Goal: Task Accomplishment & Management: Complete application form

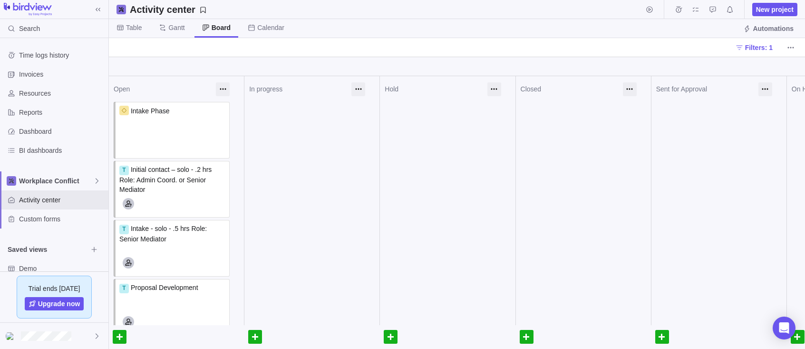
scroll to position [0, 1]
click at [40, 197] on span "Activity center" at bounding box center [62, 200] width 86 height 10
click at [135, 26] on span "Table" at bounding box center [134, 28] width 16 height 10
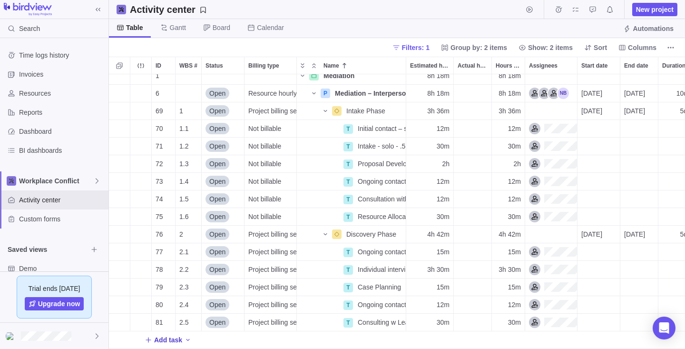
click at [172, 338] on span "Add task" at bounding box center [168, 340] width 28 height 10
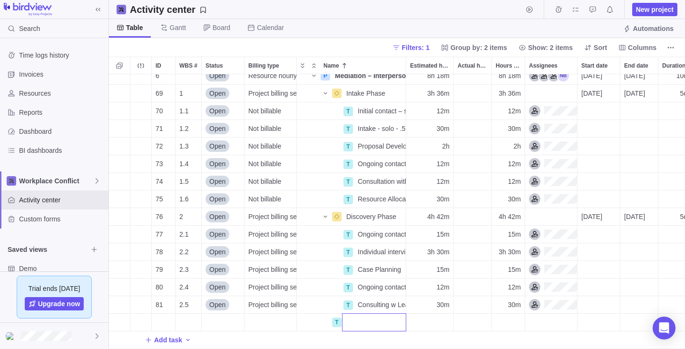
scroll to position [25, 0]
click at [264, 326] on div "6 Open Resource hourly rate P Mediation – Interpersonal – Example Details 8h 18…" at bounding box center [397, 211] width 576 height 274
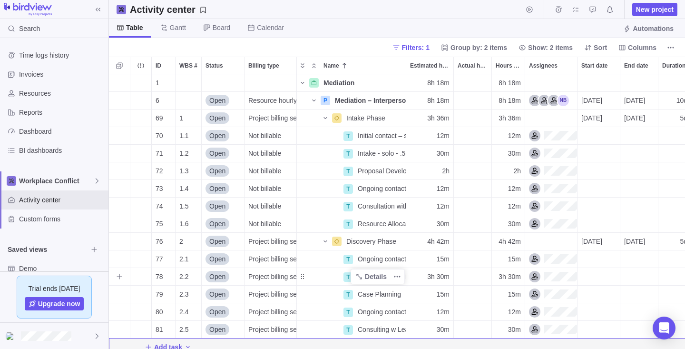
scroll to position [7, 0]
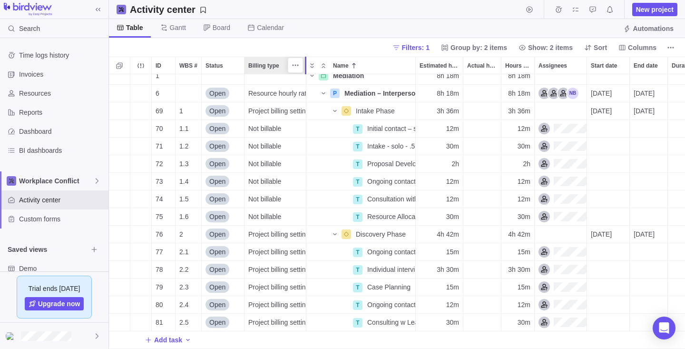
drag, startPoint x: 295, startPoint y: 59, endPoint x: 305, endPoint y: 59, distance: 10.0
click at [305, 59] on div at bounding box center [306, 66] width 2 height 18
click at [511, 64] on span "Hours left" at bounding box center [513, 66] width 16 height 10
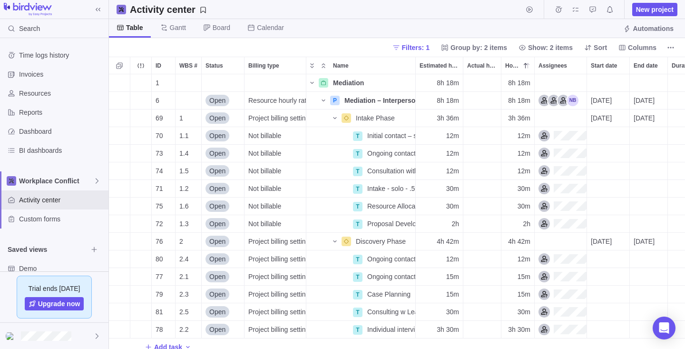
scroll to position [274, 576]
click at [512, 64] on span "Hours left" at bounding box center [513, 66] width 16 height 10
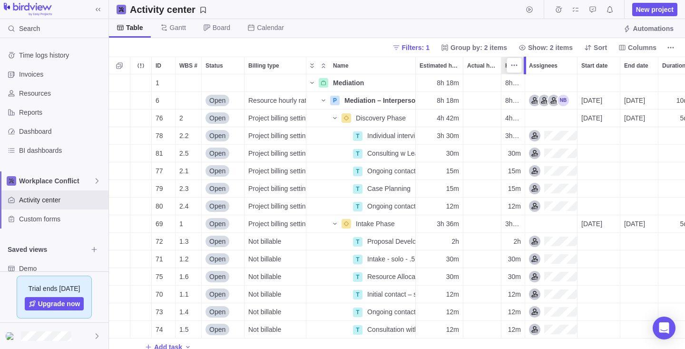
drag, startPoint x: 536, startPoint y: 66, endPoint x: 527, endPoint y: 67, distance: 8.7
click at [527, 67] on div at bounding box center [526, 66] width 8 height 18
click at [474, 135] on div "Actual hours (timelogs)" at bounding box center [482, 135] width 38 height 17
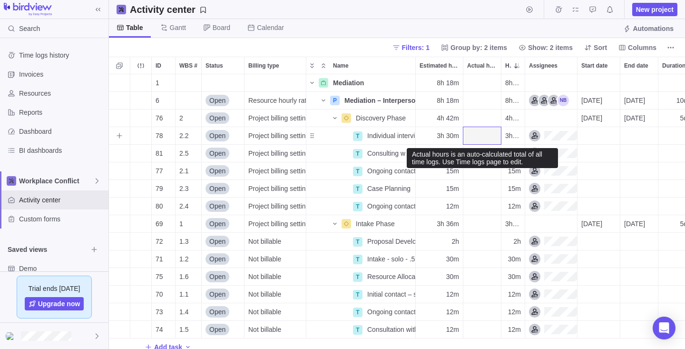
click at [478, 136] on div "Actual hours (timelogs)" at bounding box center [482, 135] width 38 height 17
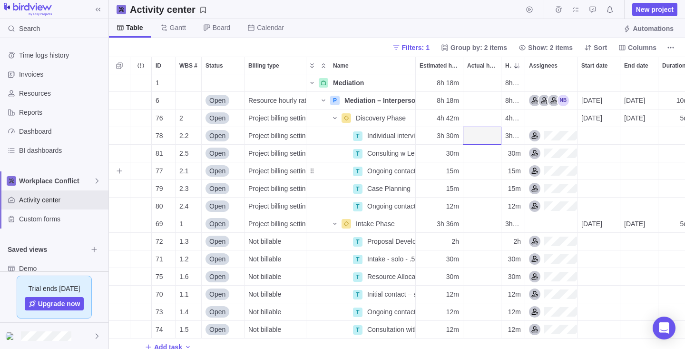
scroll to position [0, 0]
click at [160, 119] on span "76" at bounding box center [160, 118] width 8 height 10
click at [159, 119] on span "76" at bounding box center [160, 118] width 8 height 10
click at [160, 119] on span "76" at bounding box center [160, 118] width 8 height 10
click at [166, 65] on icon "More actions" at bounding box center [166, 65] width 1 height 1
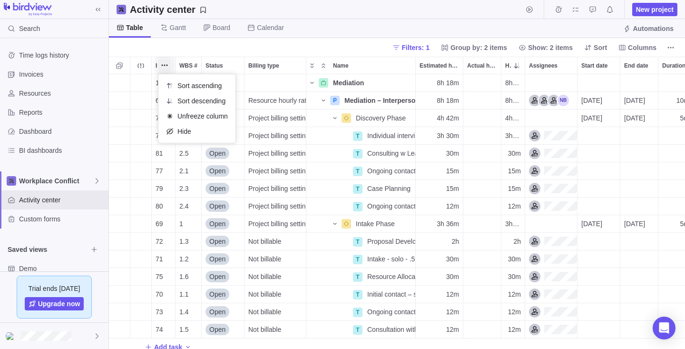
click at [155, 45] on body "Search Time logs history Invoices Resources Reports Dashboard BI dashboards Wor…" at bounding box center [342, 174] width 685 height 349
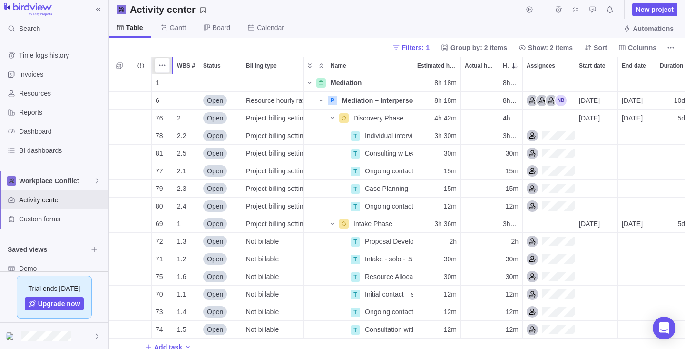
drag, startPoint x: 174, startPoint y: 63, endPoint x: 166, endPoint y: 66, distance: 8.1
click at [166, 66] on div "ID WBS # Status Billing type Name Estimated hours Actual hours (timelogs) Hours…" at bounding box center [397, 203] width 576 height 292
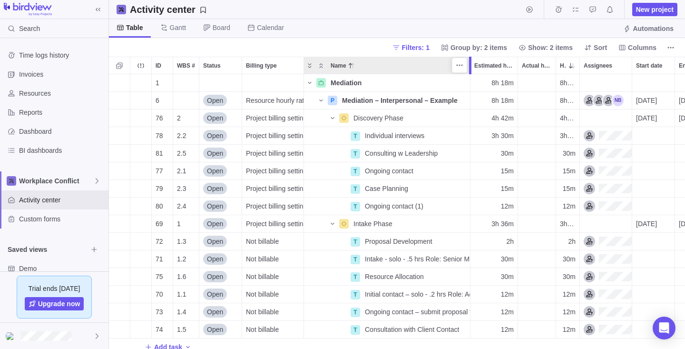
drag, startPoint x: 412, startPoint y: 66, endPoint x: 468, endPoint y: 65, distance: 55.7
click at [468, 65] on div at bounding box center [472, 66] width 8 height 18
click at [174, 27] on span "Gantt" at bounding box center [178, 28] width 16 height 10
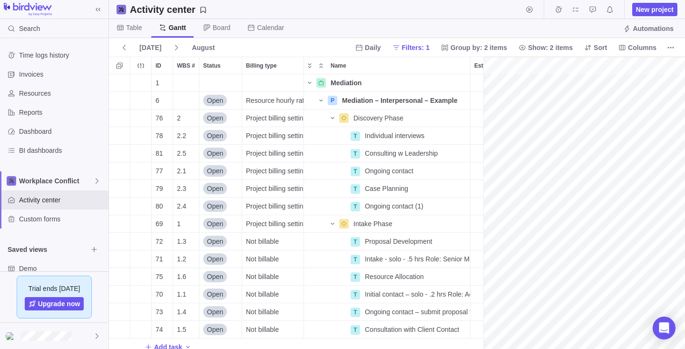
scroll to position [0, 79]
drag, startPoint x: 484, startPoint y: 68, endPoint x: 397, endPoint y: 67, distance: 86.6
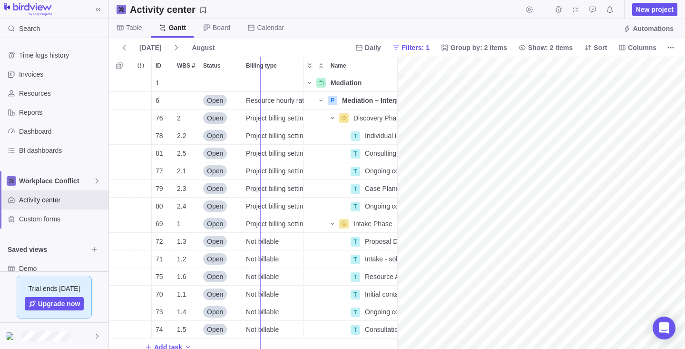
drag, startPoint x: 397, startPoint y: 67, endPoint x: 260, endPoint y: 65, distance: 137.0
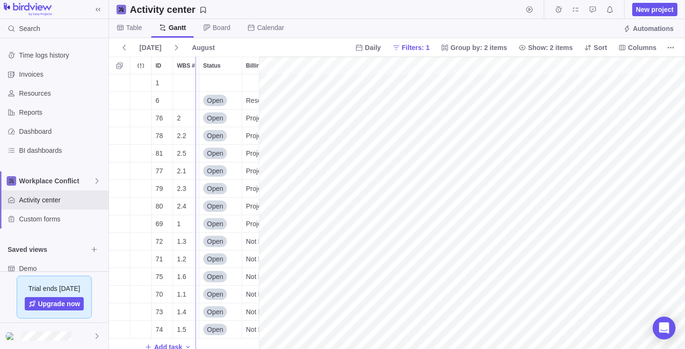
drag, startPoint x: 259, startPoint y: 66, endPoint x: 196, endPoint y: 60, distance: 63.0
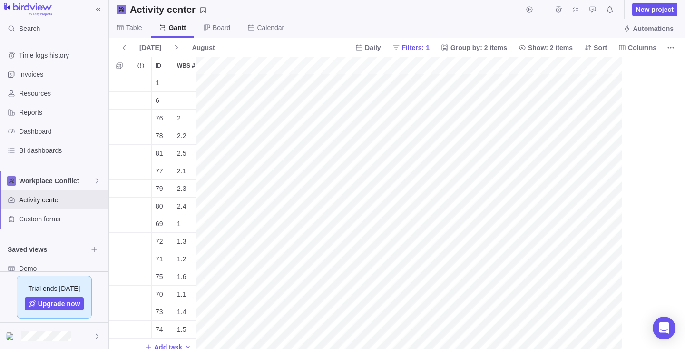
scroll to position [274, 86]
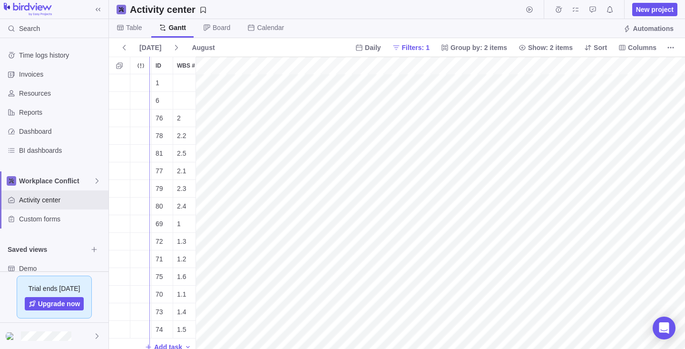
drag, startPoint x: 196, startPoint y: 70, endPoint x: 149, endPoint y: 66, distance: 47.3
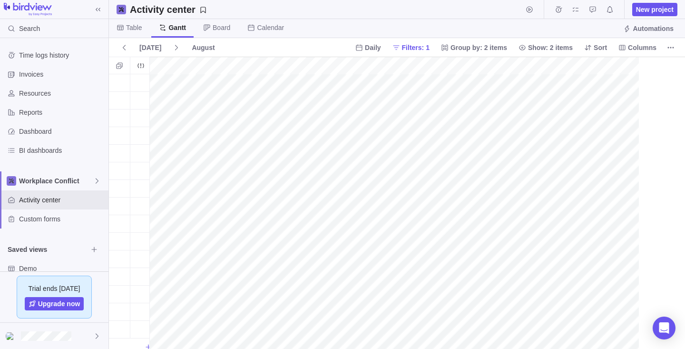
scroll to position [274, 40]
click at [509, 224] on div "gantt" at bounding box center [417, 203] width 536 height 293
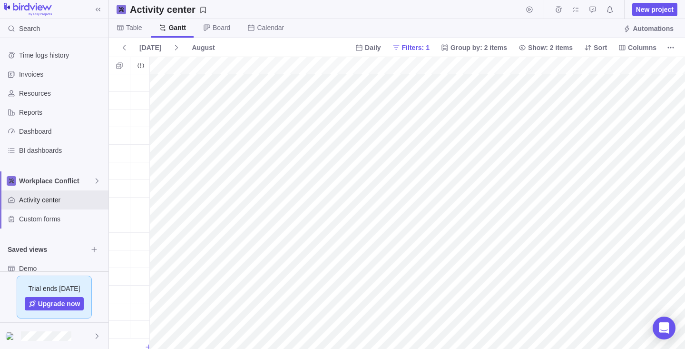
click at [581, 120] on div "gantt" at bounding box center [417, 203] width 536 height 293
click at [323, 148] on div "gantt" at bounding box center [417, 203] width 536 height 293
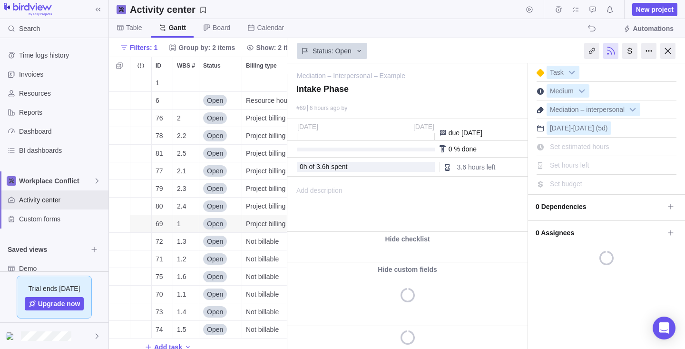
click at [330, 224] on span "Add description" at bounding box center [315, 204] width 55 height 54
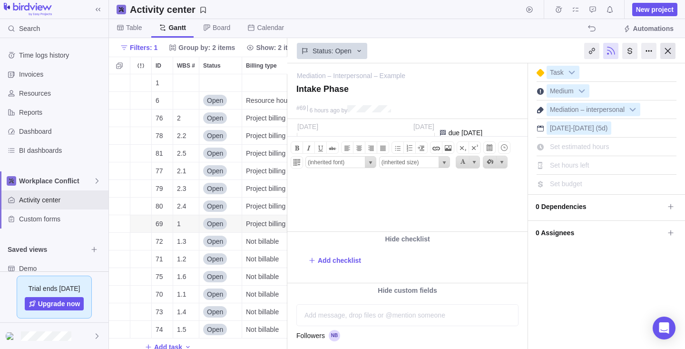
click at [667, 48] on div at bounding box center [667, 51] width 15 height 16
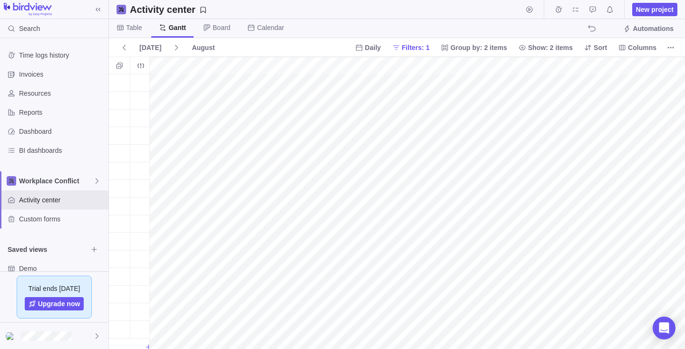
scroll to position [0, 79]
drag, startPoint x: 147, startPoint y: 137, endPoint x: 592, endPoint y: 146, distance: 444.8
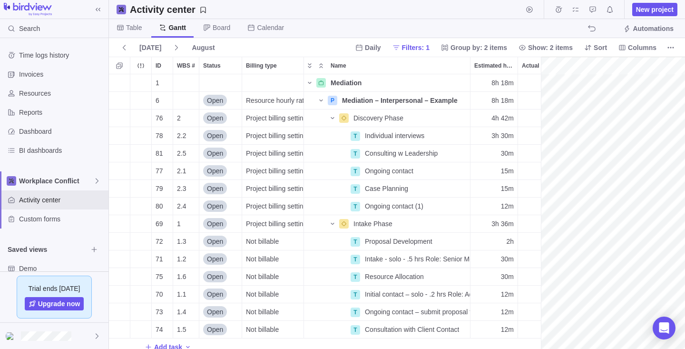
scroll to position [274, 432]
click at [130, 27] on span "Table" at bounding box center [134, 28] width 16 height 10
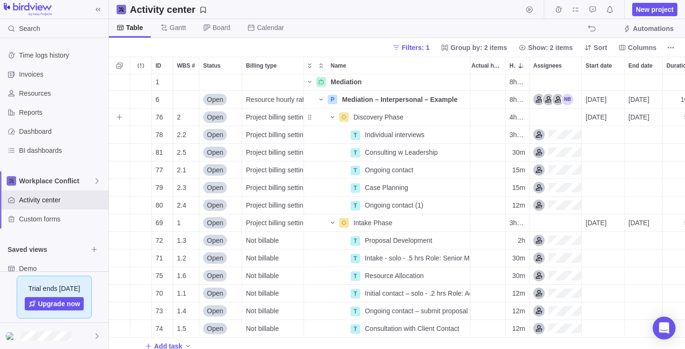
scroll to position [1, 51]
click at [612, 64] on icon "More actions" at bounding box center [613, 65] width 8 height 8
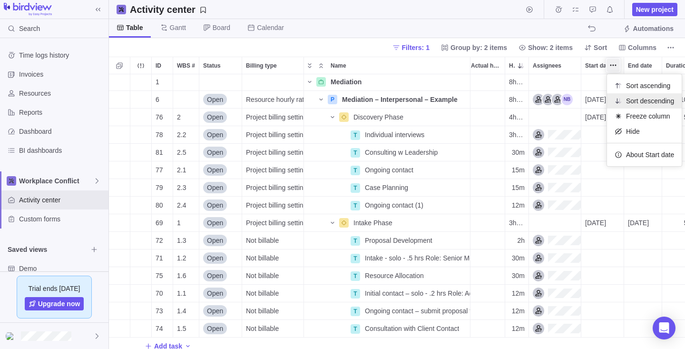
click at [631, 100] on span "Sort descending" at bounding box center [650, 101] width 48 height 10
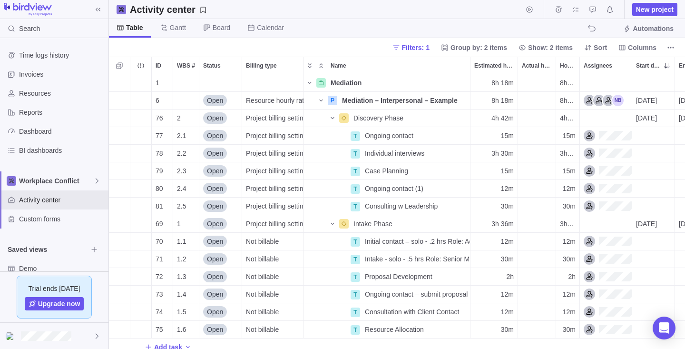
scroll to position [274, 576]
click at [665, 63] on icon "More actions" at bounding box center [664, 65] width 8 height 8
click at [643, 83] on span "Sort ascending" at bounding box center [634, 86] width 44 height 10
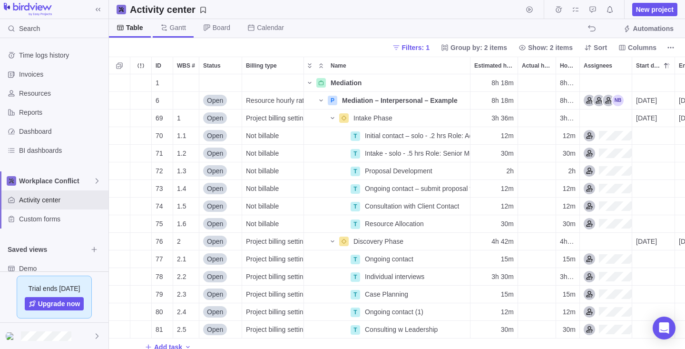
click at [176, 25] on span "Gantt" at bounding box center [178, 28] width 16 height 10
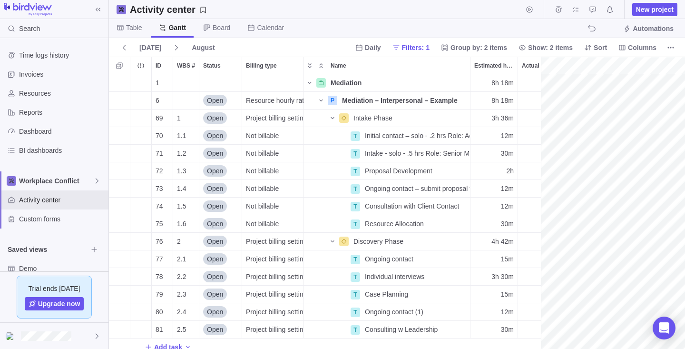
scroll to position [0, 79]
drag, startPoint x: 542, startPoint y: 78, endPoint x: 174, endPoint y: 102, distance: 368.9
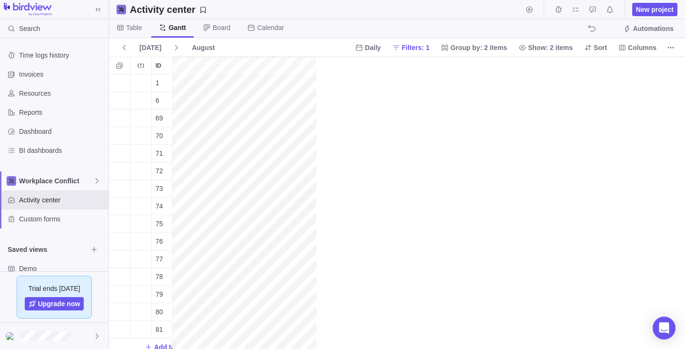
scroll to position [274, 63]
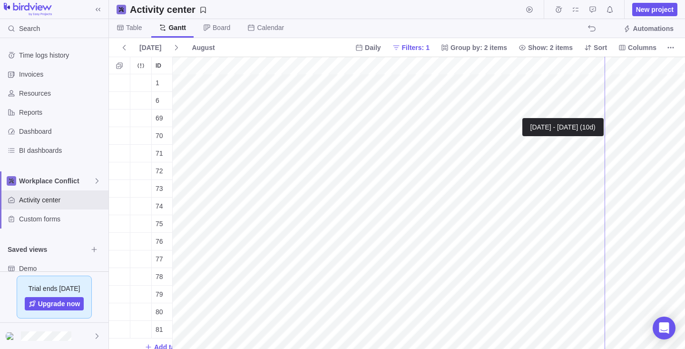
drag, startPoint x: 172, startPoint y: 113, endPoint x: 605, endPoint y: 104, distance: 433.0
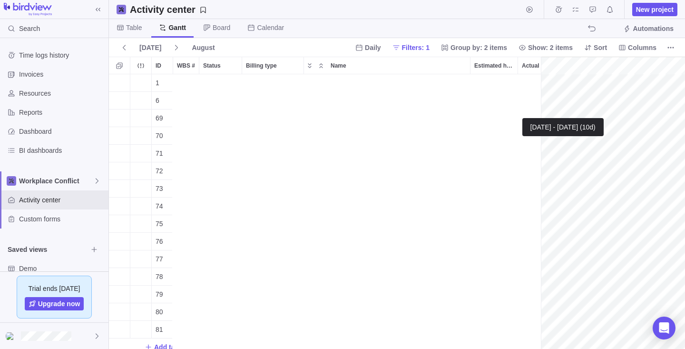
scroll to position [274, 432]
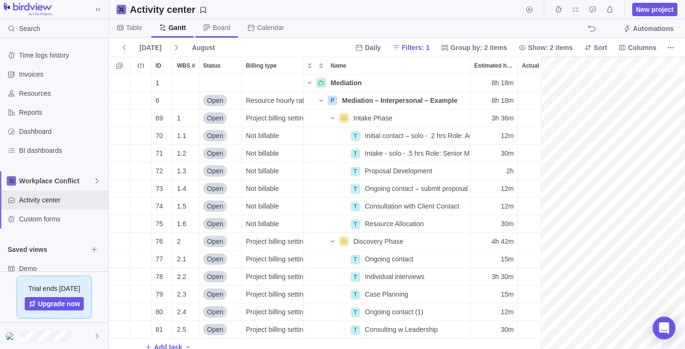
click at [218, 25] on span "Board" at bounding box center [222, 28] width 18 height 10
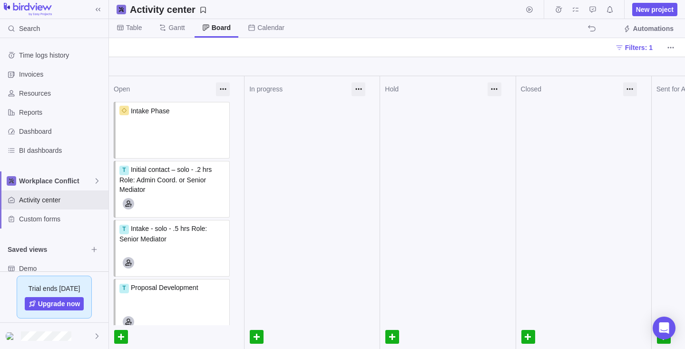
scroll to position [0, 0]
click at [360, 88] on div at bounding box center [359, 89] width 14 height 14
click at [261, 88] on div "In progress" at bounding box center [298, 89] width 98 height 10
click at [153, 126] on div "Intake Phase" at bounding box center [172, 120] width 107 height 29
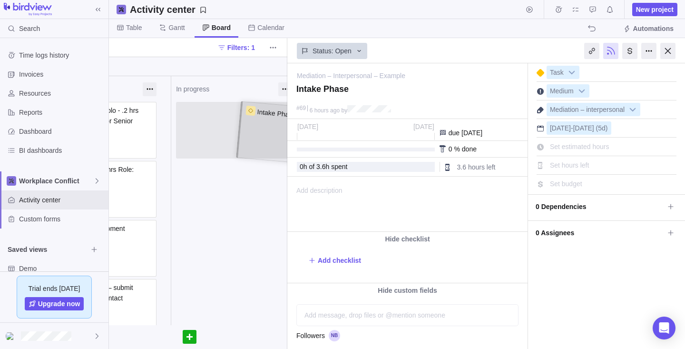
scroll to position [0, 87]
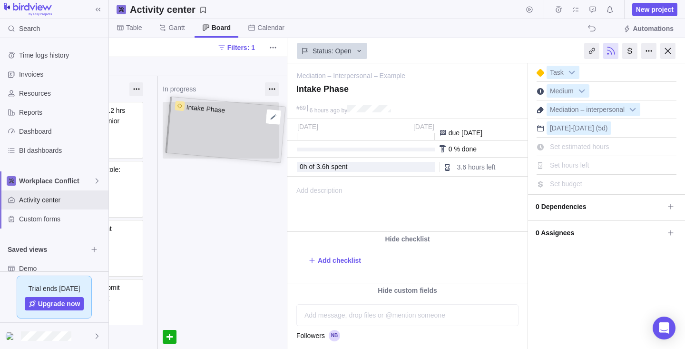
drag, startPoint x: 153, startPoint y: 126, endPoint x: 206, endPoint y: 126, distance: 53.8
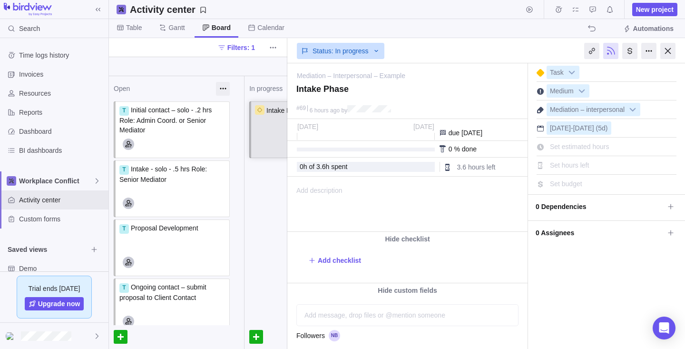
scroll to position [0, 0]
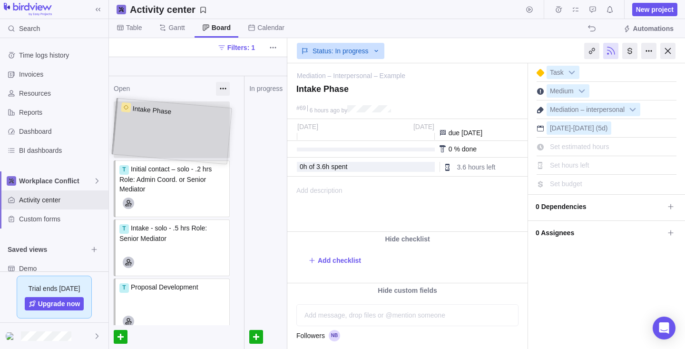
drag, startPoint x: 265, startPoint y: 131, endPoint x: 129, endPoint y: 133, distance: 135.6
click at [244, 101] on div "Intake Phase Assign to Intake Phase Assign to" at bounding box center [311, 101] width 135 height 0
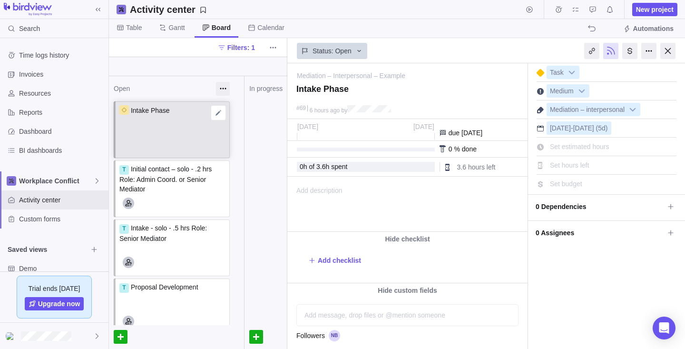
click at [169, 128] on div "Intake Phase" at bounding box center [172, 119] width 107 height 29
click at [172, 184] on div "T Initial contact – solo - .2 hrs Role: Admin Coord. or Senior Mediator" at bounding box center [172, 178] width 107 height 29
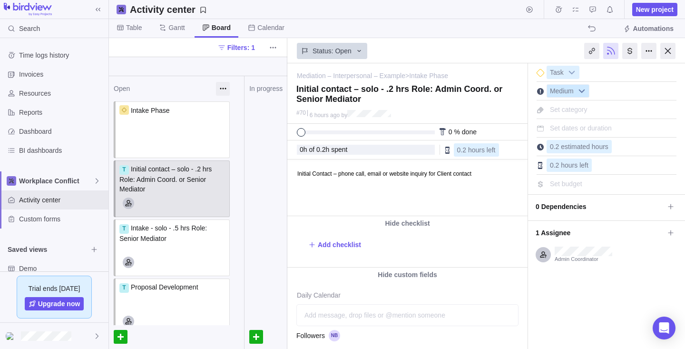
click at [582, 89] on b at bounding box center [582, 91] width 14 height 12
click at [572, 70] on b at bounding box center [572, 72] width 14 height 12
click at [159, 298] on div "T Proposal Development" at bounding box center [172, 296] width 107 height 29
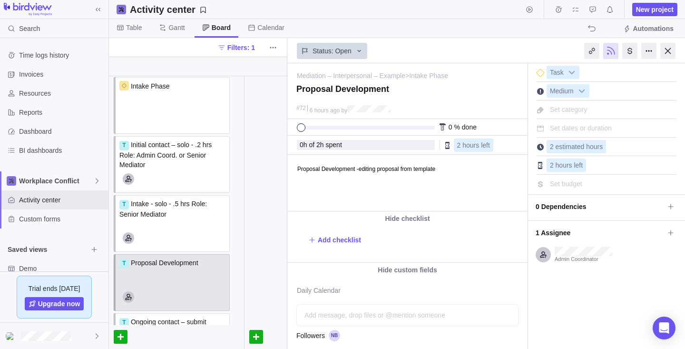
click at [539, 147] on div at bounding box center [541, 147] width 8 height 8
click at [564, 143] on span "2 estimated hours" at bounding box center [576, 147] width 53 height 8
click at [538, 147] on div at bounding box center [541, 147] width 8 height 8
click at [671, 205] on icon at bounding box center [670, 206] width 5 height 5
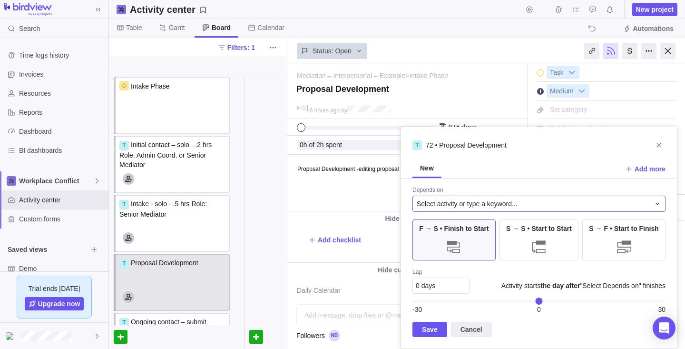
click at [658, 202] on icon at bounding box center [658, 204] width 8 height 8
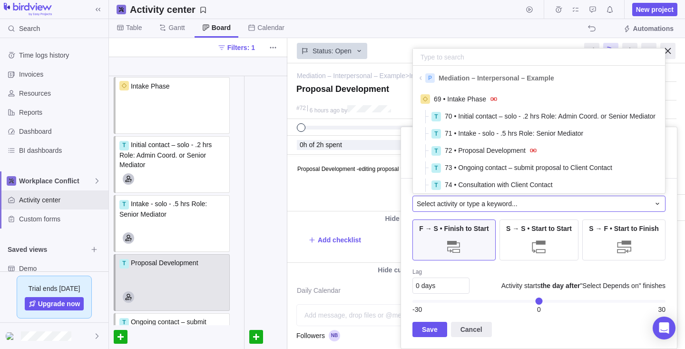
scroll to position [107, 252]
click at [464, 131] on span "71 • Intake - solo - .5 hrs Role: Senior Mediator" at bounding box center [514, 133] width 138 height 10
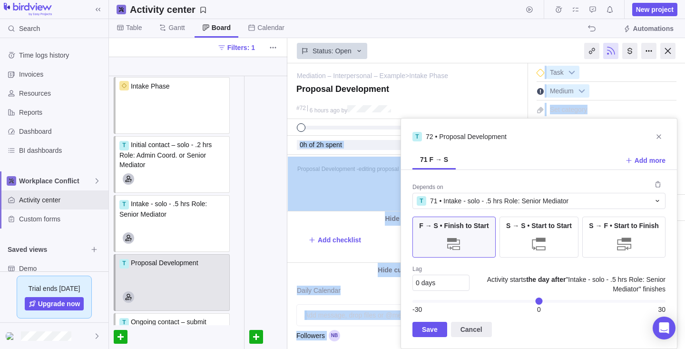
drag, startPoint x: 539, startPoint y: 129, endPoint x: 537, endPoint y: 109, distance: 20.1
click at [537, 109] on body "Search Time logs history Invoices Resources Reports Dashboard BI dashboards Wor…" at bounding box center [342, 174] width 685 height 349
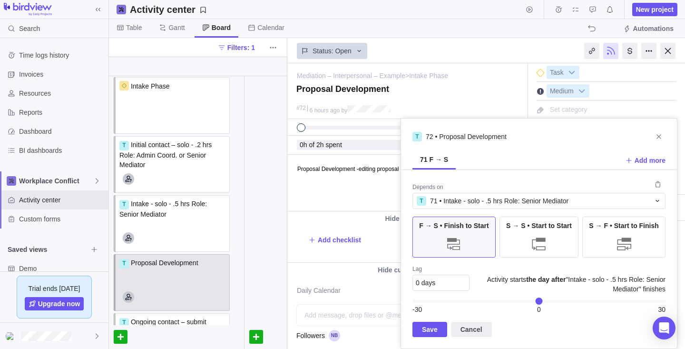
click at [525, 152] on div "71 F → S Add more" at bounding box center [539, 160] width 276 height 19
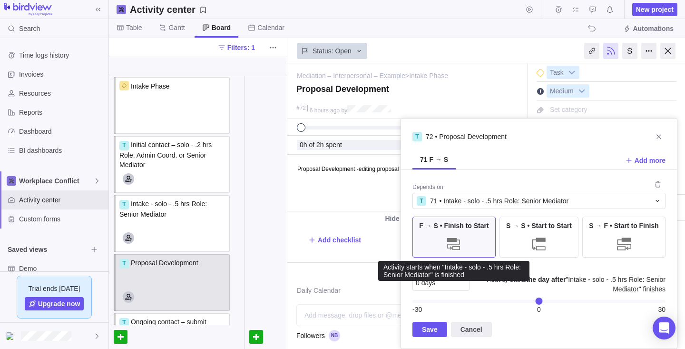
click at [466, 235] on div "F → S • Finish to Start" at bounding box center [453, 236] width 83 height 41
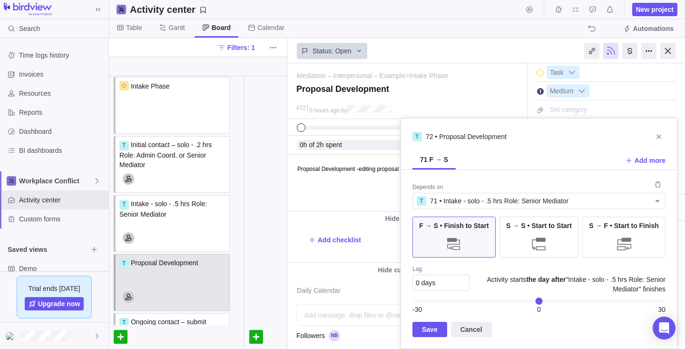
click at [421, 283] on span "0 days" at bounding box center [426, 283] width 20 height 8
type input "2"
click at [433, 327] on span "Save" at bounding box center [430, 328] width 16 height 11
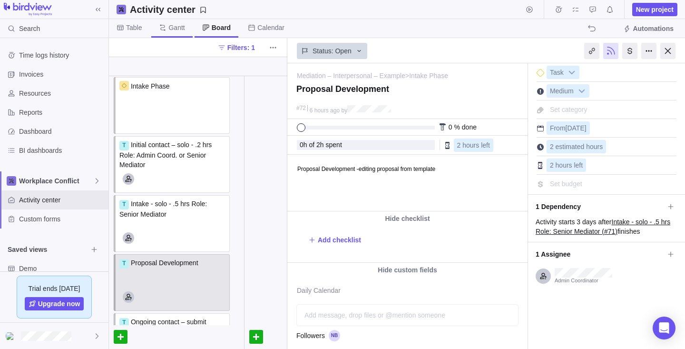
click at [177, 24] on span "Gantt" at bounding box center [176, 28] width 16 height 10
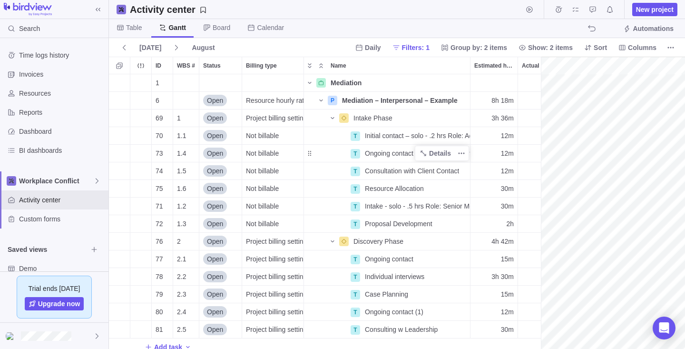
scroll to position [274, 432]
drag, startPoint x: 542, startPoint y: 141, endPoint x: 219, endPoint y: 160, distance: 323.1
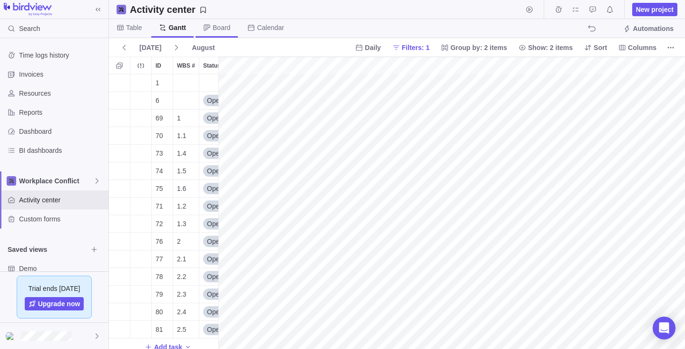
click at [220, 26] on span "Board" at bounding box center [222, 28] width 18 height 10
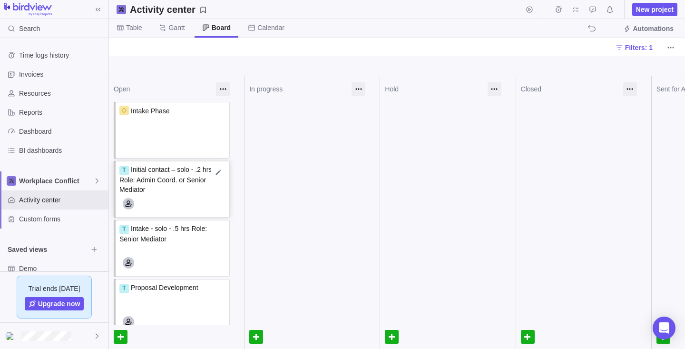
click at [164, 180] on span "Initial contact – solo - .2 hrs Role: Admin Coord. or Senior Mediator" at bounding box center [166, 180] width 94 height 28
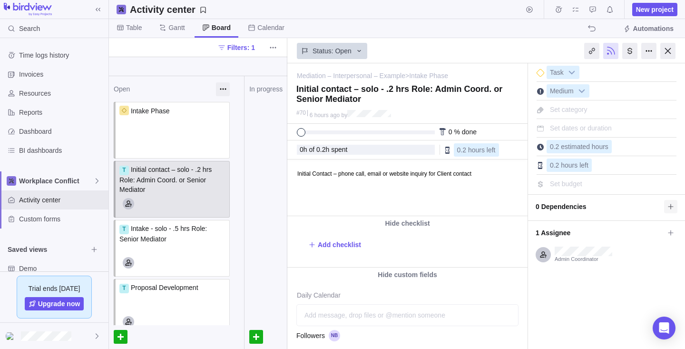
click at [670, 205] on icon at bounding box center [671, 207] width 8 height 8
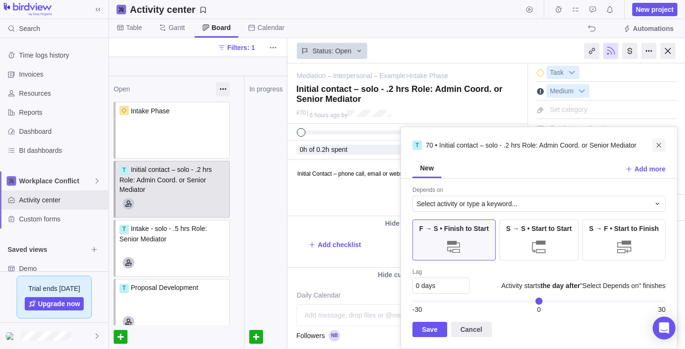
click at [658, 143] on icon "Close" at bounding box center [659, 145] width 8 height 8
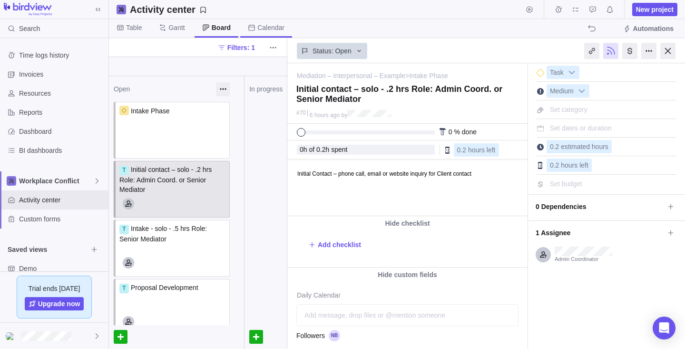
click at [264, 25] on span "Calendar" at bounding box center [270, 28] width 27 height 10
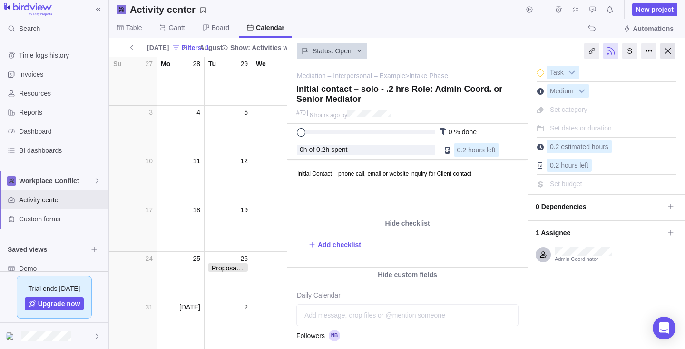
click at [668, 49] on div at bounding box center [667, 51] width 15 height 16
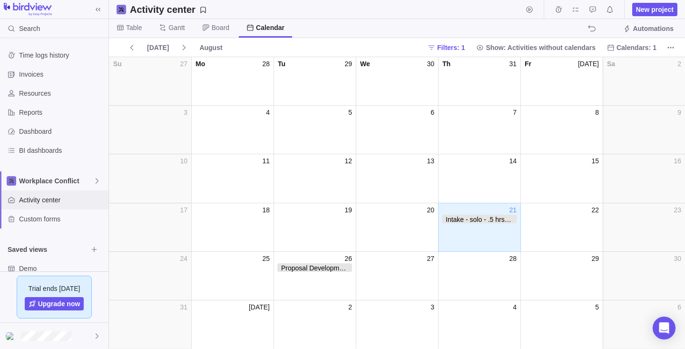
click at [36, 198] on span "Activity center" at bounding box center [62, 200] width 86 height 10
click at [136, 26] on span "Table" at bounding box center [134, 28] width 16 height 10
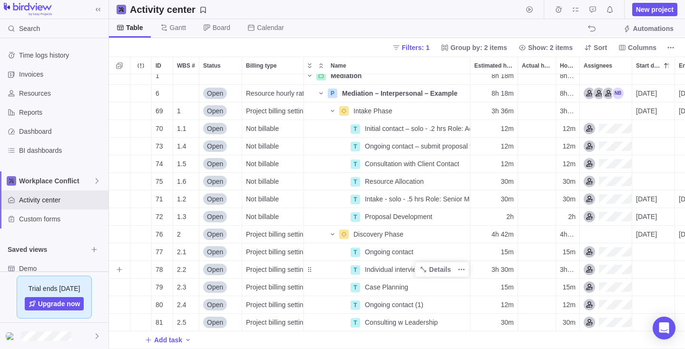
scroll to position [7, 0]
click at [41, 56] on span "Time logs history" at bounding box center [62, 55] width 86 height 10
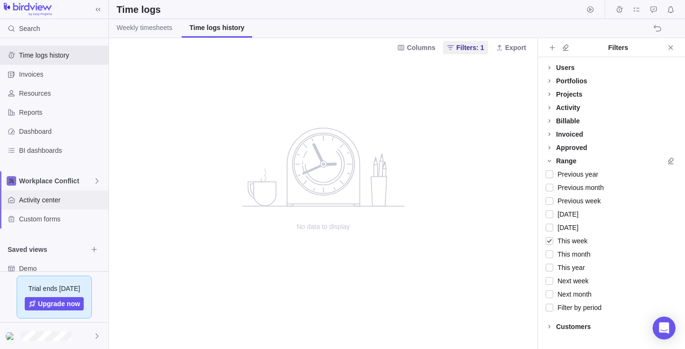
click at [30, 198] on span "Activity center" at bounding box center [62, 200] width 86 height 10
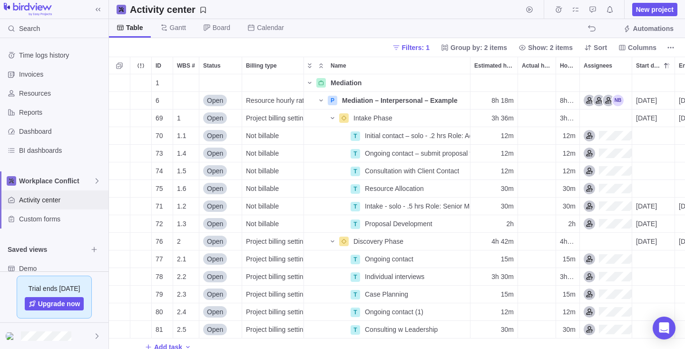
scroll to position [274, 576]
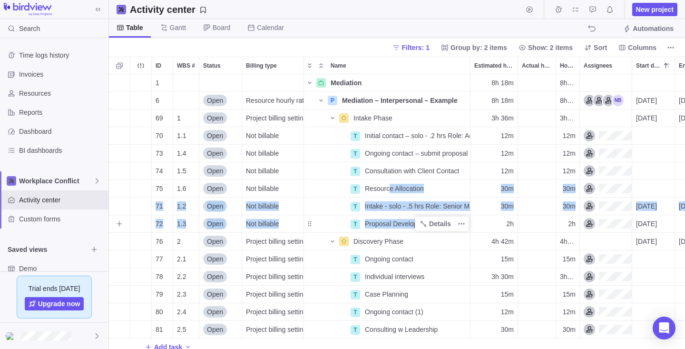
drag, startPoint x: 389, startPoint y: 186, endPoint x: 389, endPoint y: 228, distance: 41.9
click at [389, 228] on div "1 Mediation Details 8h 18m 8h 18m 6 Open Resource hourly rate P Mediation – Int…" at bounding box center [456, 215] width 694 height 282
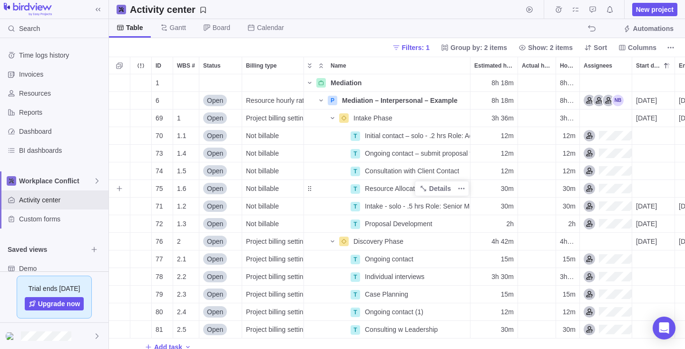
click at [332, 187] on div "Name" at bounding box center [327, 189] width 46 height 8
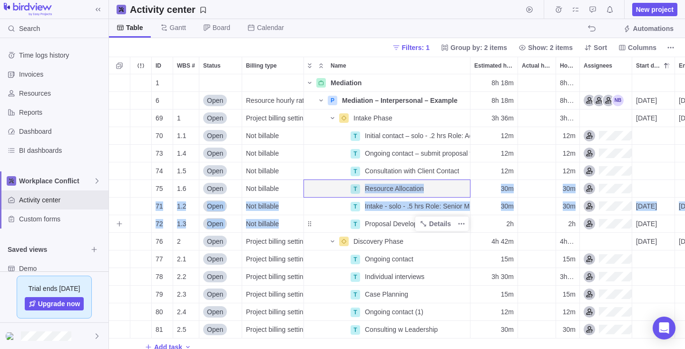
drag, startPoint x: 309, startPoint y: 191, endPoint x: 314, endPoint y: 219, distance: 28.5
click at [314, 220] on div "1 Mediation Details 8h 18m 8h 18m 6 Open Resource hourly rate P Mediation – Int…" at bounding box center [456, 215] width 694 height 282
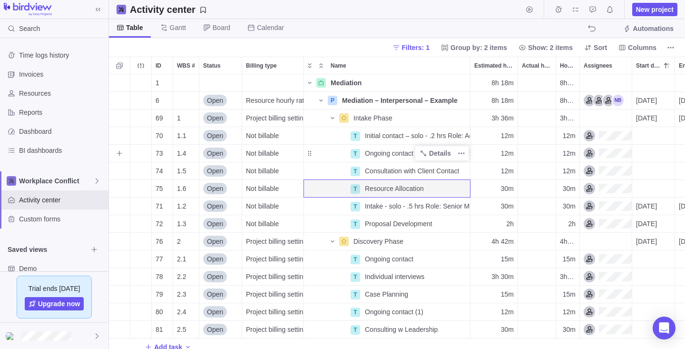
click at [324, 156] on div "Name" at bounding box center [327, 153] width 46 height 8
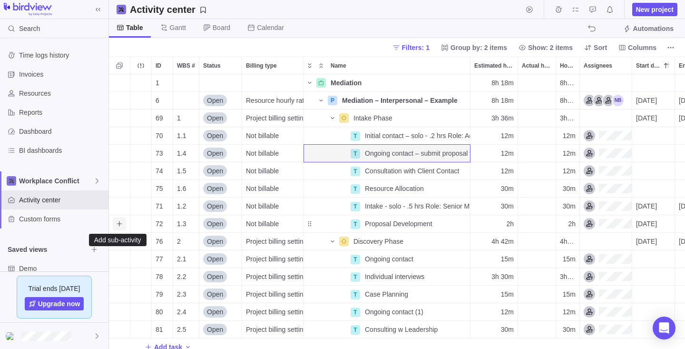
click at [119, 222] on icon "Add sub-activity" at bounding box center [119, 223] width 5 height 5
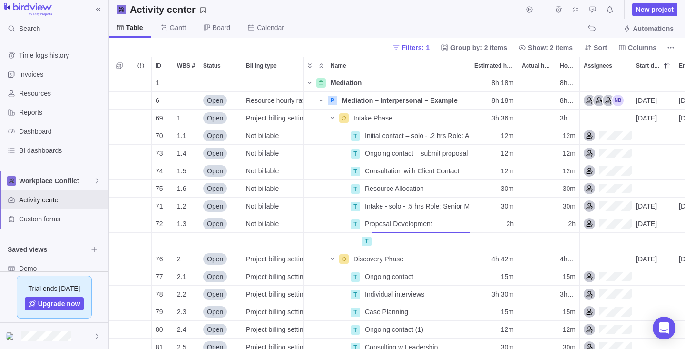
click at [120, 241] on div "1 Mediation Details 8h 18m 8h 18m 6 Open Resource hourly rate P Mediation – Int…" at bounding box center [397, 211] width 576 height 274
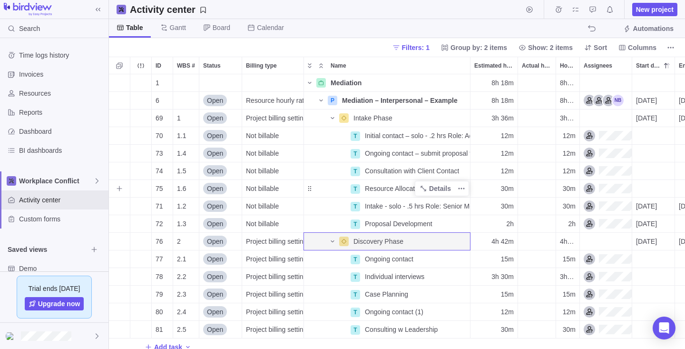
click at [400, 185] on span "Resource Allocation" at bounding box center [394, 189] width 59 height 10
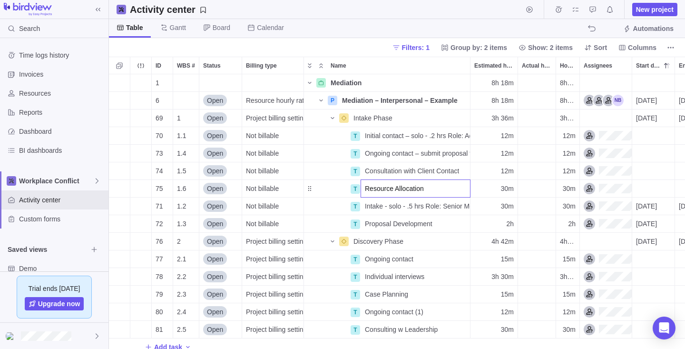
click at [369, 44] on body "Search Time logs history Invoices Resources Reports Dashboard BI dashboards Wor…" at bounding box center [342, 174] width 685 height 349
click at [30, 52] on span "Time logs history" at bounding box center [62, 55] width 86 height 10
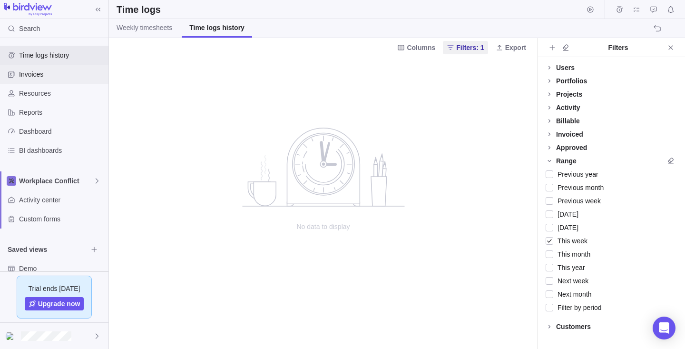
click at [35, 72] on span "Invoices" at bounding box center [62, 74] width 86 height 10
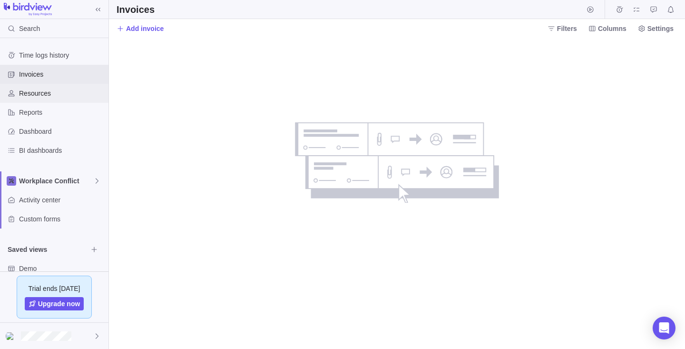
click at [36, 93] on span "Resources" at bounding box center [62, 93] width 86 height 10
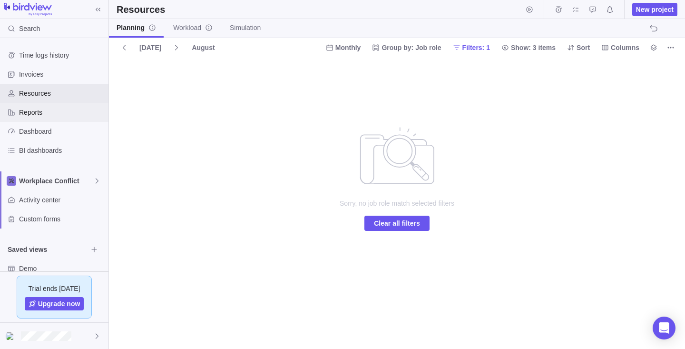
click at [25, 110] on span "Reports" at bounding box center [62, 112] width 86 height 10
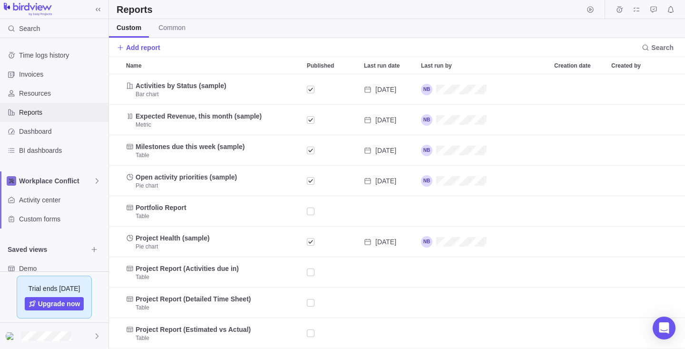
scroll to position [0, 0]
click at [30, 132] on span "Dashboard" at bounding box center [62, 132] width 86 height 10
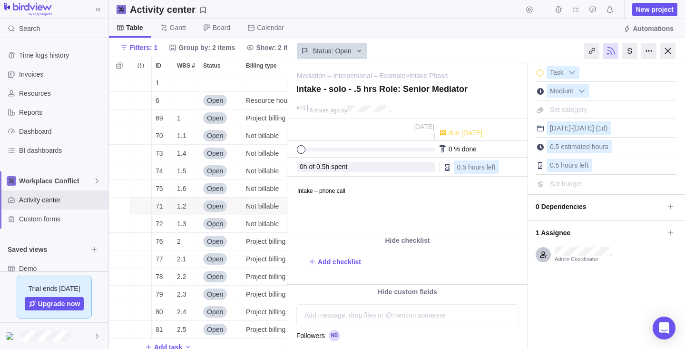
scroll to position [274, 178]
click at [540, 128] on div at bounding box center [541, 129] width 8 height 8
click at [538, 128] on div at bounding box center [541, 129] width 8 height 8
click at [583, 126] on span "[DATE]" at bounding box center [583, 128] width 21 height 8
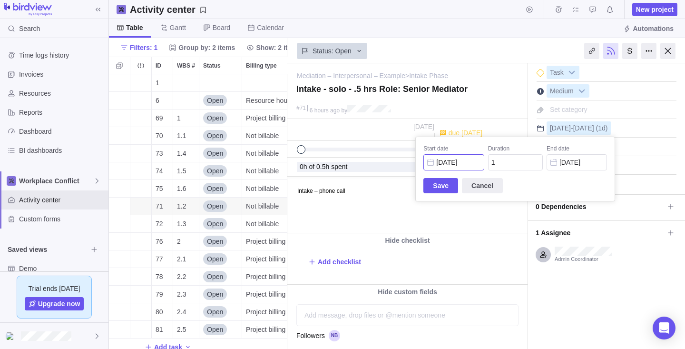
click at [474, 162] on input "[DATE]" at bounding box center [453, 162] width 60 height 16
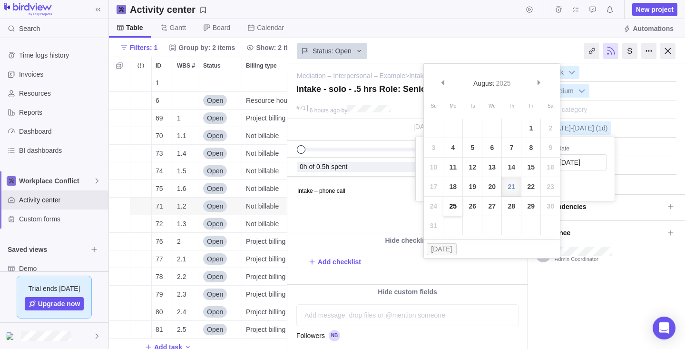
click at [453, 204] on link "25" at bounding box center [452, 205] width 19 height 19
type input "[DATE]"
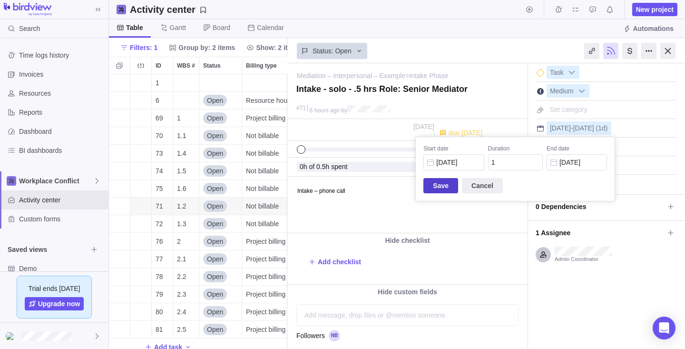
click at [441, 182] on span "Save" at bounding box center [441, 185] width 16 height 11
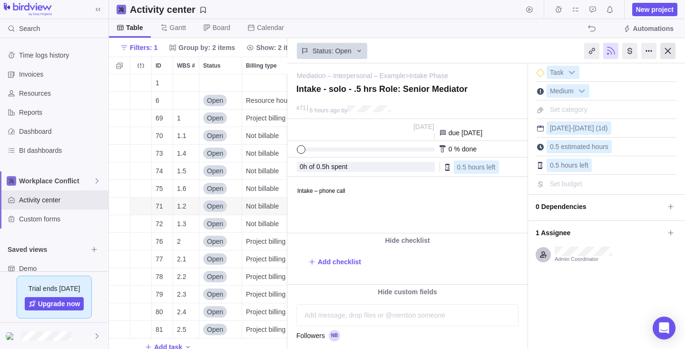
click at [668, 50] on div at bounding box center [667, 51] width 15 height 16
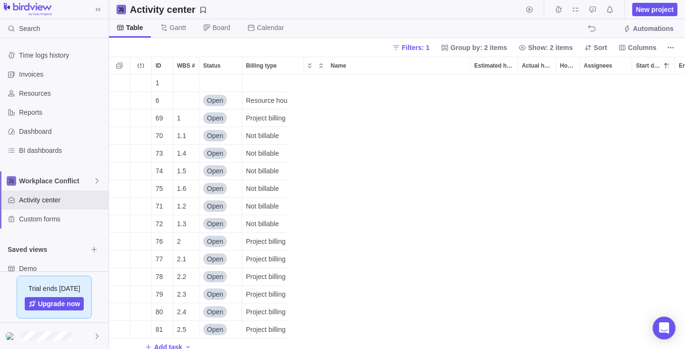
scroll to position [274, 576]
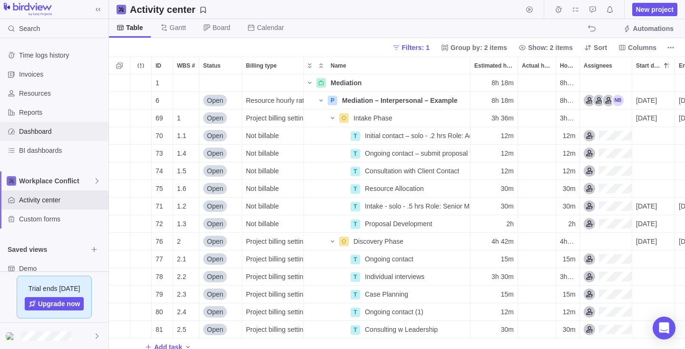
click at [35, 128] on span "Dashboard" at bounding box center [62, 132] width 86 height 10
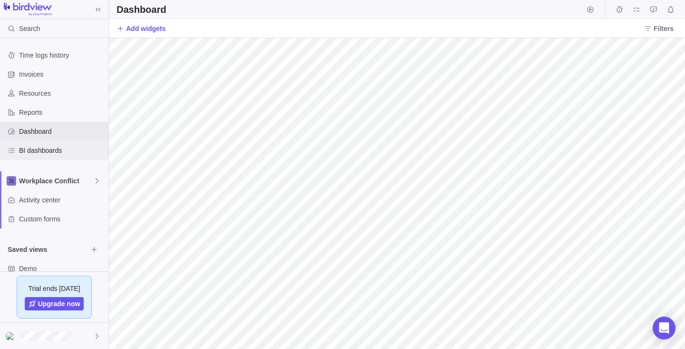
click at [31, 147] on span "BI dashboards" at bounding box center [62, 151] width 86 height 10
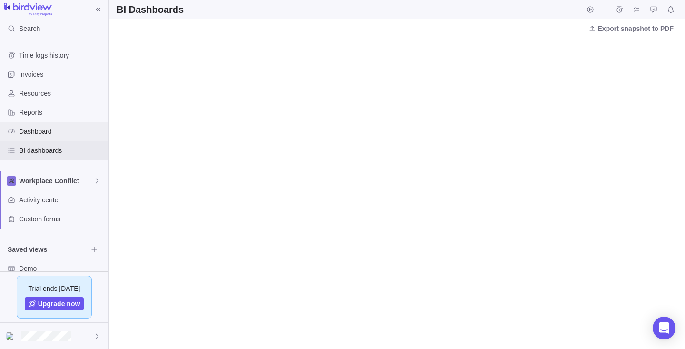
click at [28, 129] on span "Dashboard" at bounding box center [62, 132] width 86 height 10
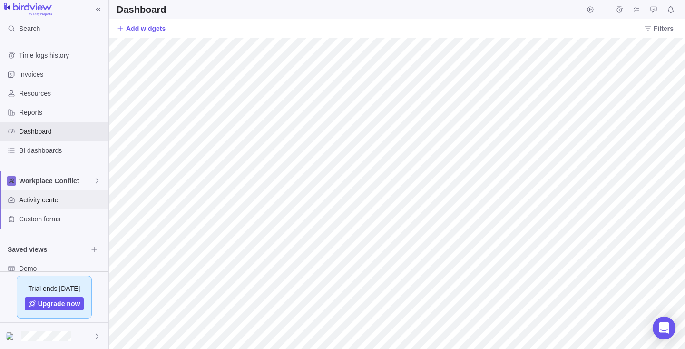
click at [36, 198] on span "Activity center" at bounding box center [62, 200] width 86 height 10
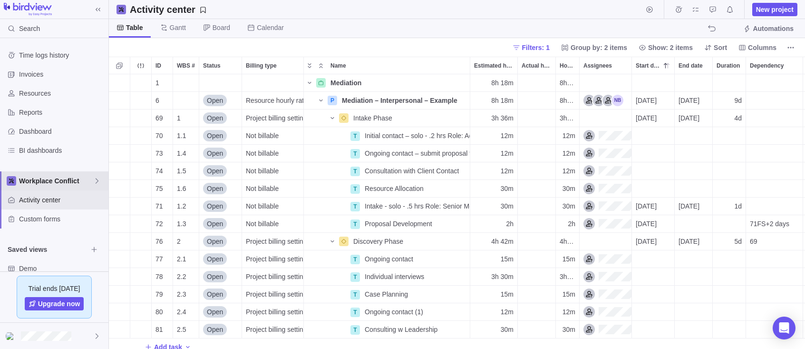
click at [88, 178] on span "Workplace Conflict" at bounding box center [56, 181] width 74 height 10
click at [57, 218] on span "New space" at bounding box center [44, 221] width 34 height 10
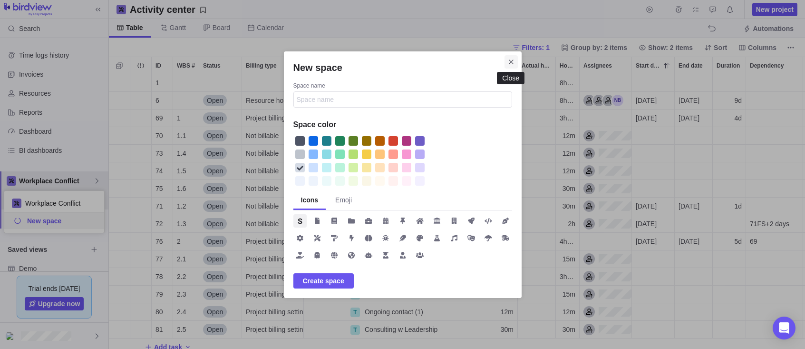
click at [513, 60] on icon "Close" at bounding box center [512, 62] width 8 height 8
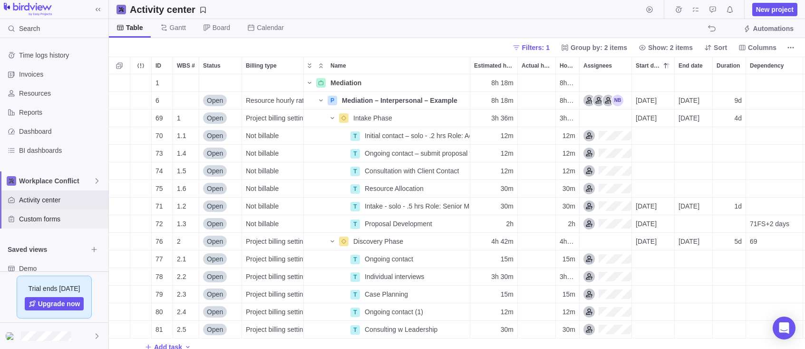
click at [38, 216] on span "Custom forms" at bounding box center [62, 219] width 86 height 10
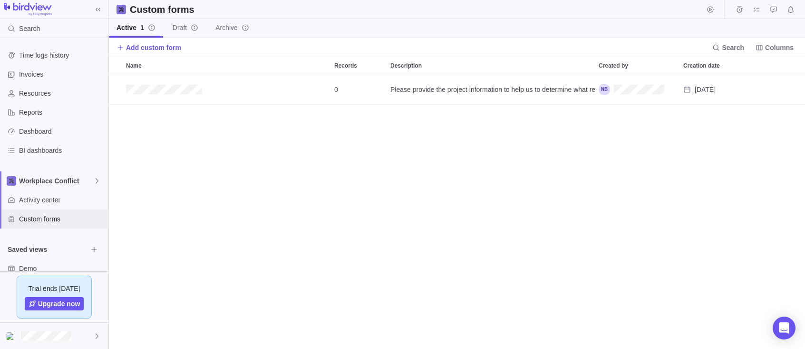
scroll to position [274, 696]
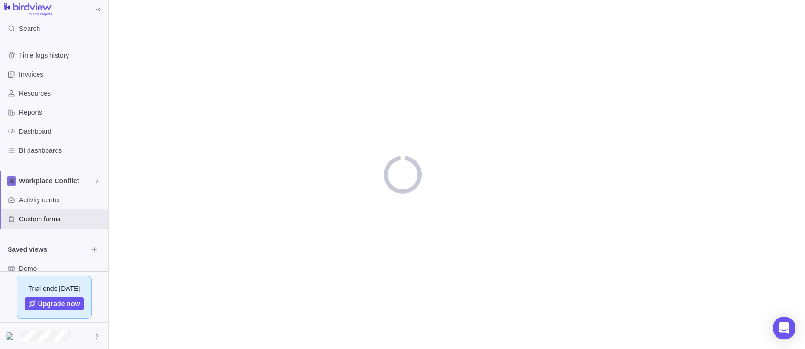
click at [172, 88] on div "Search Time logs history Invoices Resources Reports Dashboard BI dashboards Wor…" at bounding box center [402, 174] width 805 height 349
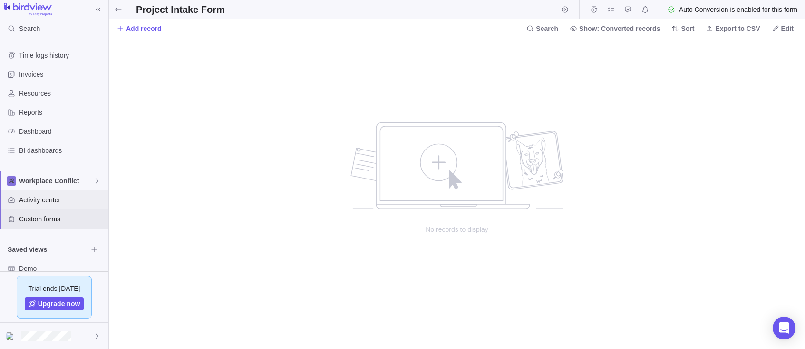
click at [37, 198] on span "Activity center" at bounding box center [62, 200] width 86 height 10
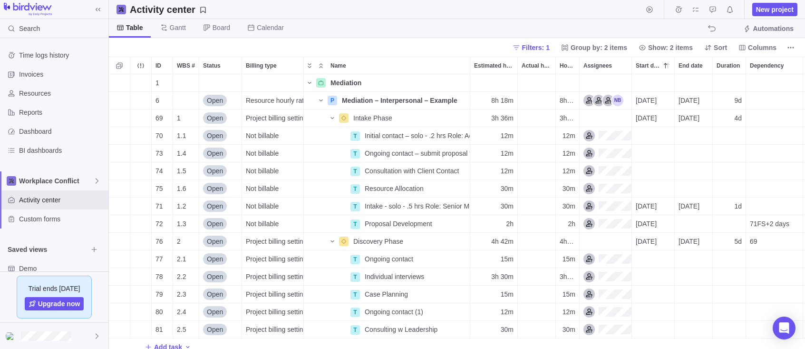
scroll to position [274, 696]
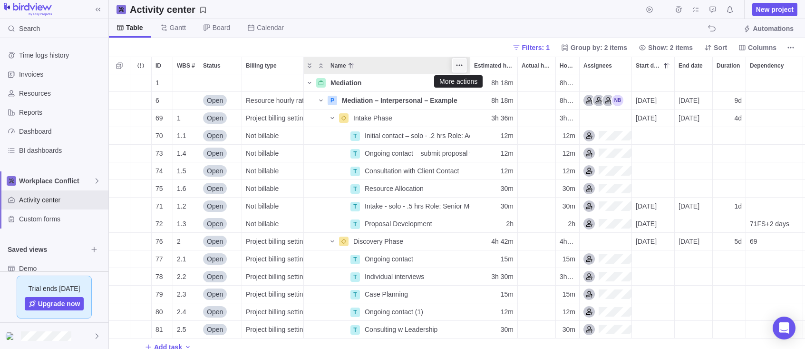
click at [459, 66] on icon "More actions" at bounding box center [459, 65] width 1 height 1
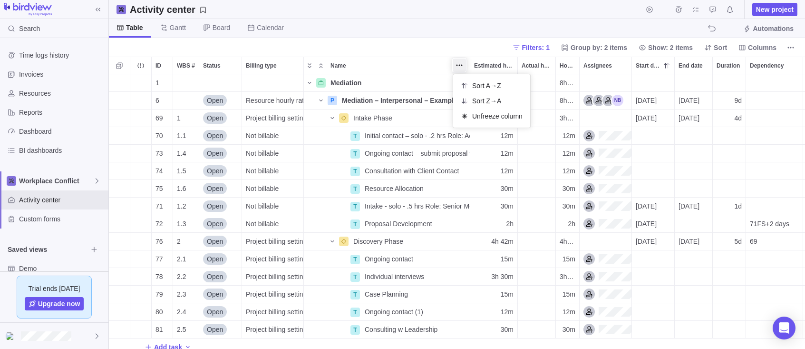
click at [401, 61] on div "ID WBS # Status Billing type Name Estimated hours Actual hours (timelogs) Hours…" at bounding box center [457, 203] width 696 height 292
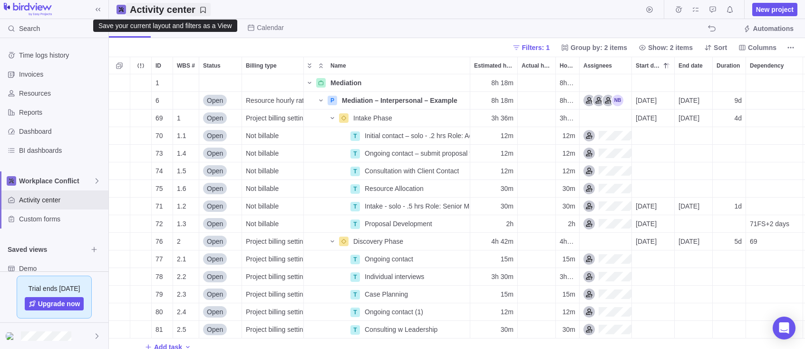
click at [201, 9] on icon "Save your current layout and filters as a View" at bounding box center [203, 10] width 8 height 8
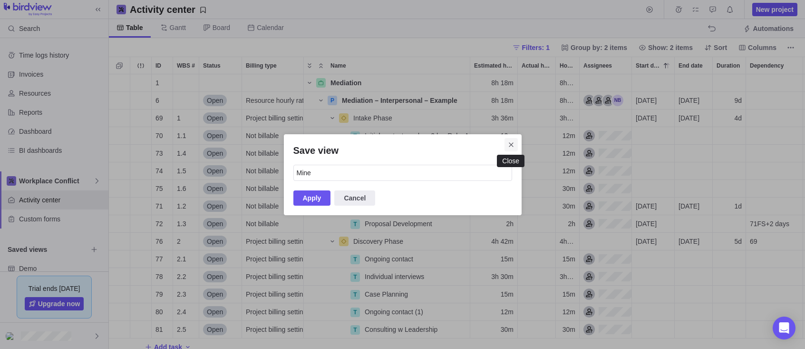
click at [511, 141] on icon "Close" at bounding box center [512, 145] width 8 height 8
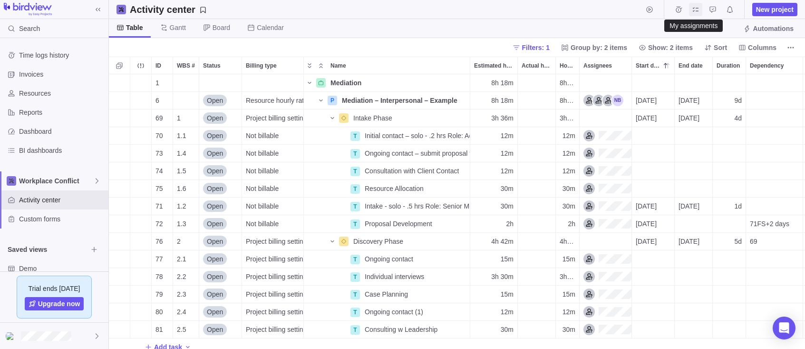
click at [684, 9] on icon "My assignments" at bounding box center [696, 10] width 8 height 8
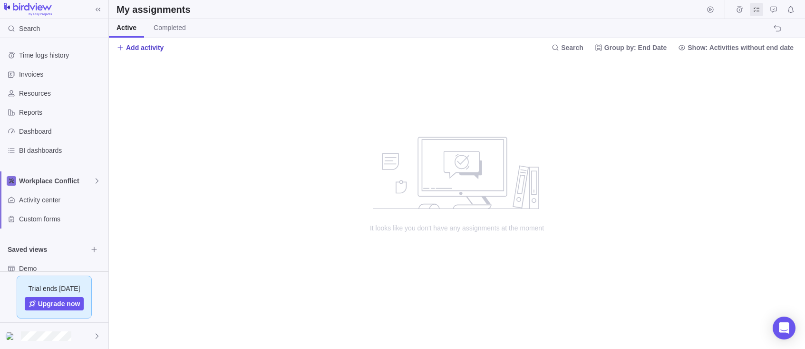
click at [133, 45] on span "Add activity" at bounding box center [145, 48] width 38 height 10
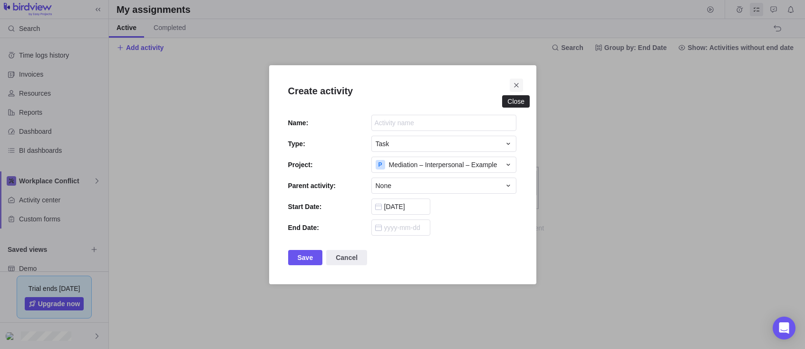
click at [517, 84] on icon "Close" at bounding box center [517, 85] width 8 height 8
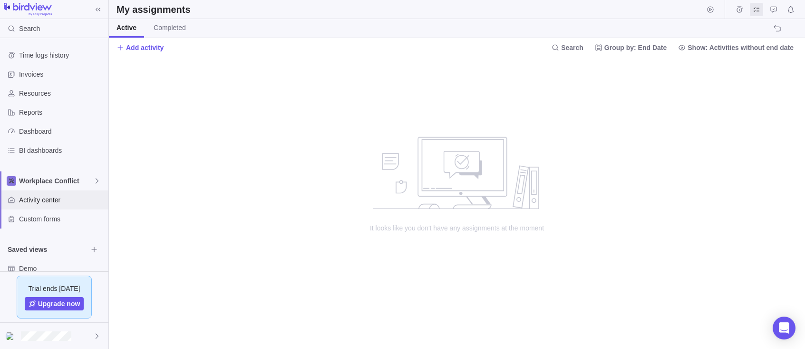
click at [31, 199] on span "Activity center" at bounding box center [62, 200] width 86 height 10
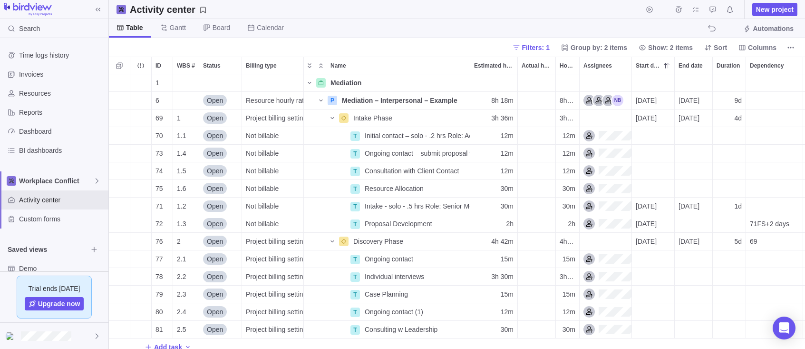
scroll to position [274, 696]
click at [684, 9] on span "New project" at bounding box center [775, 10] width 38 height 10
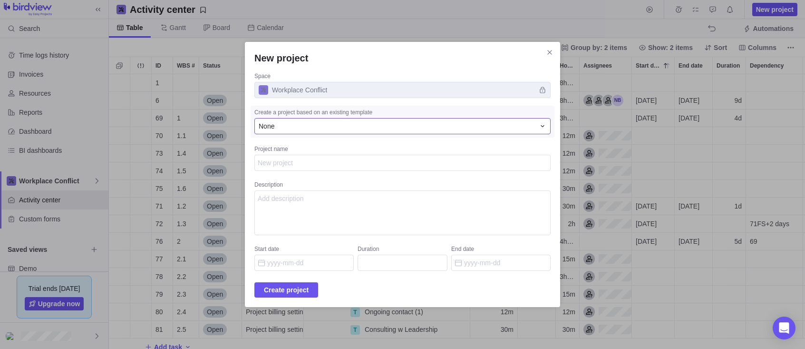
click at [545, 125] on icon "New project" at bounding box center [543, 126] width 8 height 8
click at [273, 163] on span "None" at bounding box center [271, 166] width 16 height 10
click at [552, 50] on icon "Close" at bounding box center [550, 53] width 8 height 8
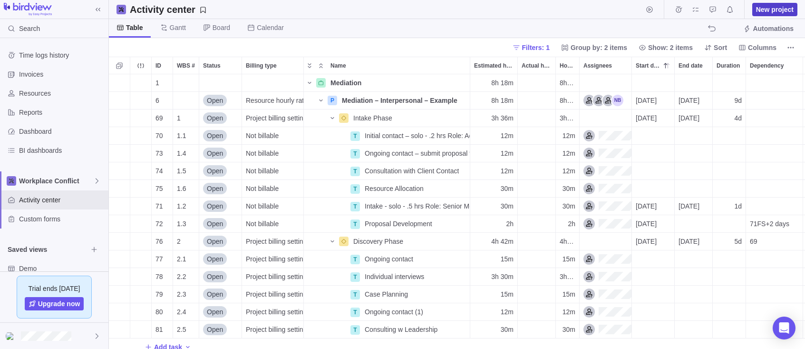
click at [684, 8] on span "New project" at bounding box center [775, 10] width 38 height 10
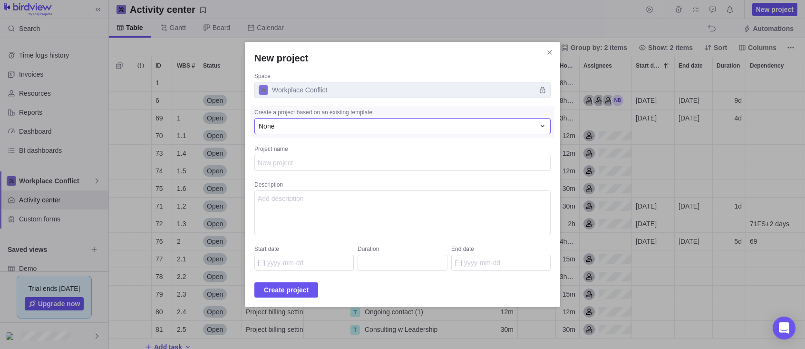
click at [543, 123] on icon "New project" at bounding box center [543, 126] width 8 height 8
click at [278, 124] on div "None" at bounding box center [397, 126] width 276 height 10
click at [258, 162] on textarea "Project name" at bounding box center [402, 163] width 296 height 16
click at [256, 196] on textarea "Description" at bounding box center [402, 212] width 296 height 45
click at [258, 160] on textarea "Project name" at bounding box center [402, 163] width 296 height 16
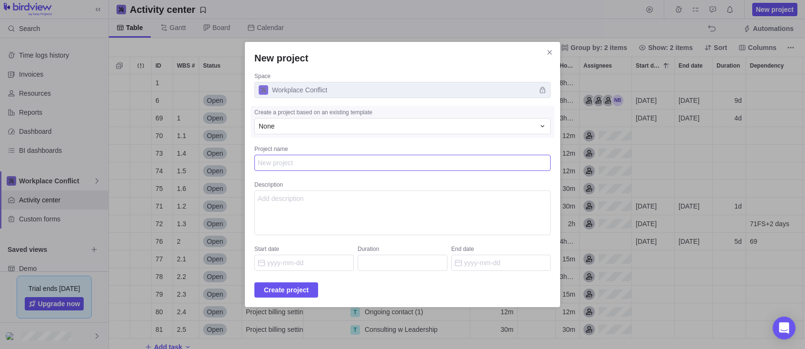
type textarea "x"
type textarea "C"
type textarea "x"
type textarea "CG"
type textarea "x"
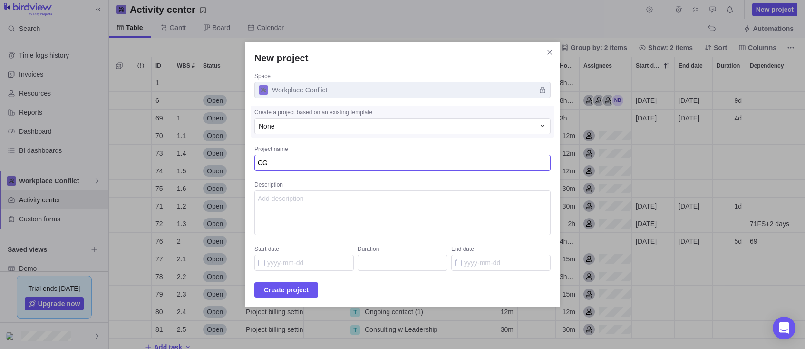
type textarea "CGC"
type textarea "x"
type textarea "CGC"
type textarea "x"
type textarea "CGC R"
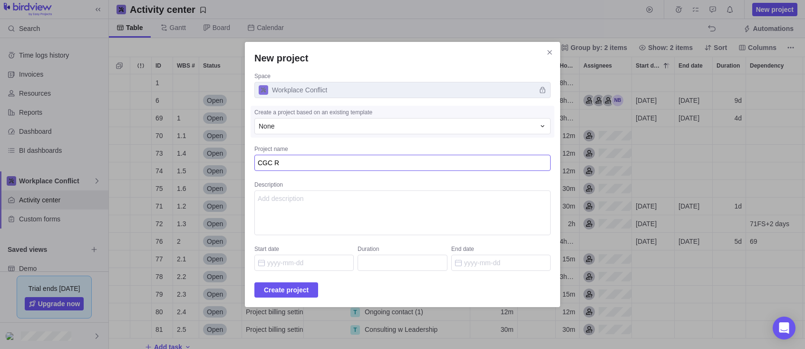
type textarea "x"
type textarea "CGC RF"
type textarea "x"
type textarea "CGC RFP"
type textarea "x"
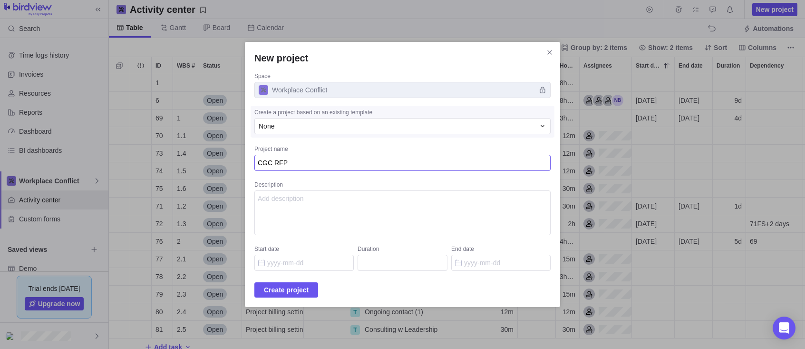
type textarea "CGC RFP"
type textarea "x"
type textarea "CGC RFP N"
type textarea "x"
type textarea "CGC RFP No"
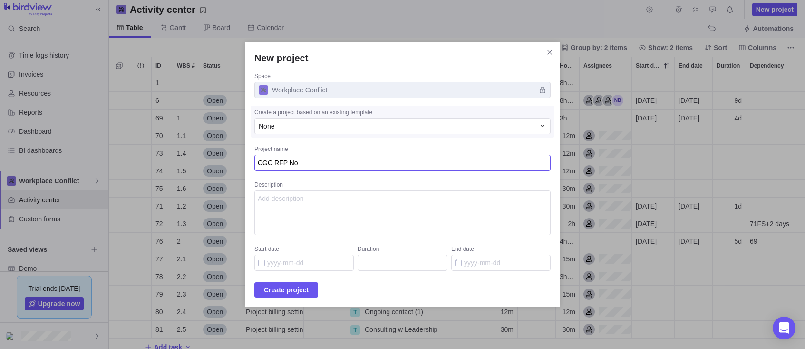
type textarea "x"
type textarea "CGC RFP No."
type textarea "x"
type textarea "CGC RFP No."
type textarea "x"
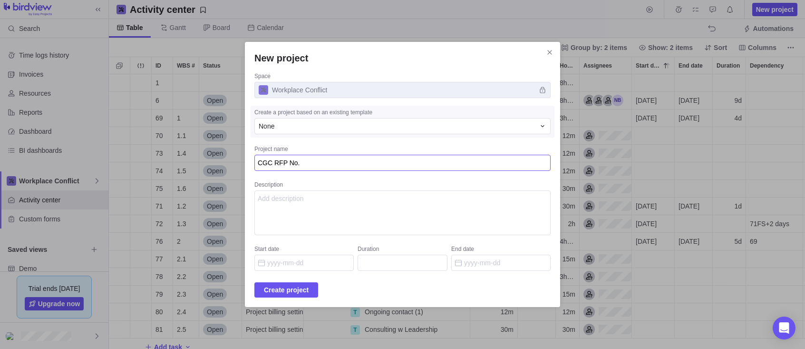
type textarea "CGC RFP No. 5"
type textarea "x"
type textarea "CGC RFP No. 5k"
type textarea "x"
type textarea "CGC RFP No. 5k0"
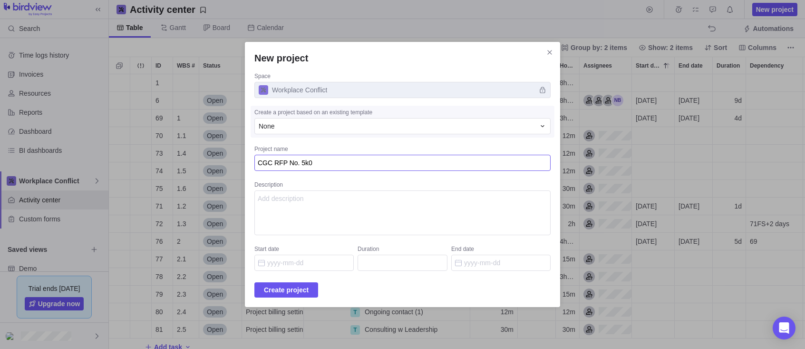
type textarea "x"
type textarea "CGC RFP No. 5k00"
type textarea "x"
type textarea "CGC RFP No. 5k005"
click at [257, 198] on textarea "Description" at bounding box center [402, 212] width 296 height 45
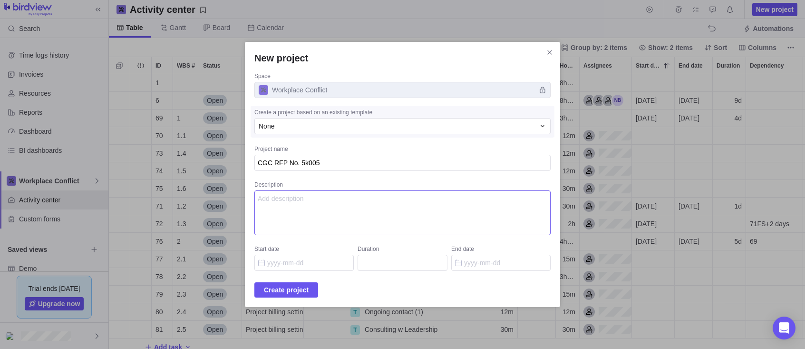
scroll to position [0, 0]
click at [324, 163] on textarea "CGC RFP No. 5k005" at bounding box center [402, 163] width 296 height 16
type textarea "x"
type textarea "CGC RFP No. 5k005"
type textarea "x"
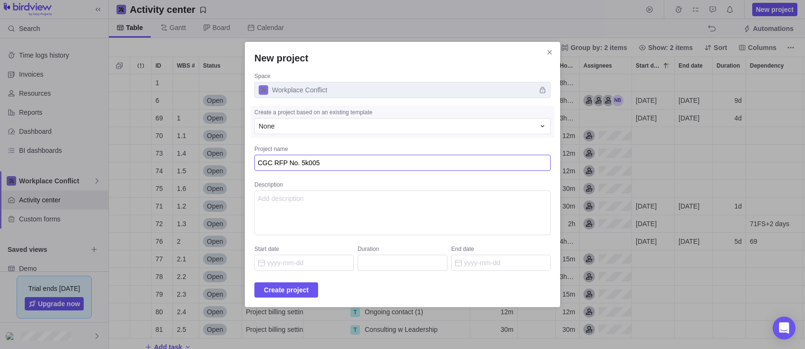
type textarea "CGC RFP No. 5k005 m"
type textarea "x"
type textarea "CGC RFP No. 5k005 me"
type textarea "x"
type textarea "CGC RFP No. 5k005 med"
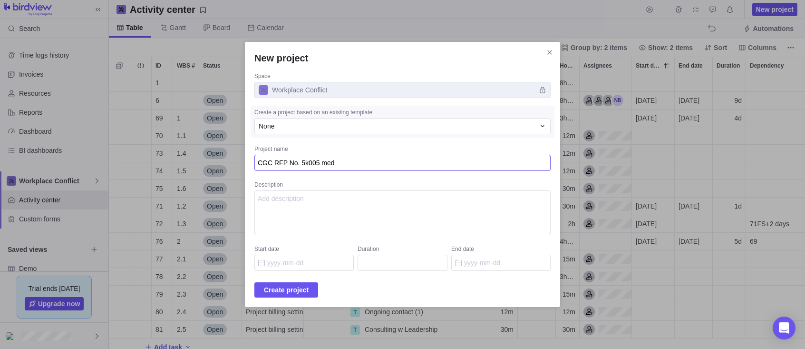
type textarea "x"
type textarea "CGC RFP No. 5k005 medi"
type textarea "x"
type textarea "CGC RFP No. 5k005 med"
type textarea "x"
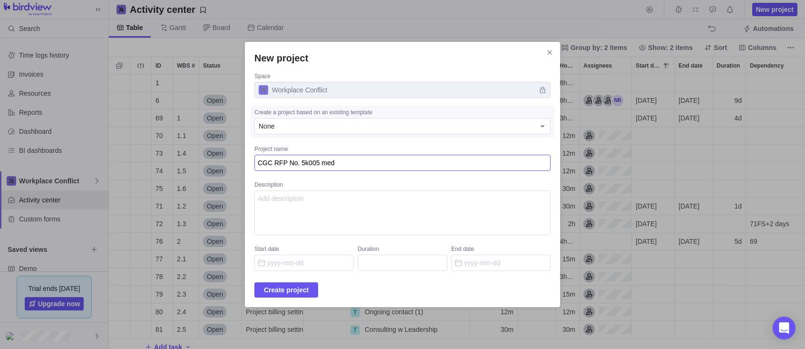
type textarea "CGC RFP No. 5k005 me"
type textarea "x"
type textarea "CGC RFP No. 5k005 m"
type textarea "x"
type textarea "CGC RFP No. 5k005"
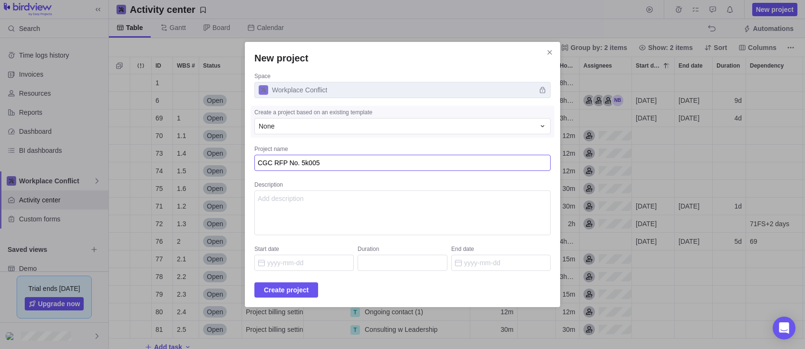
type textarea "x"
type textarea "CGC RFP No. 5k005 M"
type textarea "x"
type textarea "CGC RFP No. 5k005 Me"
type textarea "x"
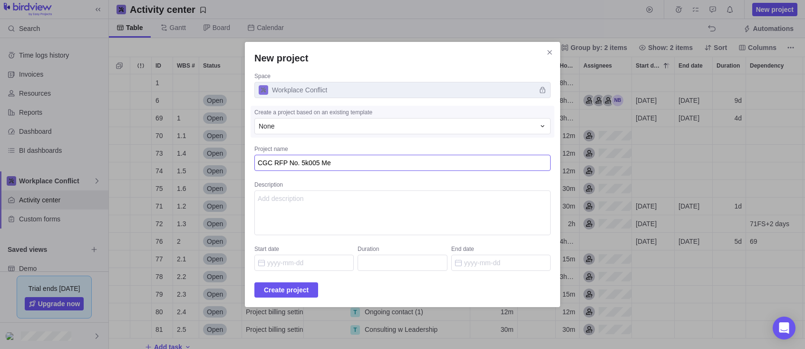
type textarea "CGC RFP No. 5k005 Med"
type textarea "x"
type textarea "CGC RFP No. 5k005 Medi"
type textarea "x"
type textarea "CGC RFP No. 5k005 Media"
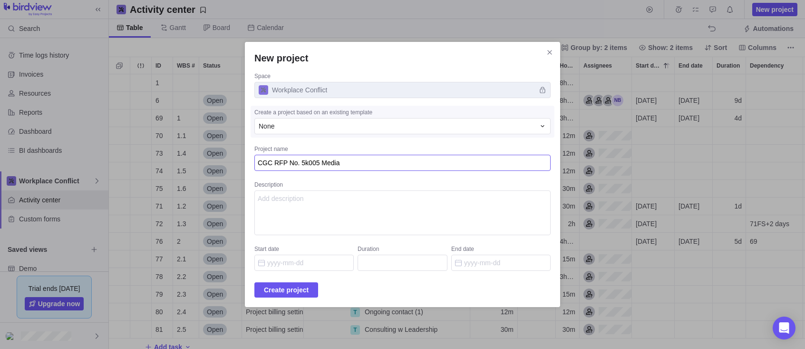
type textarea "x"
type textarea "CGC RFP No. 5k005 Mediat"
type textarea "x"
type textarea "CGC RFP No. 5k005 [PERSON_NAME]"
type textarea "x"
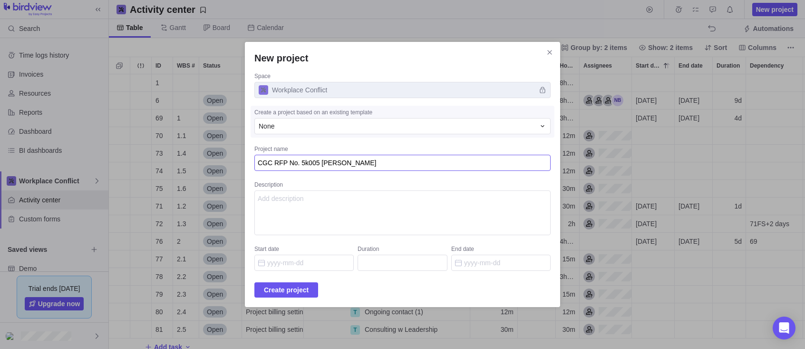
type textarea "CGC RFP No. 5k005 Mediatio"
type textarea "x"
type textarea "CGC RFP No. 5k005 Mediation"
type textarea "x"
type textarea "CGC RFP No. 5k005 Mediation"
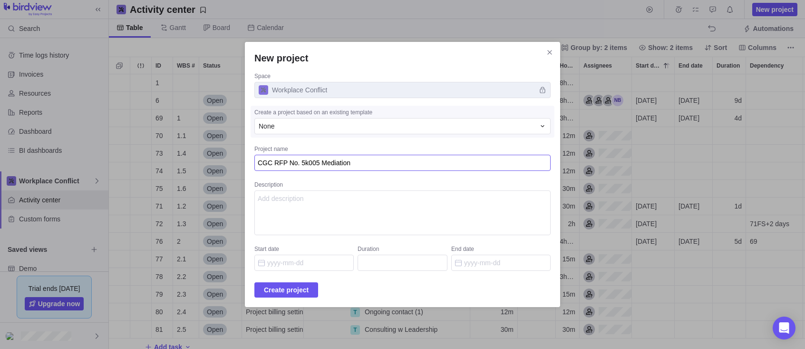
type textarea "x"
type textarea "CGC RFP No. 5k005 Mediation -"
type textarea "x"
type textarea "CGC RFP No. 5k005 Mediation -"
type textarea "x"
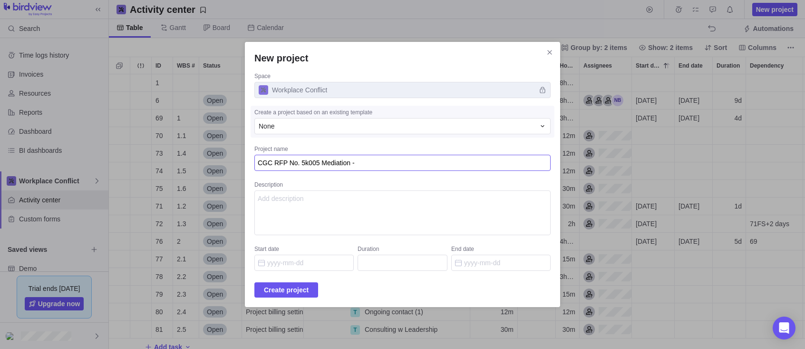
type textarea "CGC RFP No. 5k005 Mediation - I"
type textarea "x"
type textarea "CGC RFP No. 5k005 Mediation - In"
type textarea "x"
type textarea "CGC RFP No. 5k005 Mediation - Int"
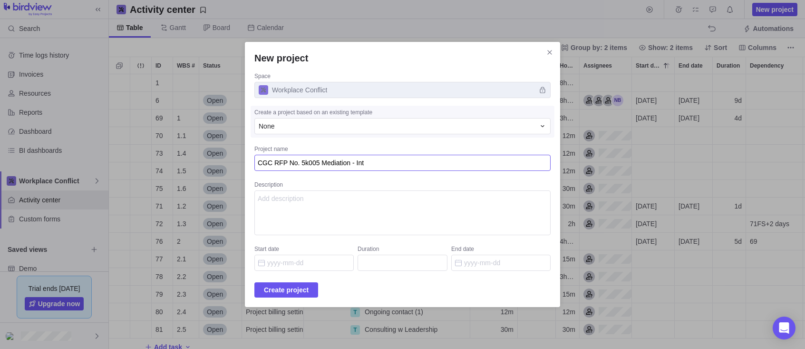
type textarea "x"
type textarea "CGC RFP No. 5k005 Mediation - Inte"
type textarea "x"
type textarea "CGC RFP No. 5k005 Mediation - Inter"
type textarea "x"
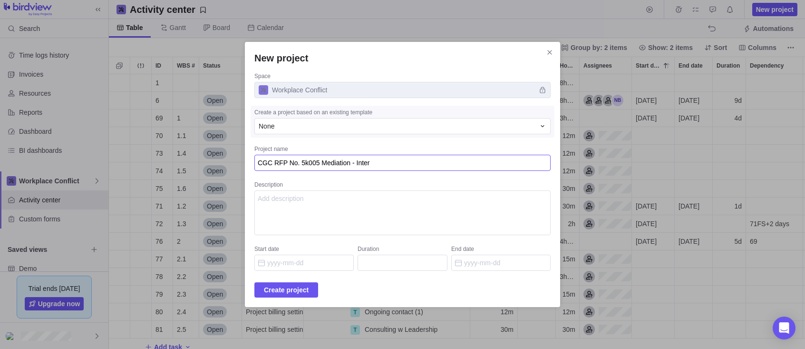
type textarea "CGC RFP No. 5k005 Mediation - Interp"
type textarea "x"
type textarea "CGC RFP No. 5k005 Mediation - Interpe"
type textarea "x"
type textarea "CGC RFP No. 5k005 Mediation - Interper"
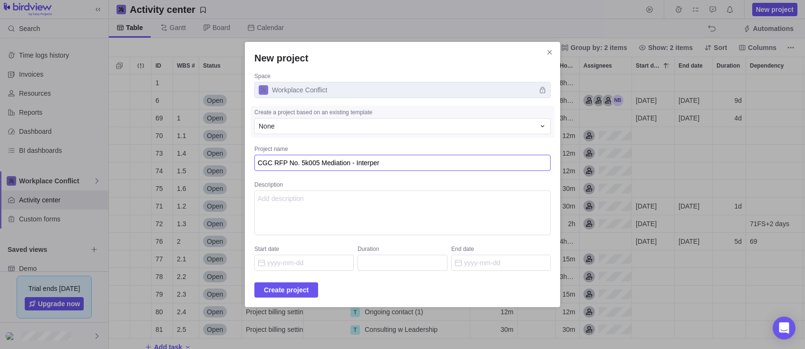
type textarea "x"
type textarea "CGC RFP No. 5k005 Mediation - Interpers"
type textarea "x"
type textarea "CGC RFP No. 5k005 Mediation - Interperso"
type textarea "x"
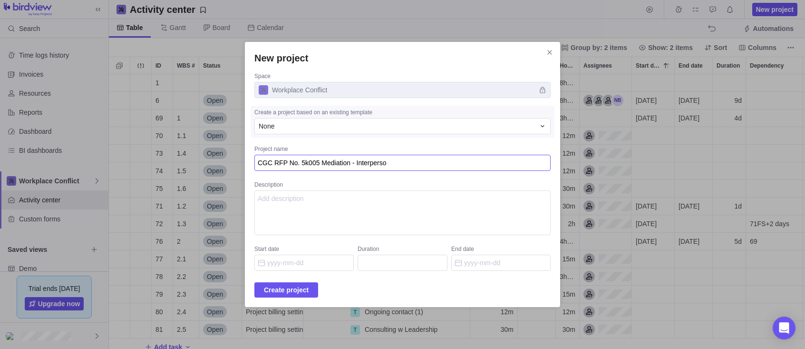
type textarea "CGC RFP No. 5k005 Mediation - Interpersoa"
type textarea "x"
type textarea "CGC RFP No. 5k005 Mediation - Interperso"
type textarea "x"
type textarea "CGC RFP No. 5k005 Mediation - Interperson"
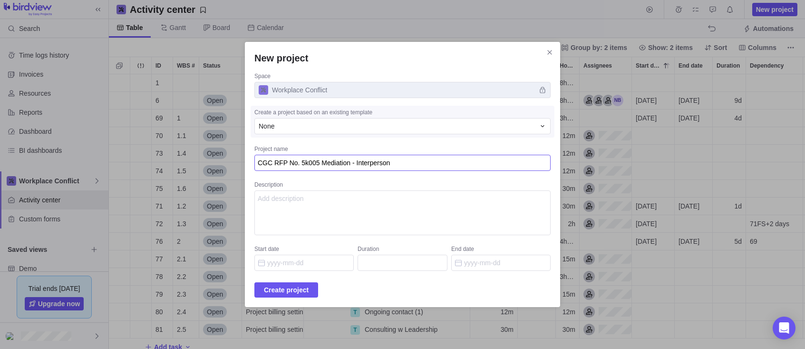
type textarea "x"
type textarea "CGC RFP No. 5k005 Mediation - Interpersona"
type textarea "x"
type textarea "CGC RFP No. 5k005 Mediation - Interpersonal"
click at [259, 196] on textarea "Description" at bounding box center [402, 212] width 296 height 45
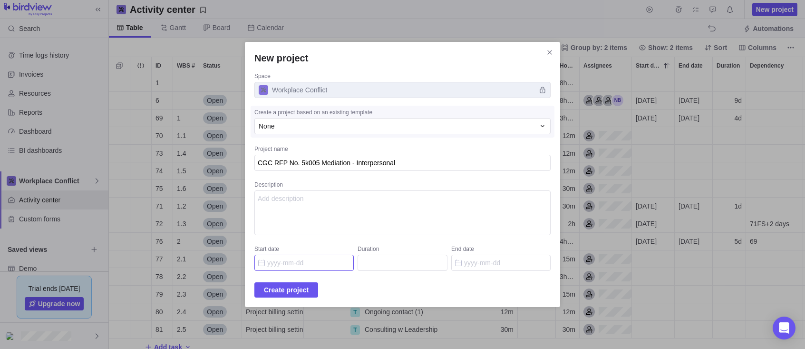
click at [262, 263] on input "Start date" at bounding box center [303, 262] width 99 height 16
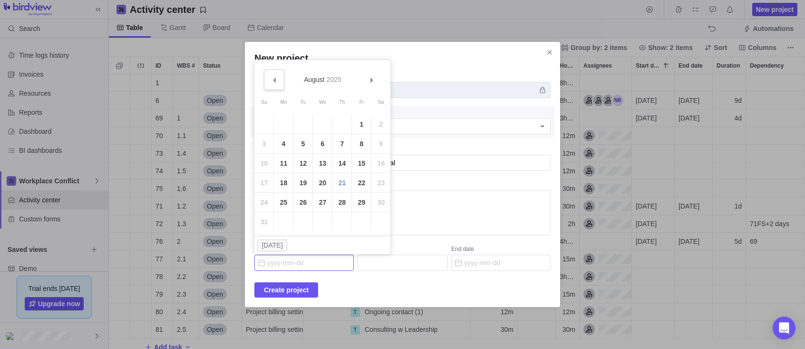
click at [275, 80] on span "Prev" at bounding box center [274, 80] width 5 height 5
click at [304, 122] on link "1" at bounding box center [302, 124] width 19 height 19
type input "[DATE]"
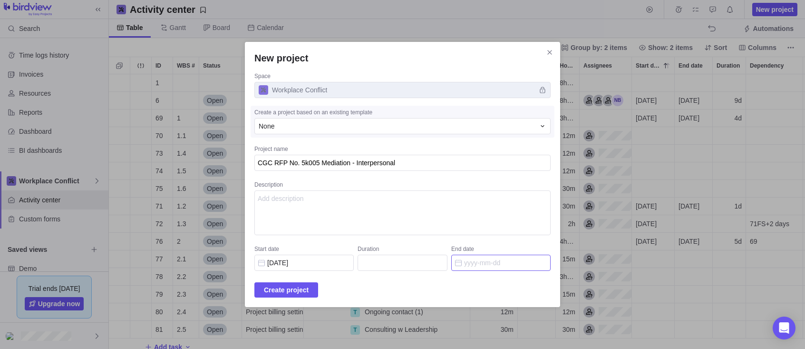
click at [492, 269] on input "End date" at bounding box center [500, 262] width 99 height 16
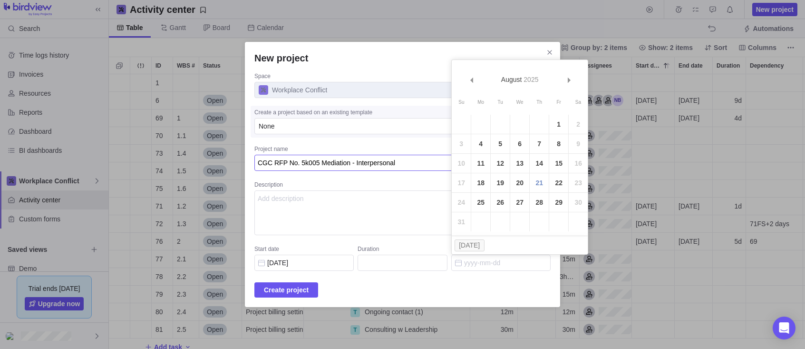
click at [322, 162] on textarea "CGC RFP No. 5k005 Mediation - Interpersonal" at bounding box center [402, 163] width 296 height 16
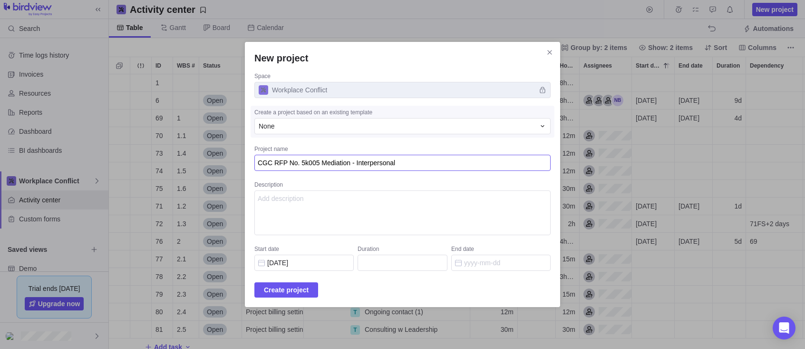
type textarea "x"
type textarea "CGC RFP No. 5k005Mediation - Interpersonal"
type textarea "x"
type textarea "CGC RFP No. 5k00Mediation - Interpersonal"
type textarea "x"
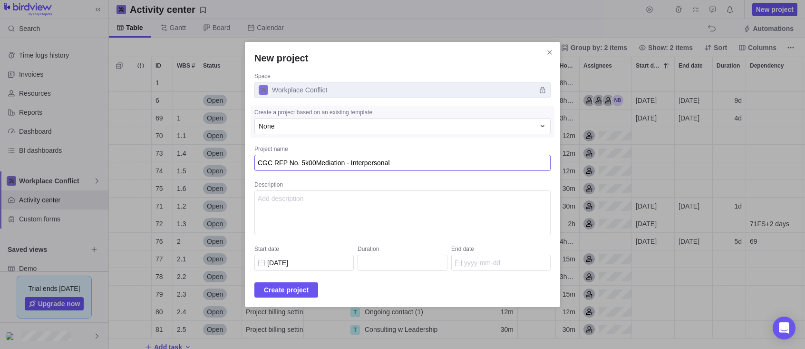
type textarea "CGC RFP No. 5k0Mediation - Interpersonal"
type textarea "x"
type textarea "CGC RFP No. 5kMediation - Interpersonal"
type textarea "x"
type textarea "CGC RFP No. 5Mediation - Interpersonal"
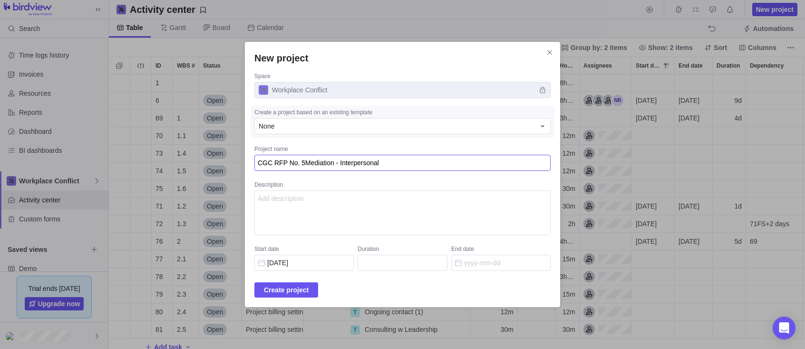
type textarea "x"
type textarea "CGC RFP No. Mediation - Interpersonal"
type textarea "x"
type textarea "CGC RFP No.Mediation - Interpersonal"
type textarea "x"
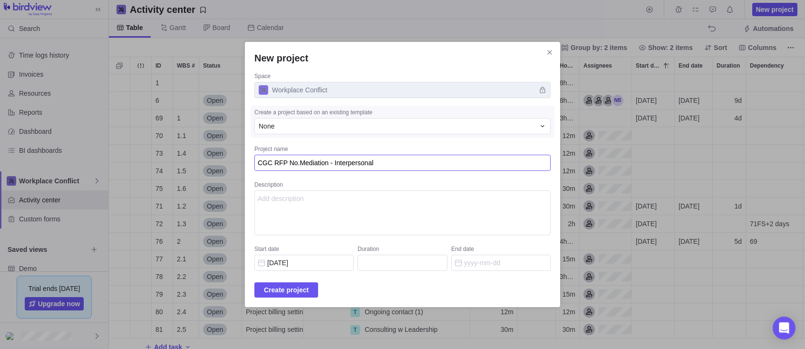
type textarea "CGC RFP NoMediation - Interpersonal"
type textarea "x"
type textarea "CGC RFP NMediation - Interpersonal"
type textarea "x"
type textarea "CGC RFP Mediation - Interpersonal"
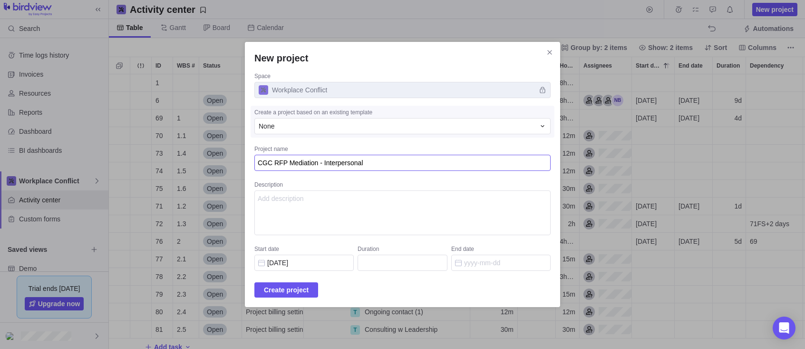
type textarea "x"
type textarea "CGC RFPMediation - Interpersonal"
type textarea "x"
type textarea "CGC RFMediation - Interpersonal"
type textarea "x"
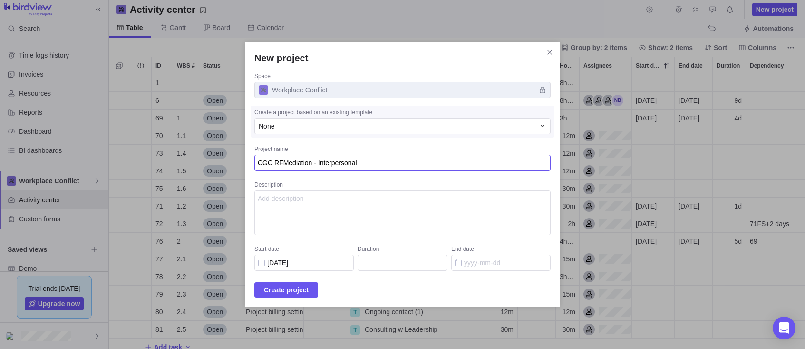
type textarea "CGC RMediation - Interpersonal"
type textarea "x"
type textarea "CGC Mediation - Interpersonal"
type textarea "x"
type textarea "CGCMediation - Interpersonal"
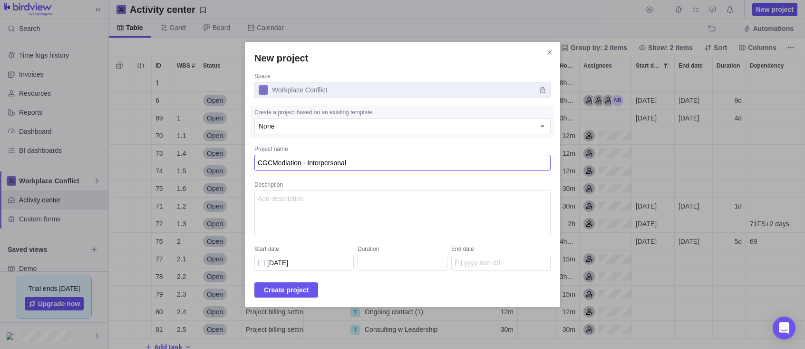
type textarea "x"
type textarea "CGMediation - Interpersonal"
type textarea "x"
type textarea "CMediation - Interpersonal"
type textarea "x"
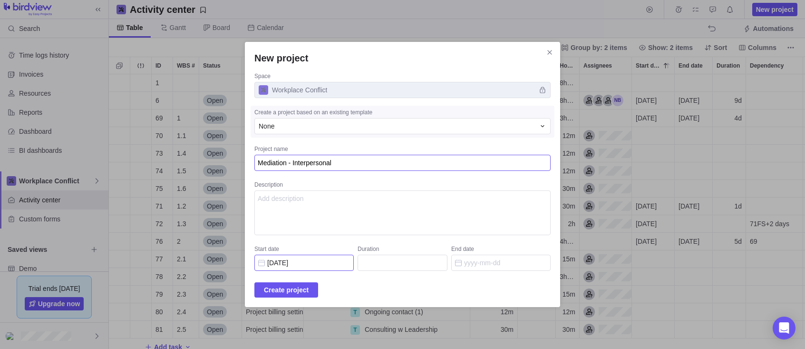
type textarea "Mediation - Interpersonal"
click at [307, 264] on input "[DATE]" at bounding box center [303, 262] width 99 height 16
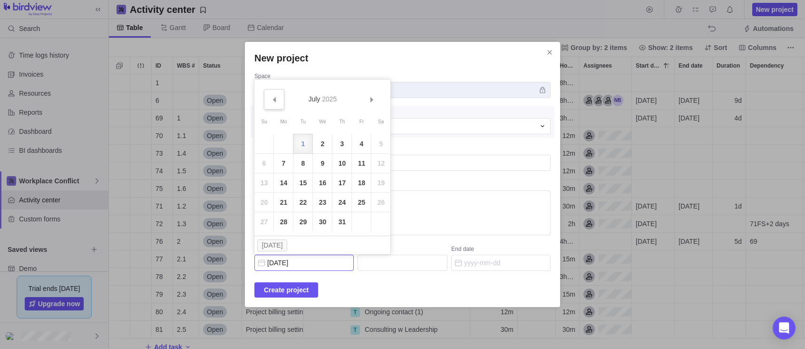
click at [275, 95] on link "Prev" at bounding box center [274, 99] width 20 height 20
click at [362, 202] on link "27" at bounding box center [361, 202] width 19 height 19
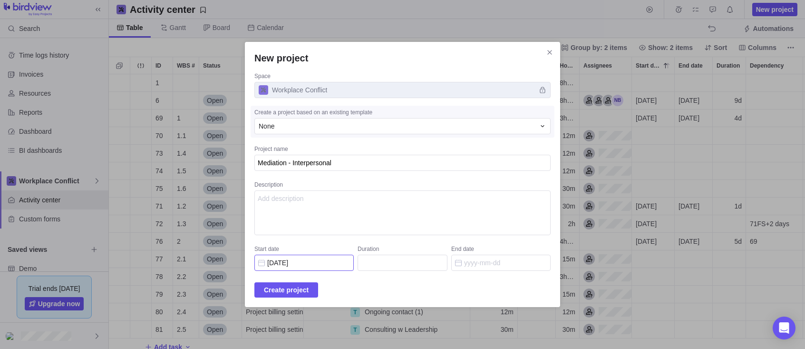
click at [262, 265] on input "[DATE]" at bounding box center [303, 262] width 99 height 16
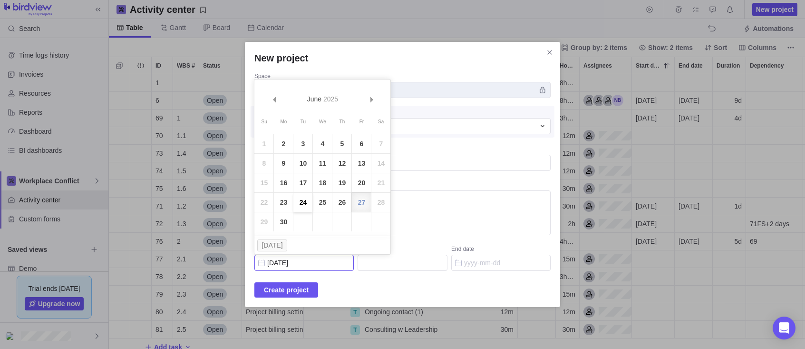
click at [302, 201] on link "24" at bounding box center [302, 202] width 19 height 19
type input "[DATE]"
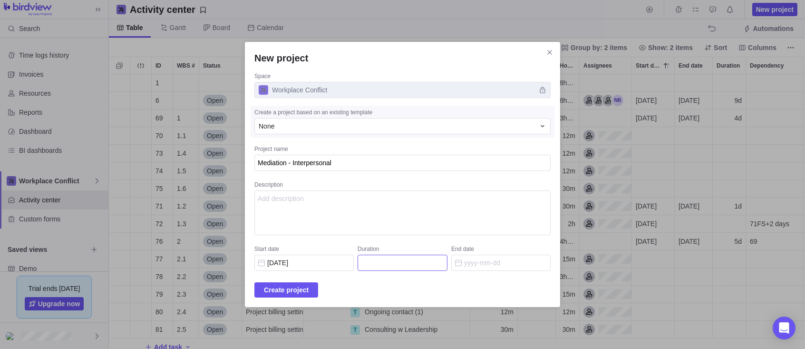
click at [426, 263] on input "Duration" at bounding box center [403, 262] width 90 height 16
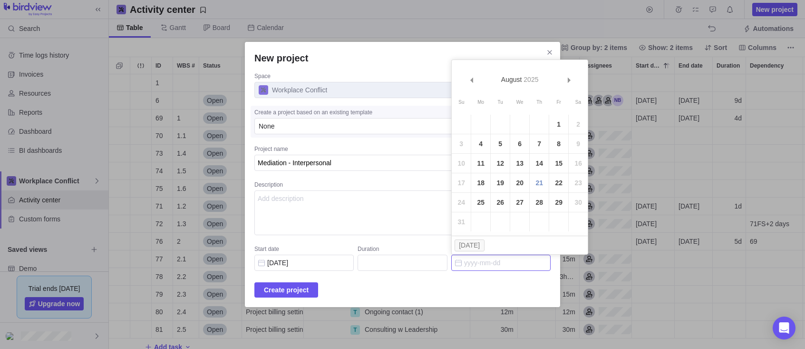
click at [459, 264] on input "End date" at bounding box center [500, 262] width 99 height 16
click at [569, 79] on span "Next" at bounding box center [569, 80] width 5 height 5
click at [500, 201] on link "30" at bounding box center [500, 202] width 19 height 19
type input "71"
type input "[DATE]"
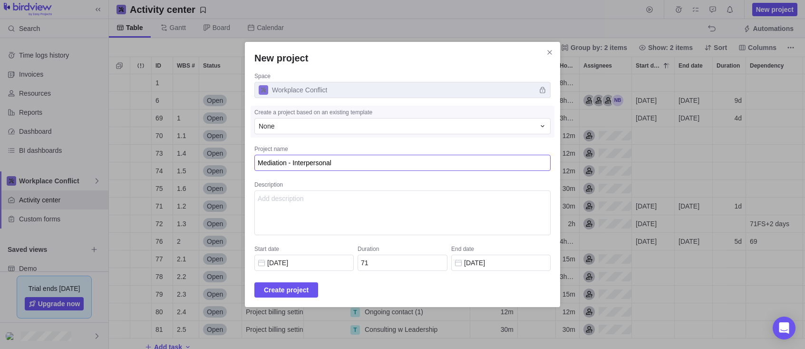
click at [344, 162] on textarea "Mediation - Interpersonal" at bounding box center [402, 163] width 296 height 16
type textarea "x"
type textarea "Mediation - Interpersonal"
type textarea "x"
type textarea "Mediation - Interpersonal -"
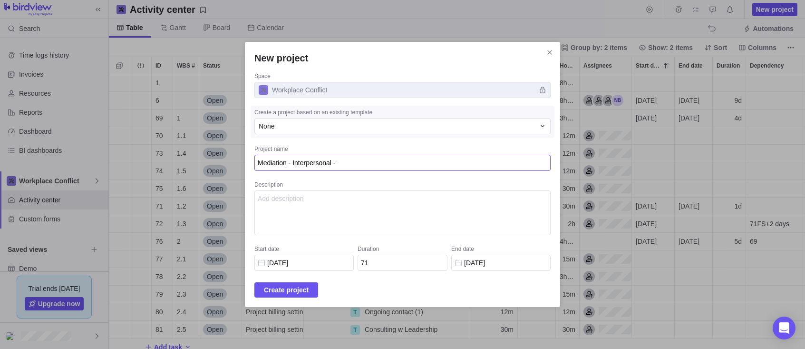
type textarea "x"
type textarea "Mediation - Interpersonal -"
type textarea "x"
type textarea "Mediation - Interpersonal - C"
type textarea "x"
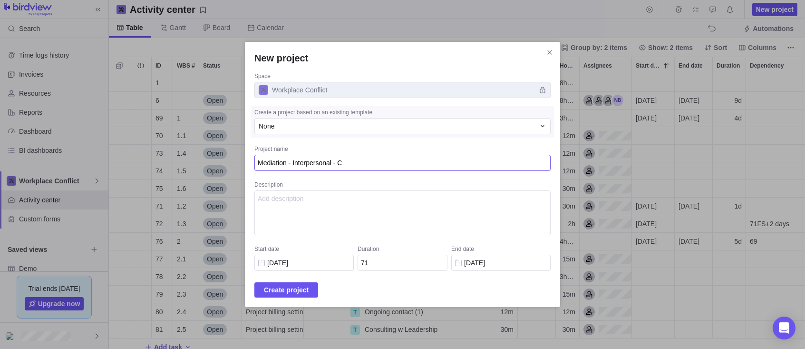
type textarea "Mediation - Interpersonal - CG"
type textarea "x"
type textarea "Mediation - Interpersonal - CGC"
type textarea "x"
type textarea "Mediation - Interpersonal - CG"
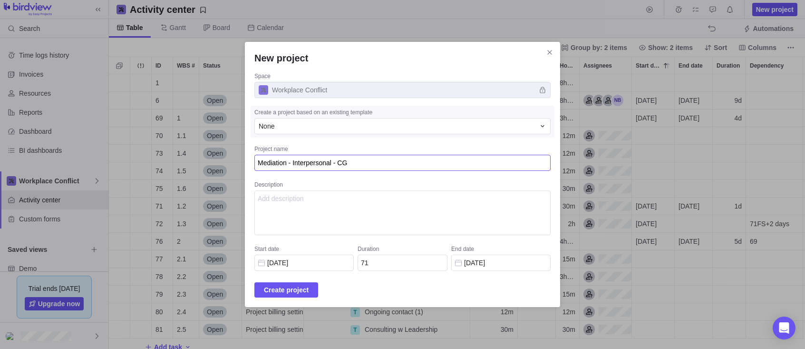
type textarea "x"
type textarea "Mediation - Interpersonal - C"
type textarea "x"
type textarea "Mediation - Interpersonal -"
click at [352, 165] on textarea "Mediation - Interpersonal -" at bounding box center [402, 163] width 296 height 16
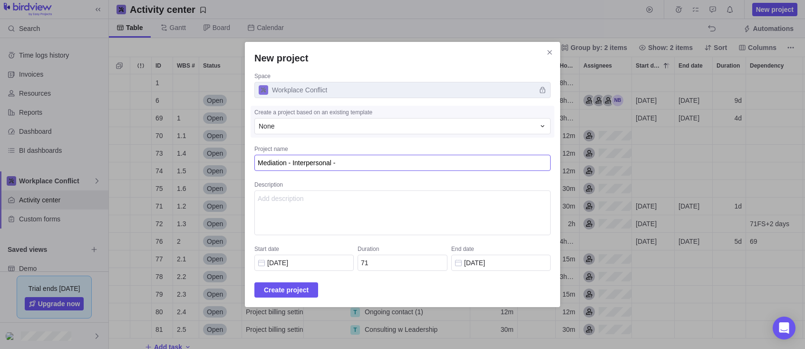
type textarea "x"
type textarea "Mediation - Interpersonal - C"
type textarea "x"
type textarea "Mediation - Interpersonal - CG"
type textarea "x"
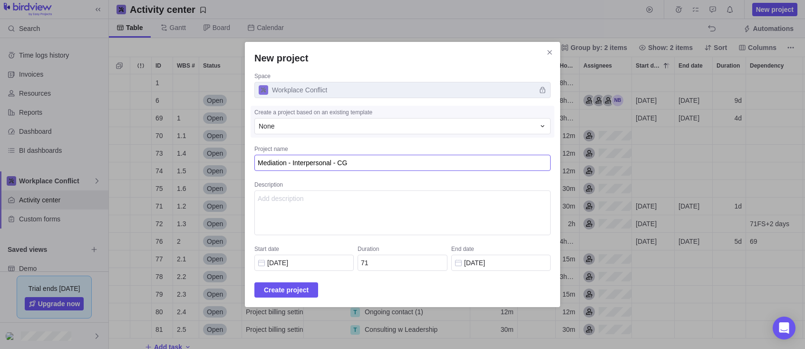
type textarea "Mediation - Interpersonal - CGC"
type textarea "x"
type textarea "Mediation - Interpersonal - CGC"
type textarea "x"
type textarea "Mediation - Interpersonal - CGC 1"
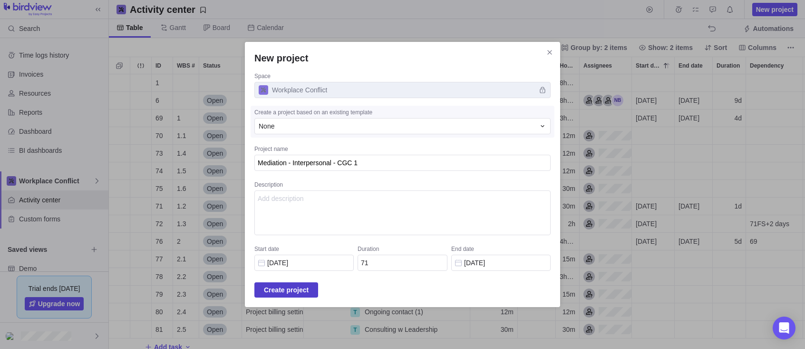
click at [279, 289] on span "Create project" at bounding box center [286, 289] width 45 height 11
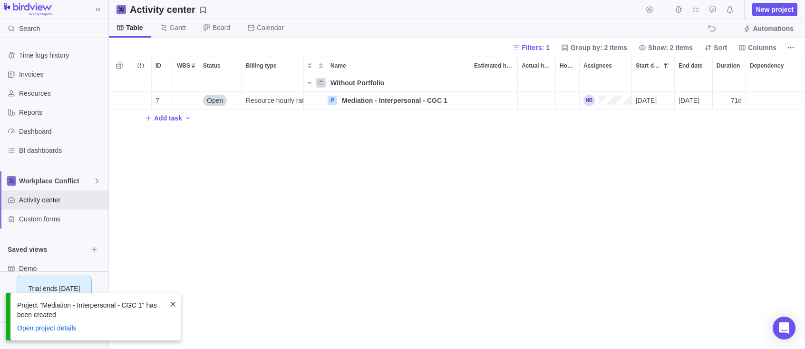
scroll to position [274, 696]
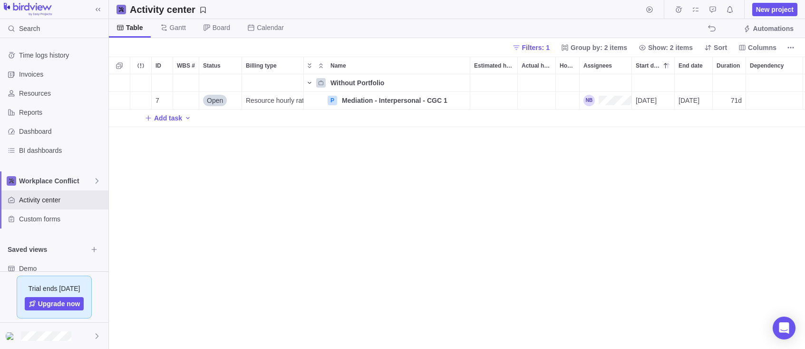
click at [310, 81] on icon "Name" at bounding box center [310, 83] width 8 height 8
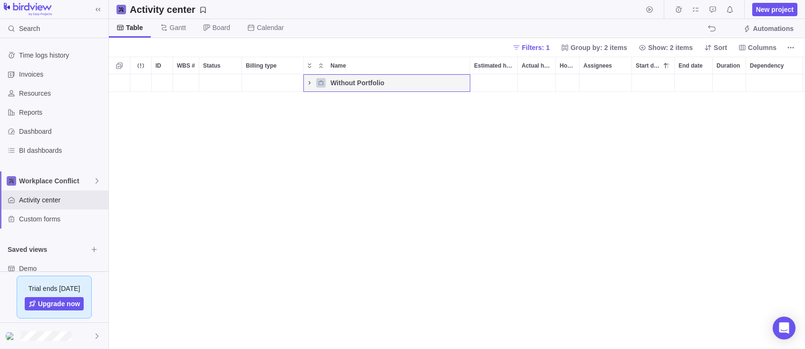
click at [310, 81] on icon "Name" at bounding box center [310, 83] width 8 height 8
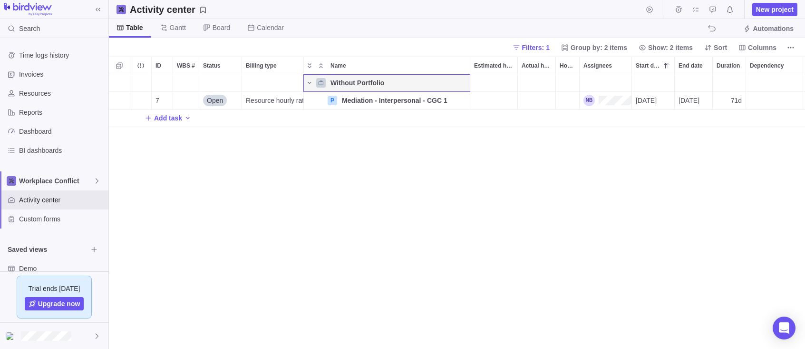
click at [323, 82] on icon "Name" at bounding box center [321, 83] width 6 height 6
click at [357, 82] on span "Without Portfolio" at bounding box center [358, 83] width 54 height 10
click at [171, 117] on span "Add task" at bounding box center [168, 118] width 28 height 10
click at [344, 118] on div "ID WBS # Status Billing type Name Estimated hours Actual hours (timelogs) Hours…" at bounding box center [457, 203] width 696 height 292
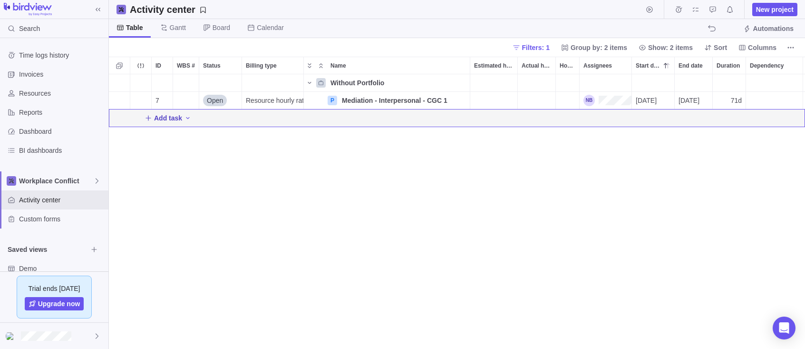
click at [148, 115] on icon "Add New" at bounding box center [149, 118] width 8 height 8
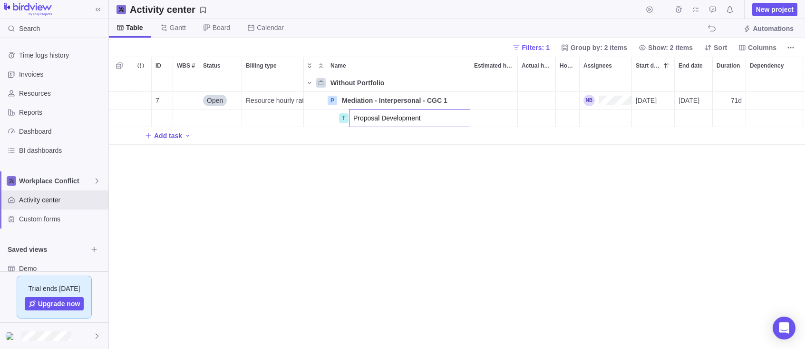
type input "Proposal Development"
click at [343, 136] on div "ID WBS # Status Billing type Name Estimated hours Actual hours (timelogs) Hours…" at bounding box center [457, 203] width 696 height 292
click at [148, 134] on icon "Add New" at bounding box center [148, 135] width 5 height 5
click at [457, 119] on div "ID WBS # Status Billing type Name Estimated hours Actual hours (timelogs) Hours…" at bounding box center [457, 203] width 696 height 292
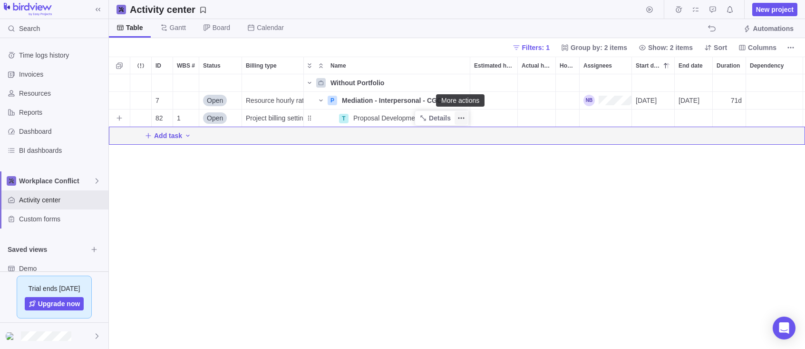
click at [463, 116] on icon "More actions" at bounding box center [462, 118] width 8 height 8
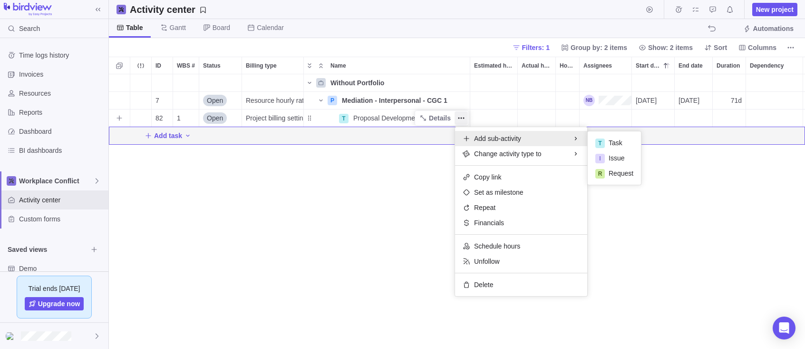
click at [576, 137] on icon at bounding box center [576, 138] width 2 height 3
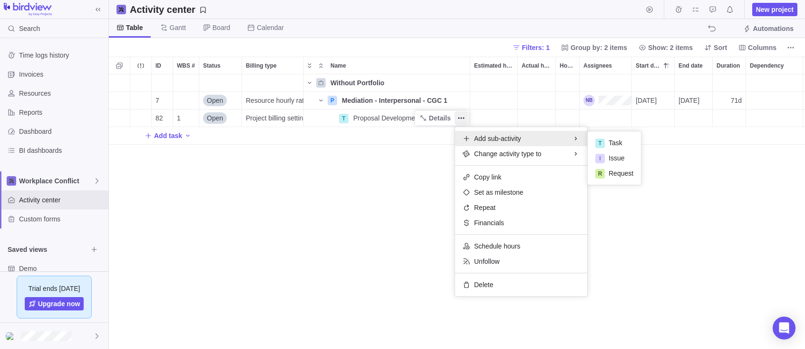
click at [326, 117] on div "ID WBS # Status Billing type Name Estimated hours Actual hours (timelogs) Hours…" at bounding box center [457, 203] width 696 height 292
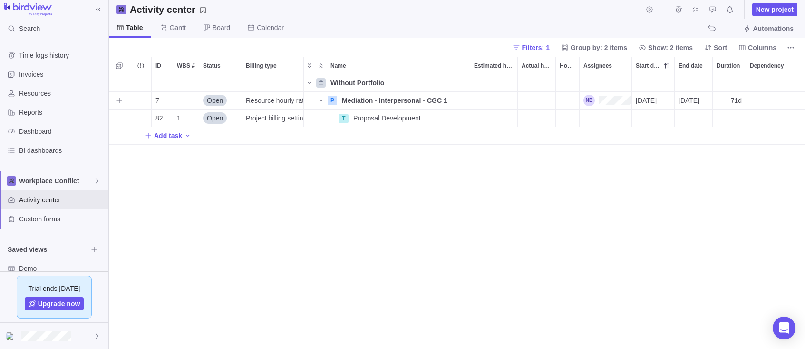
click at [216, 98] on span "Open" at bounding box center [215, 101] width 16 height 10
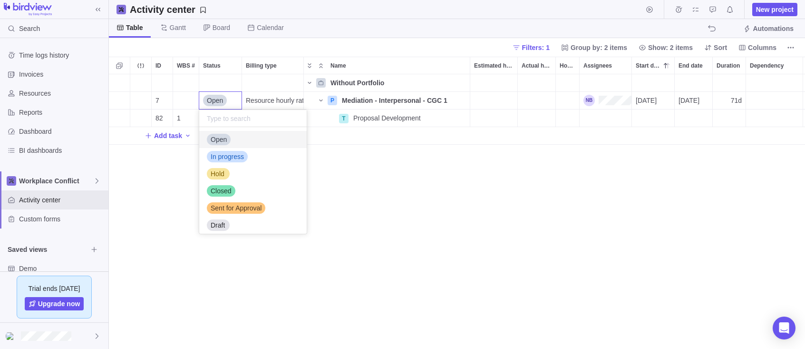
click at [234, 99] on div "Open" at bounding box center [220, 100] width 43 height 18
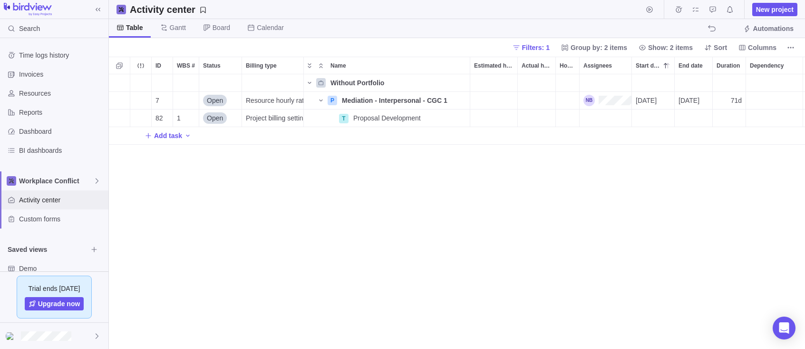
click at [26, 200] on span "Activity center" at bounding box center [62, 200] width 86 height 10
click at [132, 25] on span "Table" at bounding box center [134, 28] width 17 height 10
click at [135, 28] on span "Table" at bounding box center [134, 28] width 17 height 10
click at [612, 47] on span "Group by: 2 items" at bounding box center [599, 48] width 57 height 10
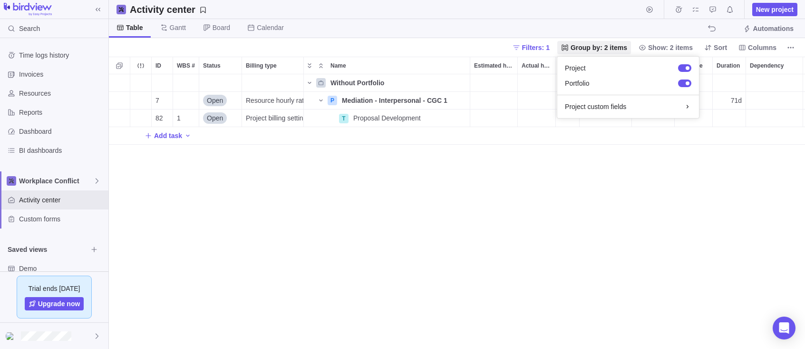
click at [674, 47] on body "Search Time logs history Invoices Resources Reports Dashboard BI dashboards Wor…" at bounding box center [402, 174] width 805 height 349
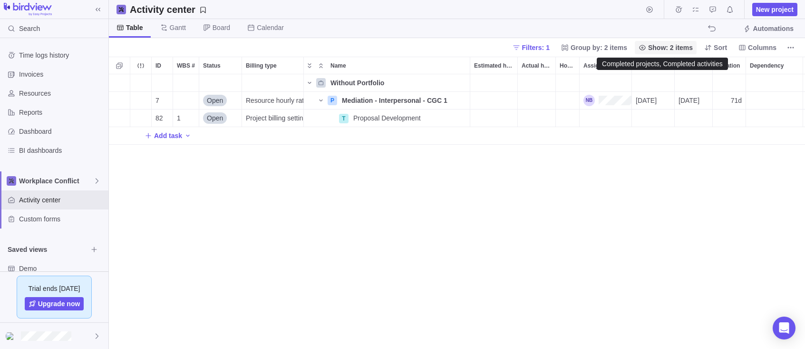
click at [670, 45] on span "Show: 2 items" at bounding box center [670, 48] width 45 height 10
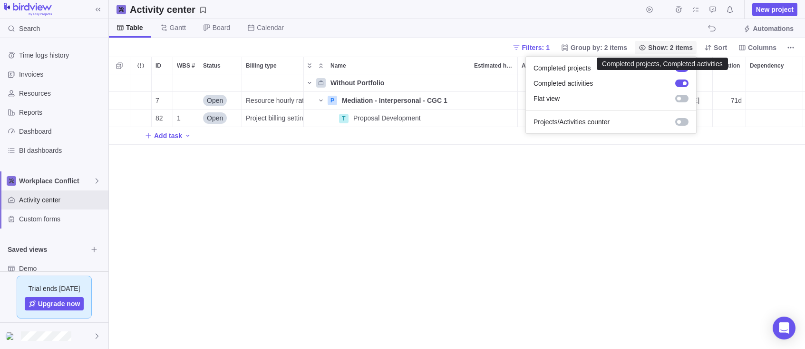
click at [668, 47] on span "Show: 2 items" at bounding box center [670, 48] width 45 height 10
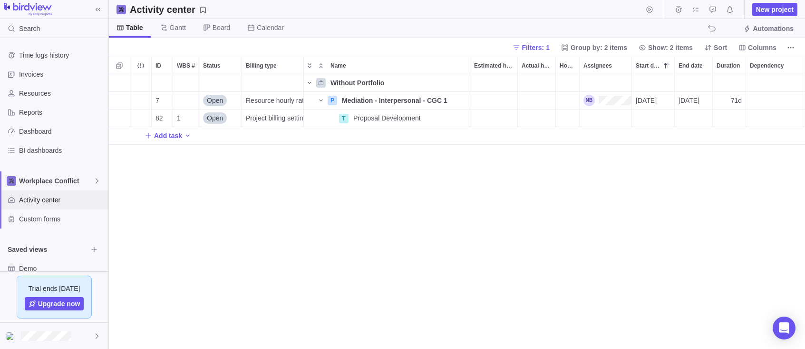
click at [43, 195] on div "Activity center" at bounding box center [54, 199] width 108 height 19
click at [538, 46] on span "Filters: 1" at bounding box center [536, 48] width 28 height 10
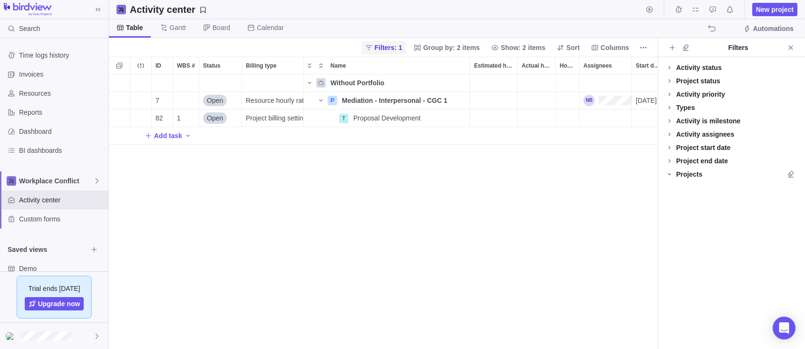
scroll to position [274, 549]
click at [669, 201] on div at bounding box center [670, 200] width 8 height 13
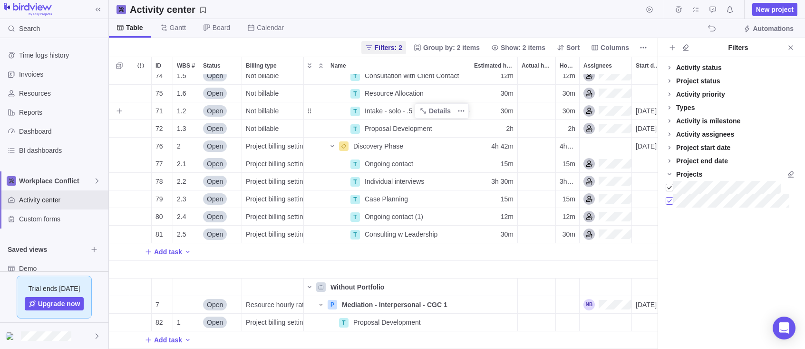
scroll to position [95, 0]
click at [281, 321] on span "Project billing settings" at bounding box center [275, 322] width 58 height 10
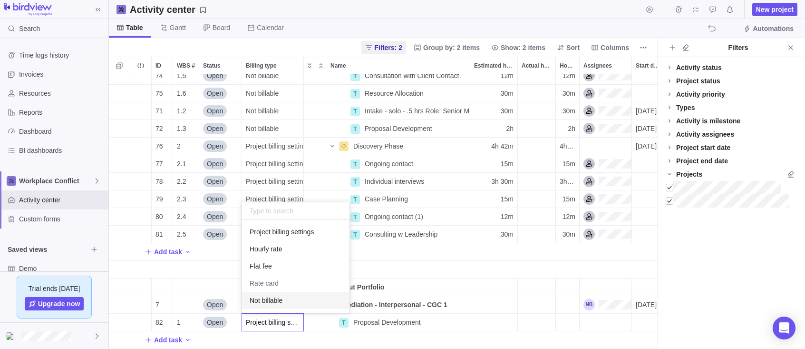
click at [273, 299] on span "Not billable" at bounding box center [266, 300] width 33 height 10
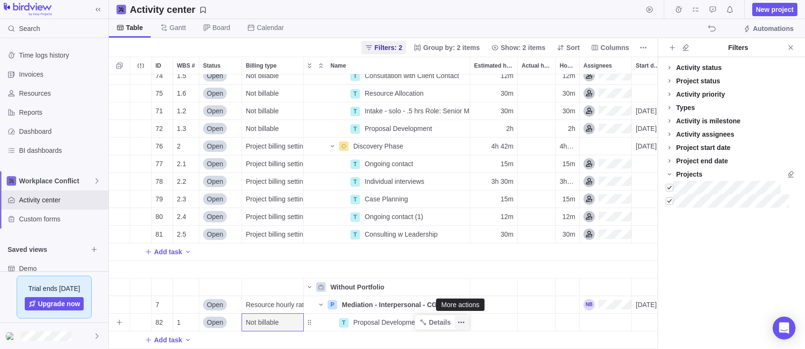
click at [460, 321] on icon "More actions" at bounding box center [462, 322] width 8 height 8
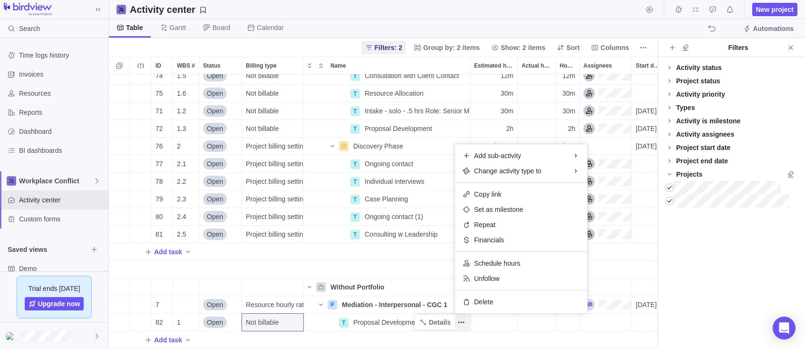
click at [380, 320] on div "74 1.5 Open Not billable T Consultation with Client Contact Details 12m 12m 75 …" at bounding box center [383, 211] width 549 height 274
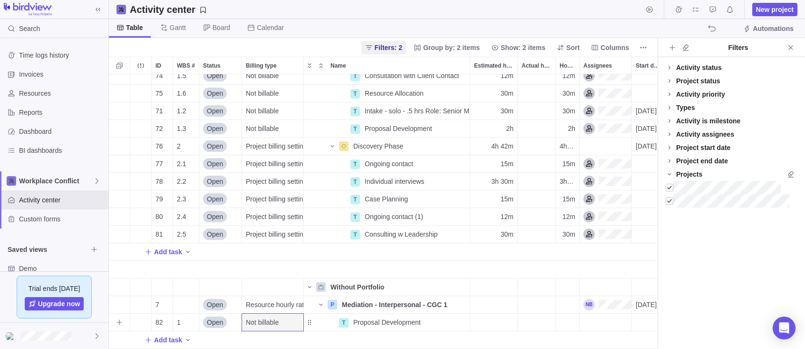
click at [500, 318] on div "Estimated hours" at bounding box center [493, 321] width 47 height 17
type input "2h"
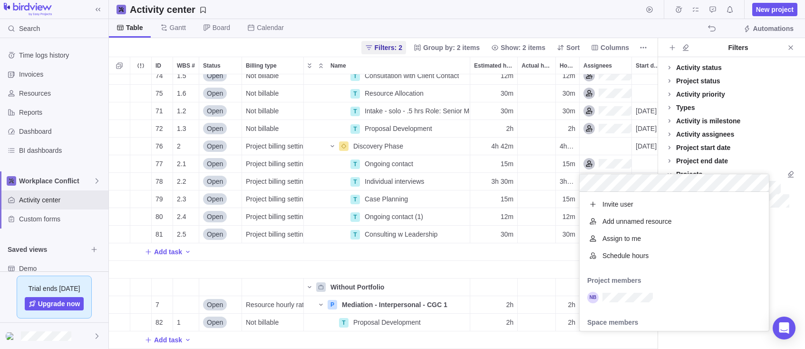
scroll to position [0, 0]
click at [589, 111] on div "74 1.5 Open Not billable T Consultation with Client Contact Details 12m 12m 75 …" at bounding box center [383, 211] width 549 height 274
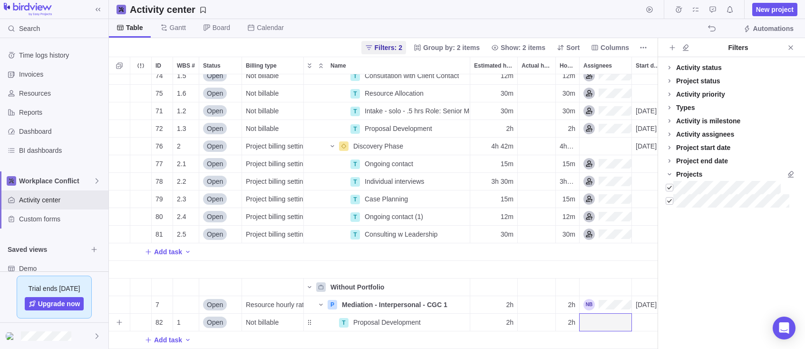
click at [600, 320] on div "Assignees" at bounding box center [606, 321] width 52 height 17
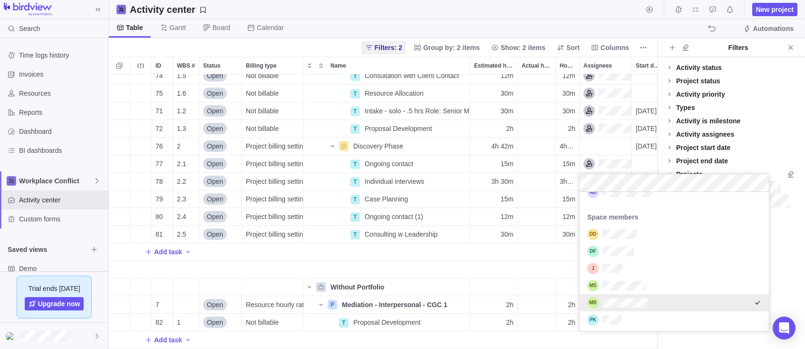
scroll to position [107, 0]
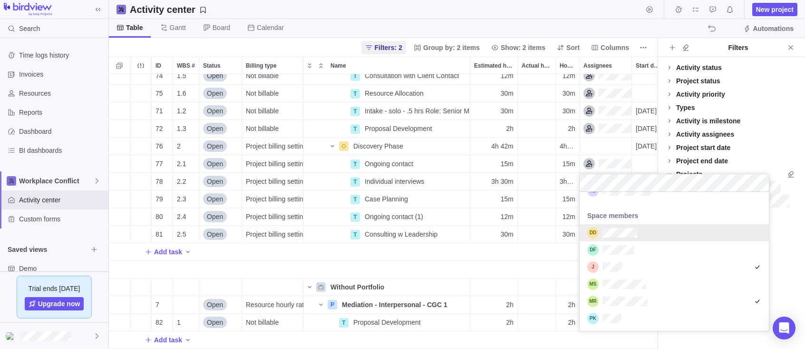
drag, startPoint x: 766, startPoint y: 268, endPoint x: 759, endPoint y: 209, distance: 59.4
click at [684, 209] on div "Project members Space members" at bounding box center [674, 207] width 189 height 245
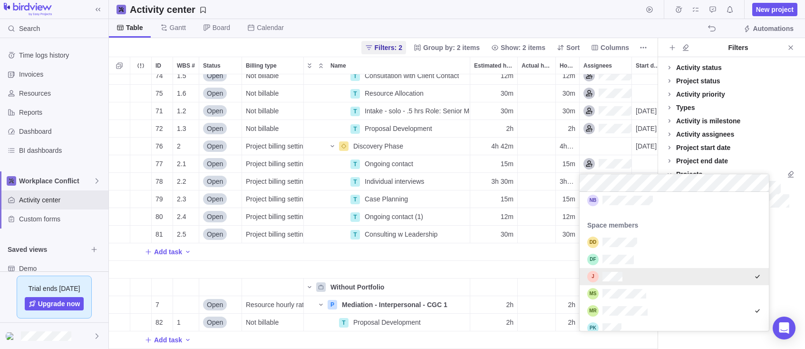
click at [560, 279] on div "74 1.5 Open Not billable T Consultation with Client Contact Details 12m 12m 75 …" at bounding box center [383, 211] width 549 height 274
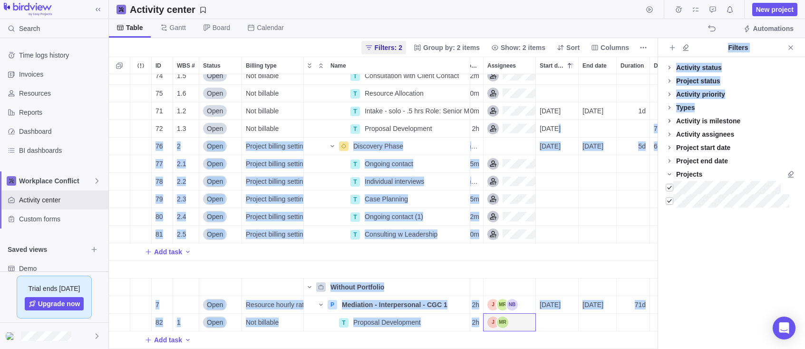
scroll to position [0, 146]
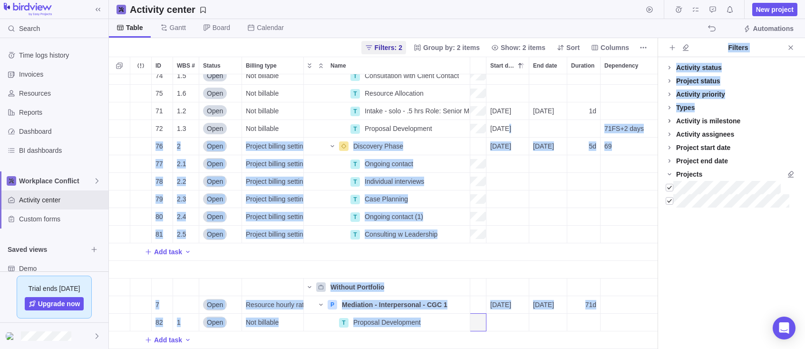
drag, startPoint x: 655, startPoint y: 124, endPoint x: 668, endPoint y: 123, distance: 12.9
click at [668, 123] on div "Activity center New project Table [PERSON_NAME] Board Calendar Automations Filt…" at bounding box center [457, 174] width 696 height 349
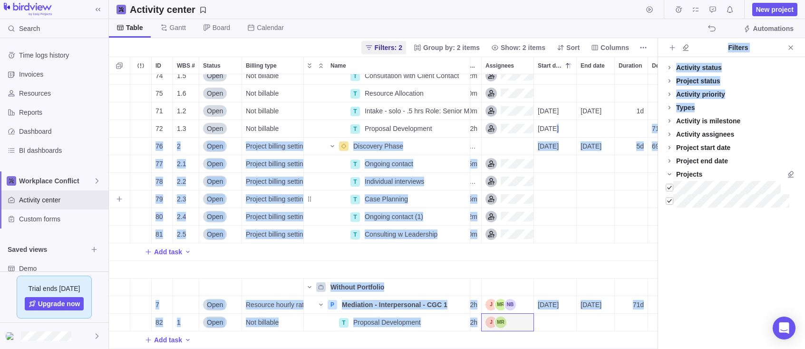
scroll to position [0, 97]
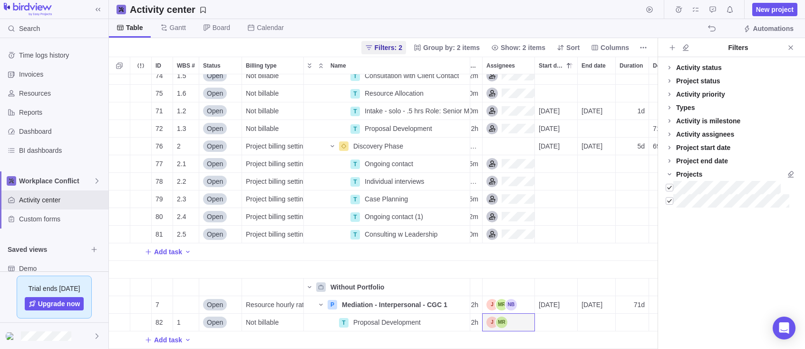
click at [594, 256] on div "Add task" at bounding box center [359, 251] width 694 height 17
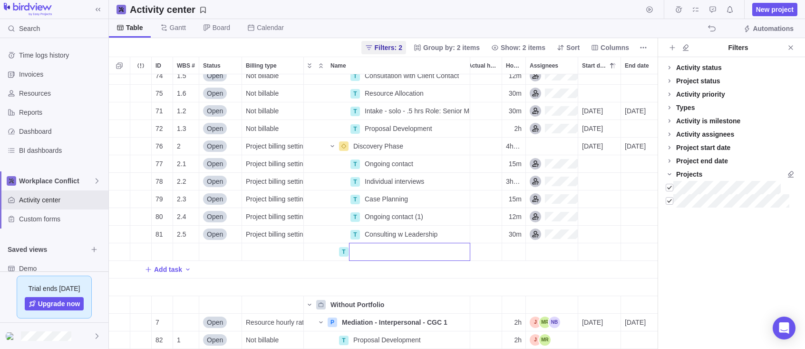
scroll to position [0, 0]
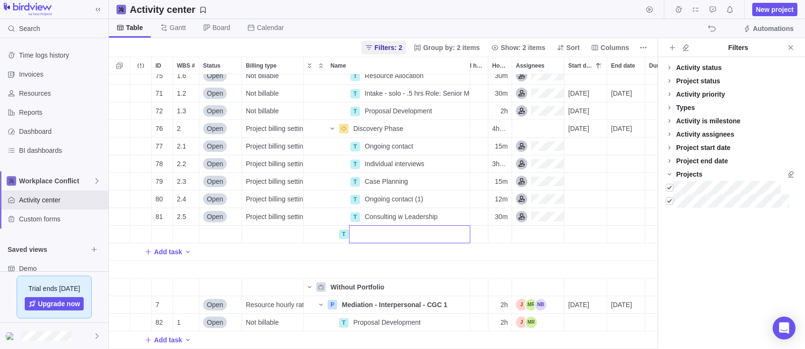
click at [574, 322] on div "75 1.6 Open Not billable T Resource Allocation Details 30m 30m 71 1.2 Open Not …" at bounding box center [383, 211] width 549 height 274
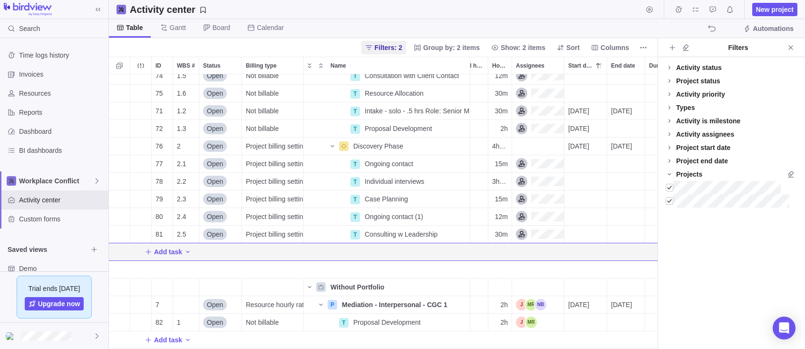
click at [574, 322] on div "Start date" at bounding box center [586, 321] width 42 height 17
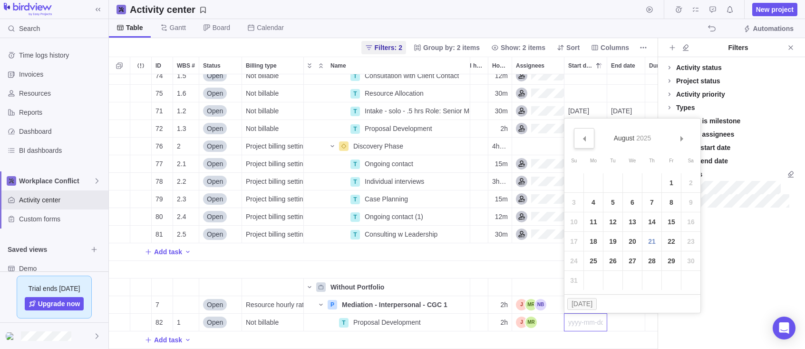
click at [585, 137] on span "Prev" at bounding box center [584, 138] width 5 height 5
click at [614, 239] on link "24" at bounding box center [613, 241] width 19 height 19
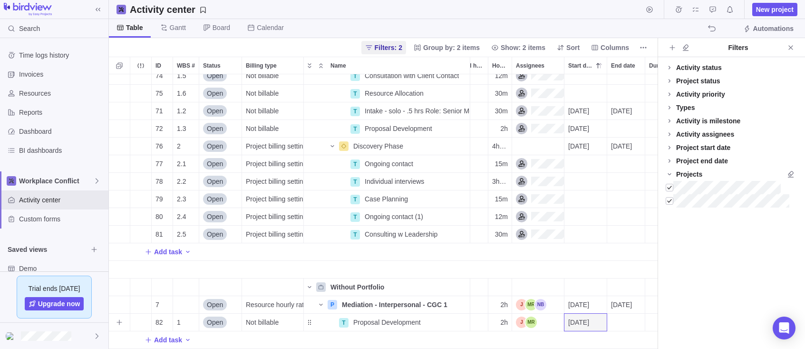
click at [623, 319] on div "End date" at bounding box center [626, 321] width 38 height 17
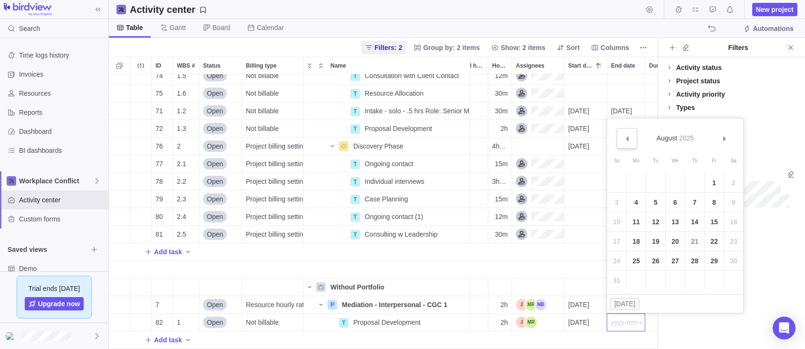
click at [627, 139] on span "Prev" at bounding box center [627, 138] width 5 height 5
click at [684, 241] on link "27" at bounding box center [714, 241] width 19 height 19
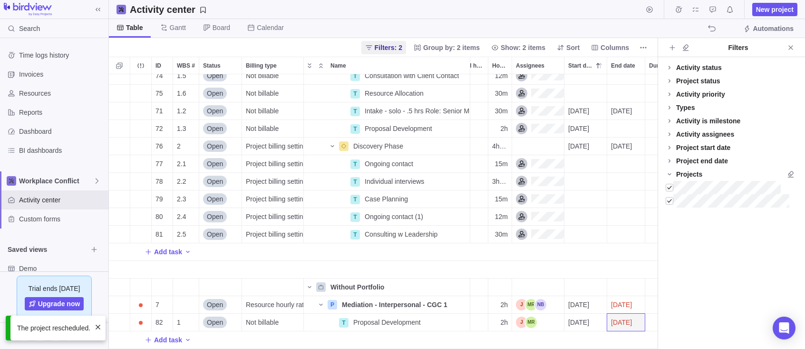
scroll to position [93, 68]
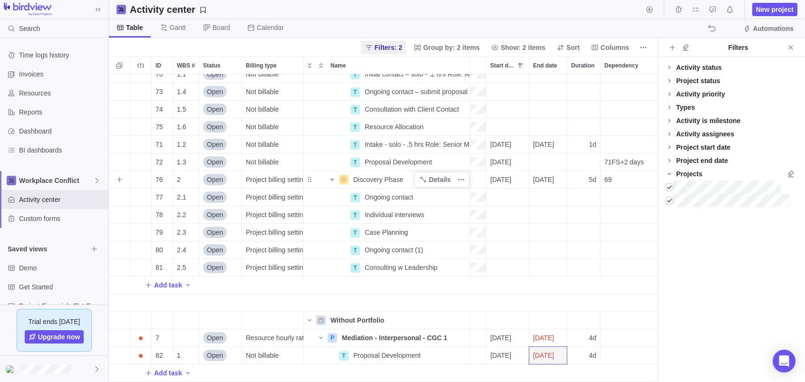
click at [332, 179] on icon "Name" at bounding box center [333, 180] width 8 height 8
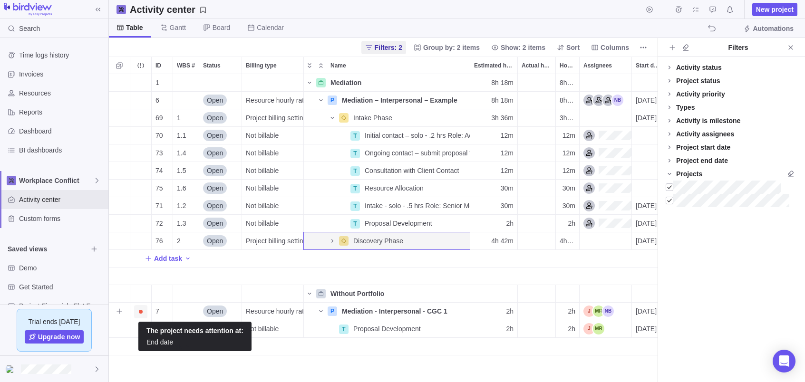
click at [142, 311] on span "Trouble indication" at bounding box center [141, 312] width 4 height 4
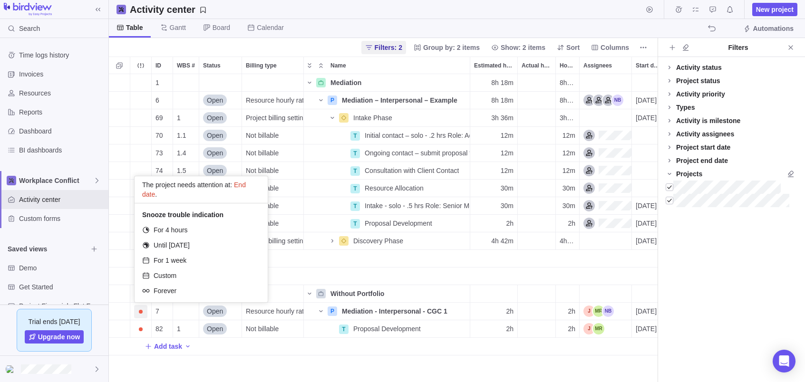
click at [121, 314] on div "1 Mediation Details 8h 18m 8h 18m 6 Open Resource hourly rate P Mediation – Int…" at bounding box center [383, 228] width 549 height 308
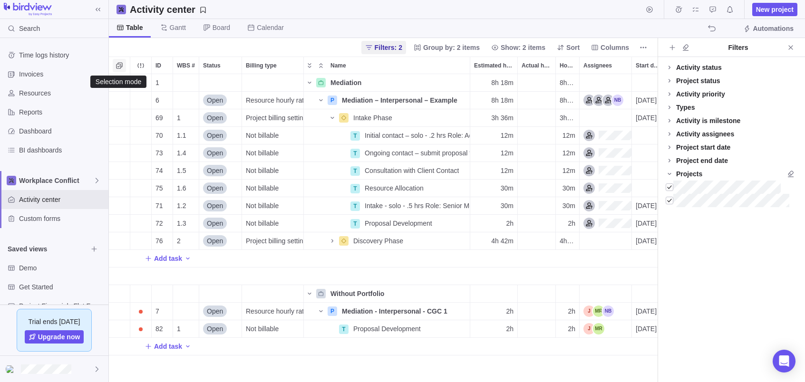
click at [119, 67] on icon "Selection mode" at bounding box center [120, 66] width 8 height 8
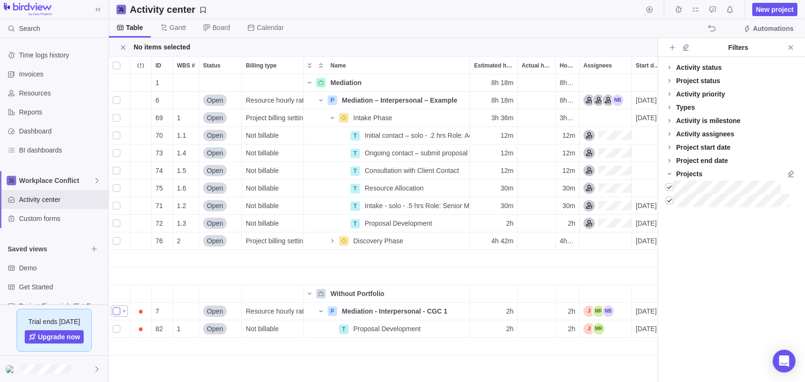
click at [116, 312] on div "grid" at bounding box center [117, 311] width 8 height 13
click at [118, 330] on div "grid" at bounding box center [119, 329] width 21 height 17
click at [120, 330] on div "grid" at bounding box center [119, 329] width 21 height 17
click at [120, 311] on div "grid" at bounding box center [117, 311] width 8 height 13
click at [126, 312] on div "grid" at bounding box center [119, 311] width 17 height 11
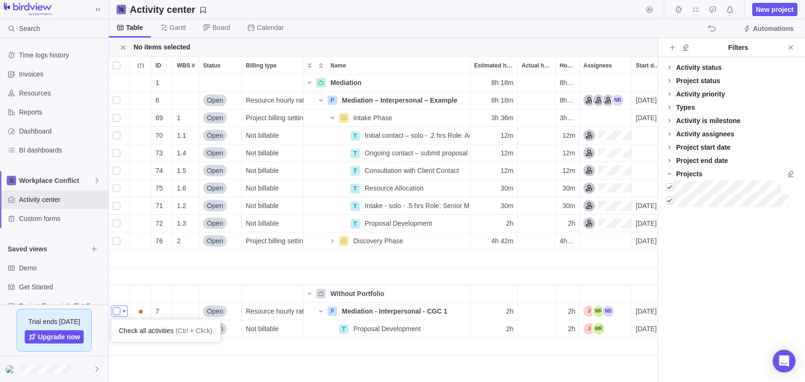
click at [117, 312] on div "grid" at bounding box center [117, 311] width 8 height 13
click at [118, 329] on div "grid" at bounding box center [119, 329] width 21 height 17
click at [117, 311] on div "grid" at bounding box center [117, 311] width 8 height 13
click at [186, 294] on div "WBS #" at bounding box center [186, 294] width 26 height 18
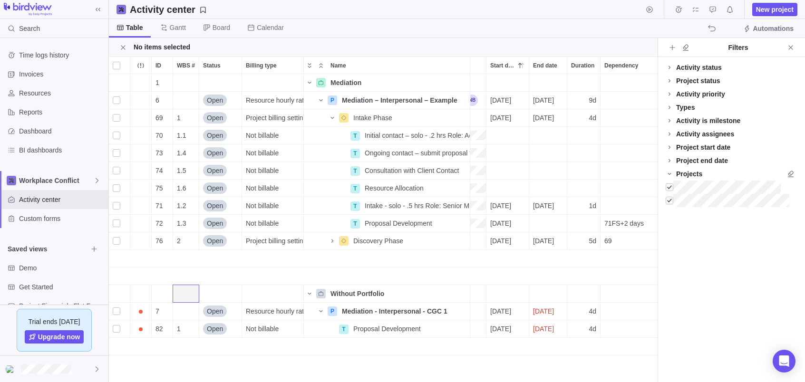
scroll to position [0, 146]
click at [684, 26] on span "Automations" at bounding box center [773, 29] width 41 height 10
click at [310, 294] on icon "Name" at bounding box center [309, 294] width 3 height 2
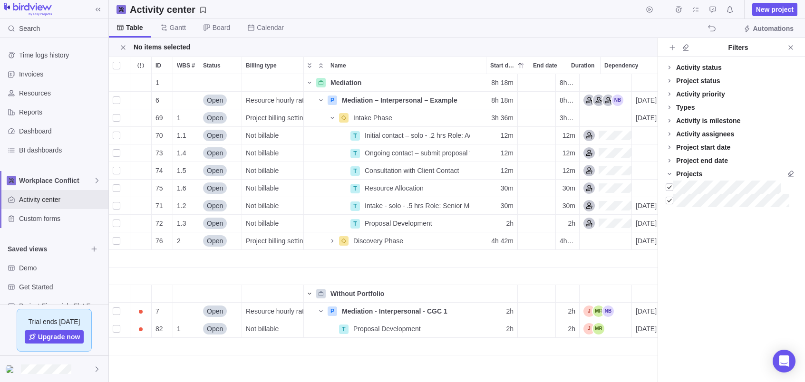
scroll to position [0, 0]
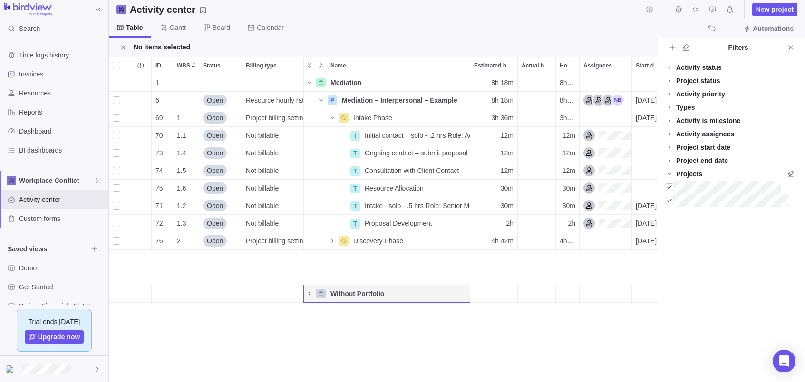
click at [310, 294] on icon "Name" at bounding box center [310, 293] width 2 height 3
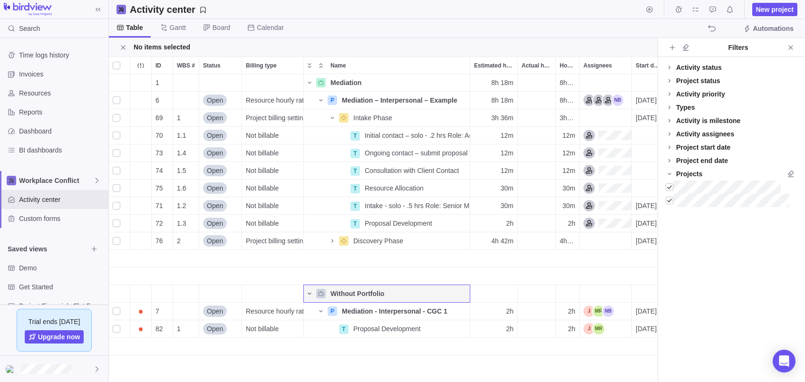
click at [215, 310] on span "Open" at bounding box center [215, 312] width 16 height 10
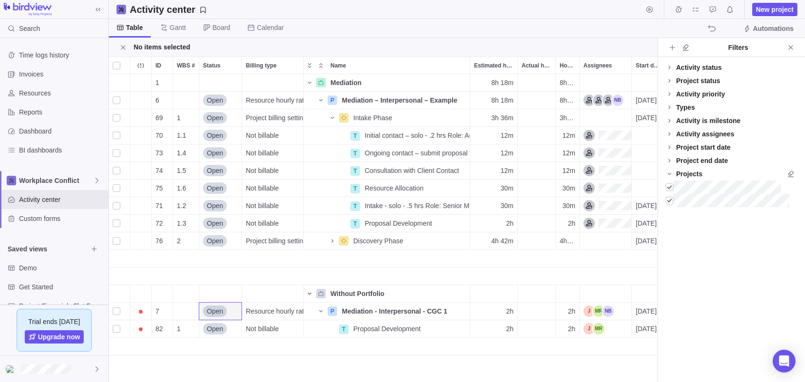
click at [215, 310] on span "Open" at bounding box center [215, 312] width 16 height 10
click at [235, 310] on div "Open" at bounding box center [220, 311] width 42 height 17
click at [232, 311] on div "Open" at bounding box center [220, 311] width 42 height 17
click at [215, 312] on span "Open" at bounding box center [215, 312] width 16 height 10
click at [234, 64] on icon "More actions" at bounding box center [231, 65] width 8 height 8
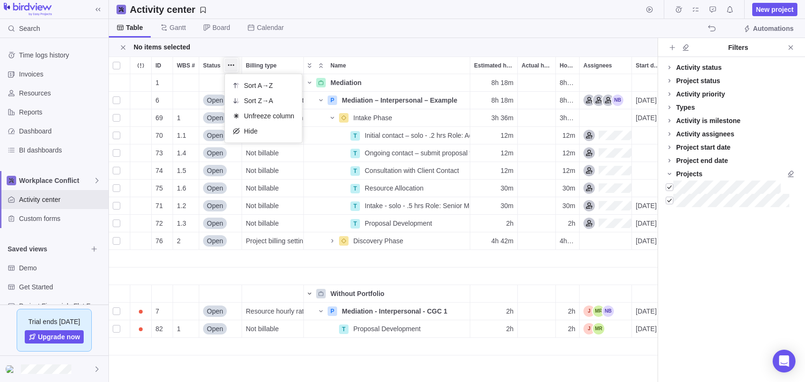
click at [236, 314] on div "ID WBS # Status Billing type Name Estimated hours Actual hours (timelogs) Hours…" at bounding box center [383, 220] width 549 height 326
click at [610, 312] on div "Assignees" at bounding box center [599, 311] width 30 height 11
click at [625, 311] on div "Assignees" at bounding box center [606, 311] width 52 height 17
click at [610, 309] on div "Assignees" at bounding box center [599, 311] width 30 height 11
click at [610, 310] on div "Assignees" at bounding box center [599, 311] width 30 height 11
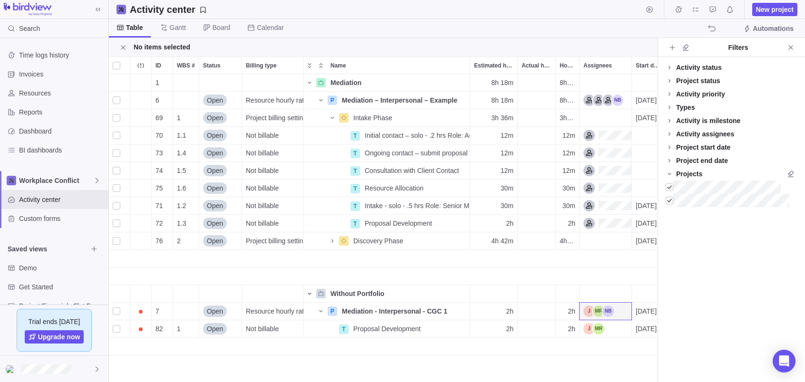
click at [598, 309] on div "Assignees" at bounding box center [599, 311] width 30 height 11
click at [610, 311] on div "Assignees" at bounding box center [599, 311] width 30 height 11
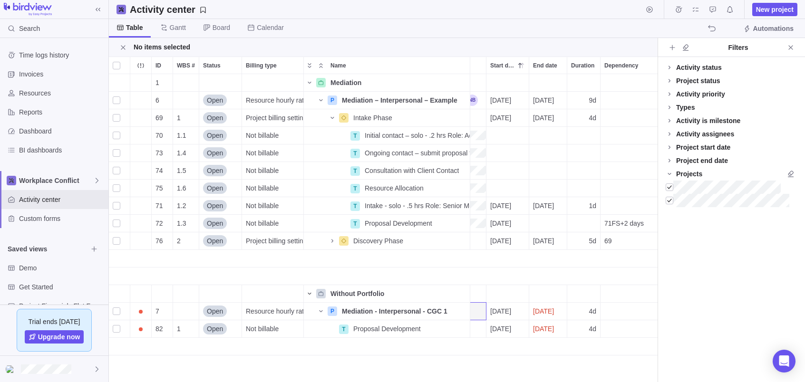
click at [345, 345] on div "Add New" at bounding box center [310, 347] width 694 height 18
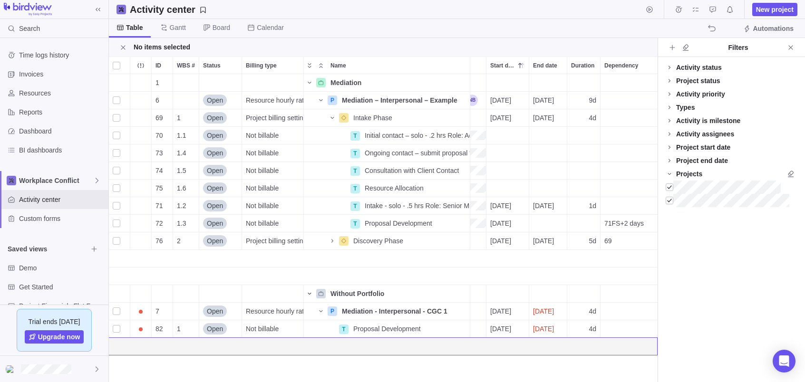
click at [401, 262] on div "Add New" at bounding box center [310, 259] width 694 height 18
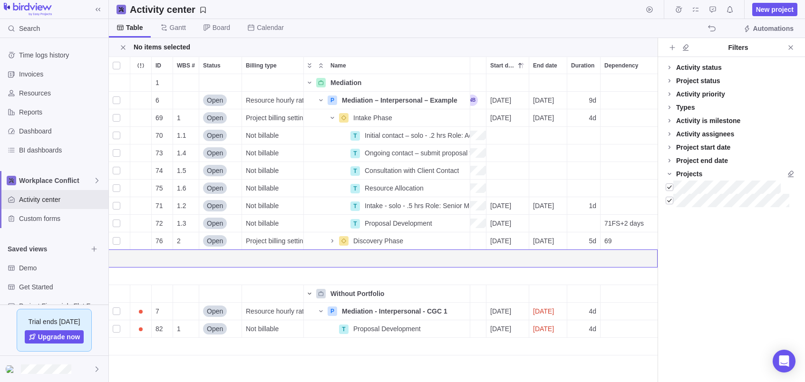
click at [345, 342] on div "Add New" at bounding box center [310, 347] width 694 height 18
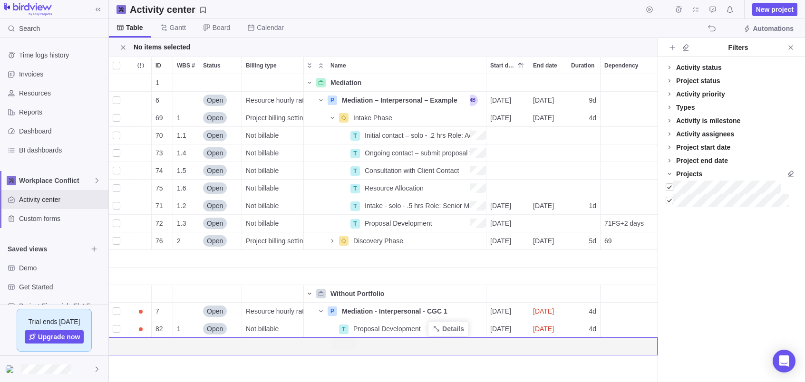
click at [346, 327] on div "T" at bounding box center [344, 330] width 10 height 10
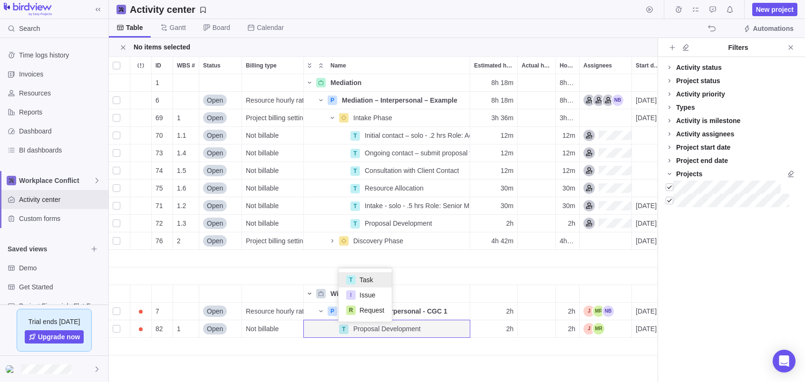
click at [417, 311] on div "1 Mediation Details 8h 18m 8h 18m 6 Open Resource hourly rate P Mediation – Int…" at bounding box center [383, 228] width 549 height 308
click at [332, 313] on div "P" at bounding box center [333, 312] width 10 height 10
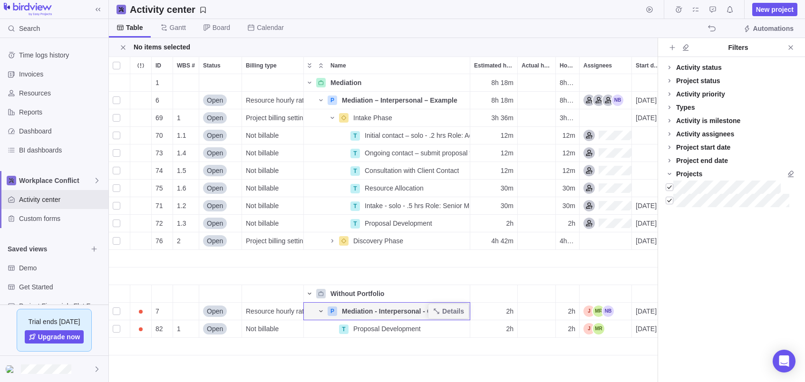
click at [321, 313] on icon "Name" at bounding box center [321, 312] width 8 height 8
click at [322, 312] on icon "Name" at bounding box center [321, 311] width 2 height 3
click at [368, 343] on div "Add New" at bounding box center [456, 347] width 694 height 18
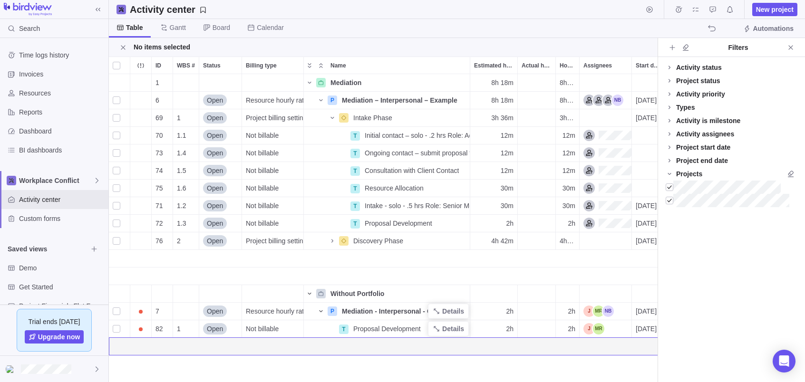
click at [380, 329] on span "Proposal Development" at bounding box center [387, 329] width 68 height 10
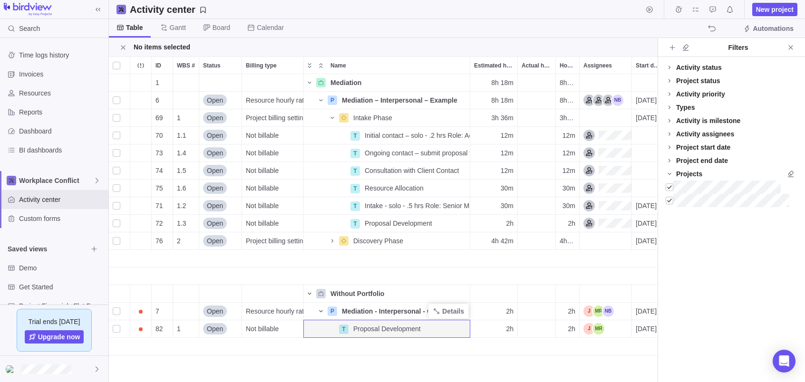
click at [330, 344] on div "Add New" at bounding box center [456, 347] width 694 height 18
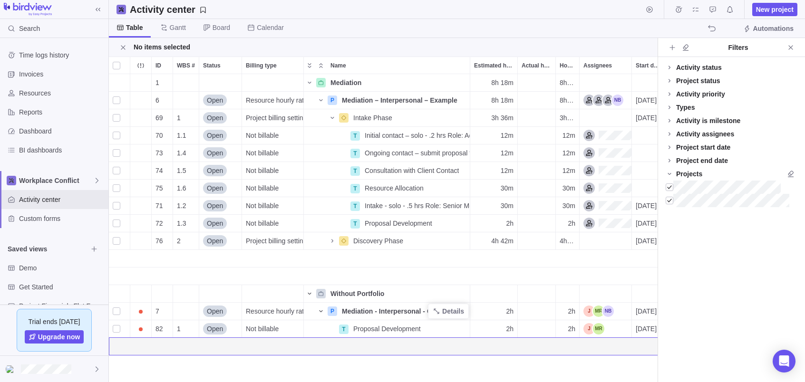
click at [129, 340] on div "Add New" at bounding box center [456, 347] width 694 height 18
click at [122, 344] on div "Add New" at bounding box center [456, 347] width 694 height 18
click at [214, 348] on div "Add New" at bounding box center [456, 347] width 694 height 18
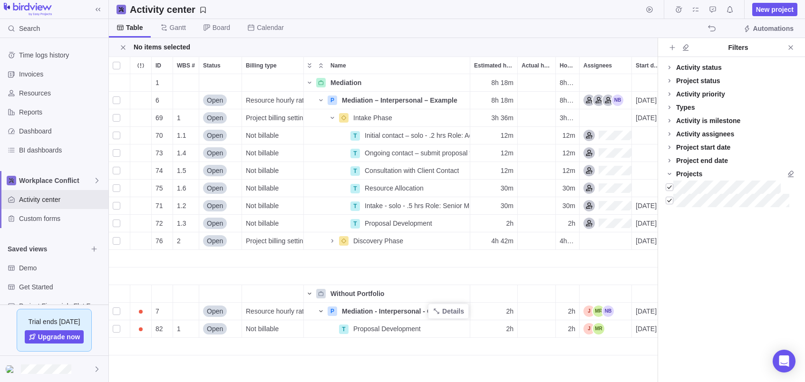
click at [409, 271] on div "Name" at bounding box center [387, 277] width 166 height 18
click at [672, 199] on div at bounding box center [670, 200] width 8 height 13
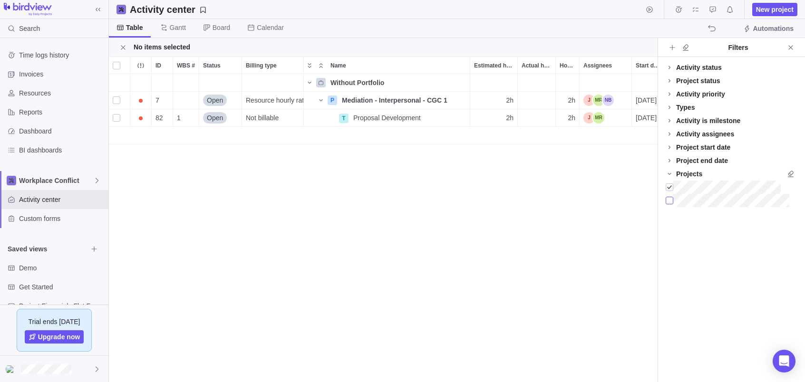
scroll to position [308, 549]
click at [357, 140] on div "Add New" at bounding box center [456, 136] width 694 height 18
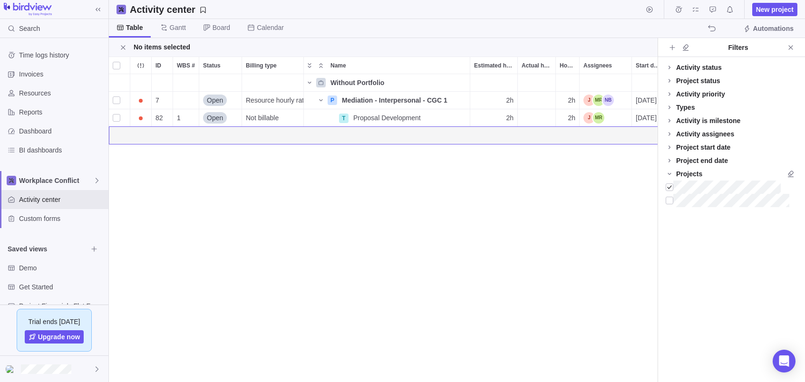
click at [346, 134] on div "Add New" at bounding box center [456, 136] width 694 height 18
click at [463, 116] on icon "More actions" at bounding box center [462, 118] width 8 height 8
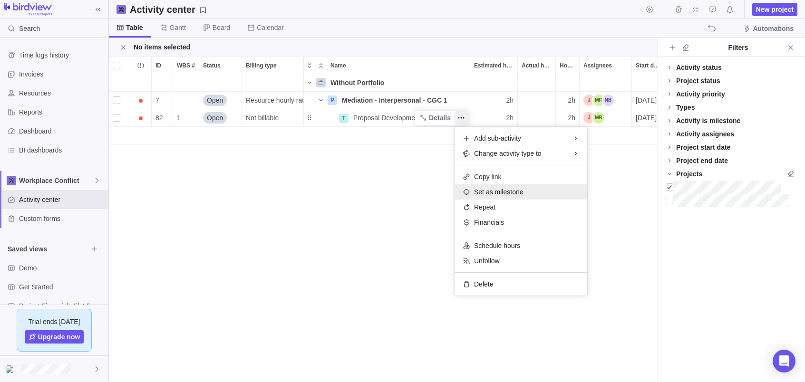
click at [468, 191] on icon at bounding box center [467, 192] width 8 height 8
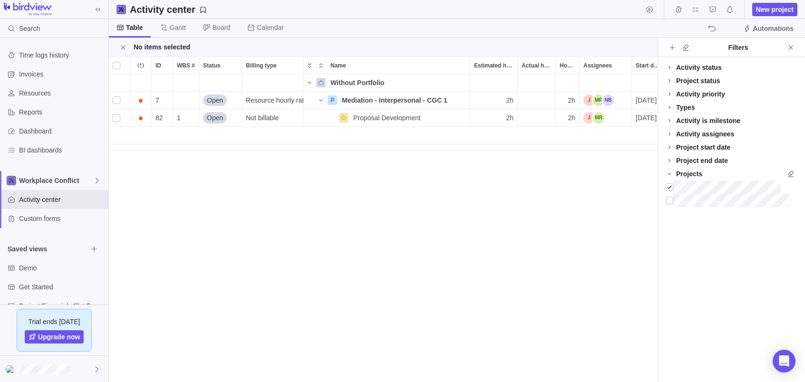
click at [355, 132] on div "Add New" at bounding box center [456, 136] width 694 height 18
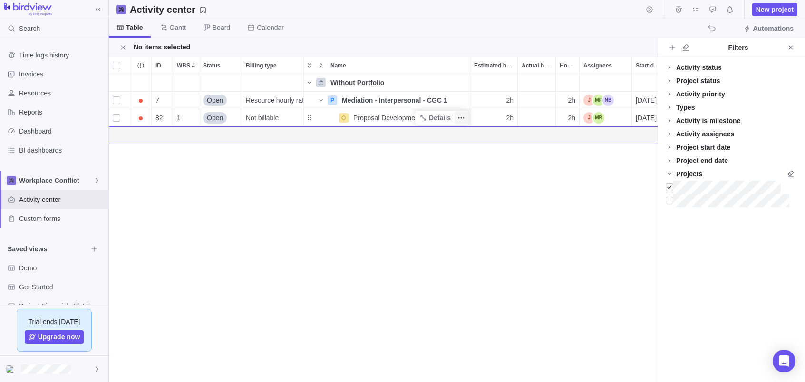
click at [462, 116] on icon "More actions" at bounding box center [462, 118] width 8 height 8
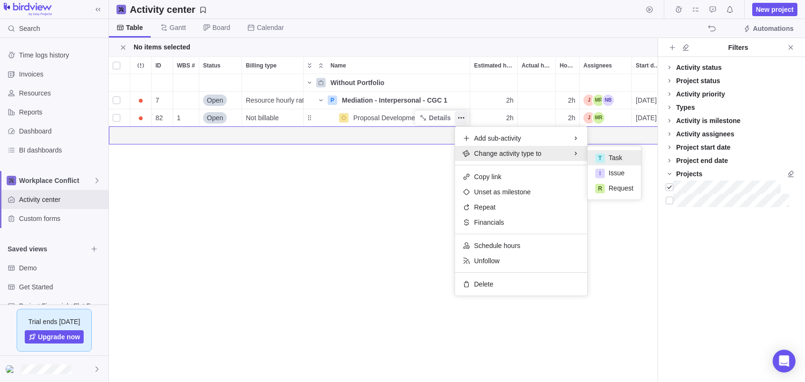
click at [625, 157] on div "T Task" at bounding box center [614, 157] width 53 height 15
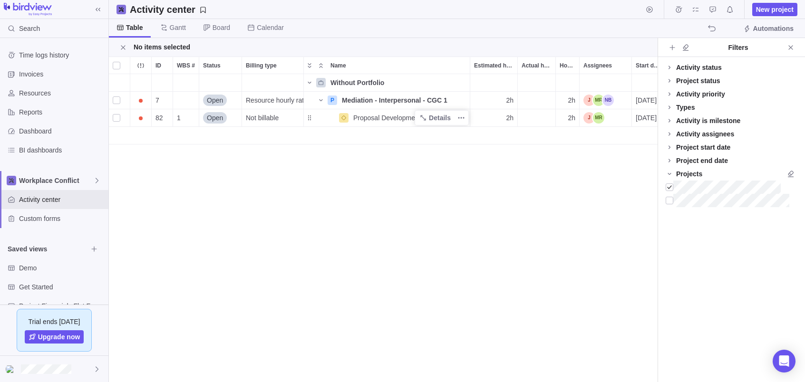
click at [369, 116] on span "Proposal Development" at bounding box center [387, 118] width 68 height 10
click at [344, 117] on div "Without Portfolio 7 Open Resource hourly rate P Mediation - Interpersonal - CGC…" at bounding box center [383, 228] width 549 height 308
click at [344, 117] on icon "Name" at bounding box center [344, 118] width 6 height 6
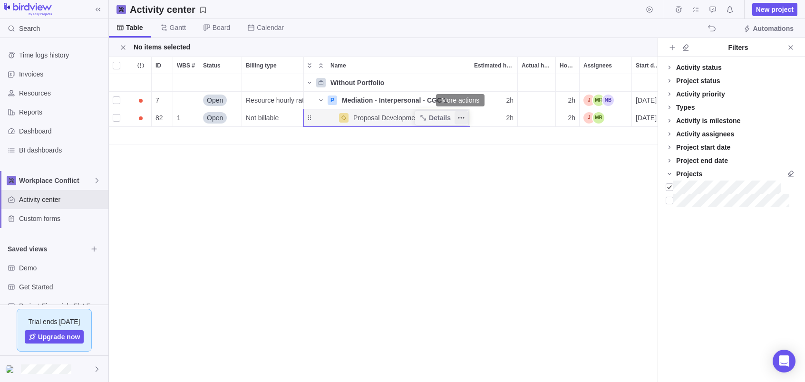
click at [462, 118] on icon "More actions" at bounding box center [462, 118] width 8 height 8
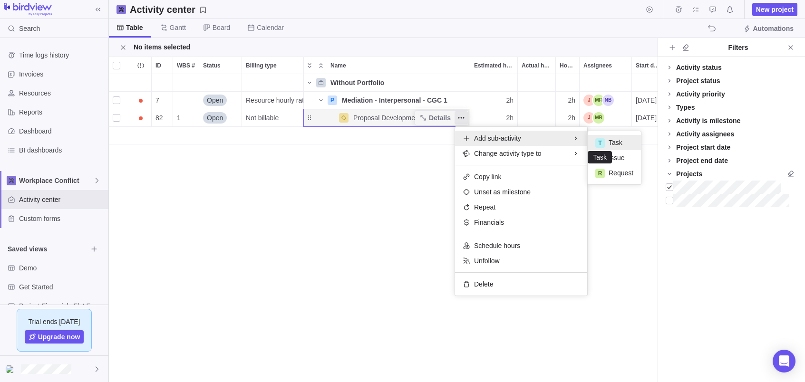
click at [603, 142] on div "T" at bounding box center [601, 143] width 10 height 10
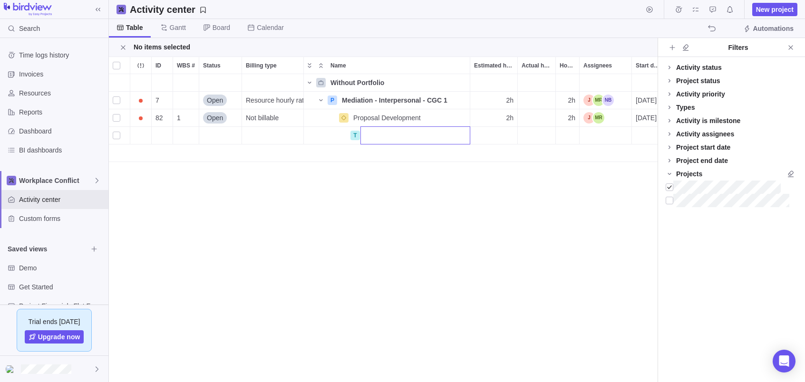
click at [343, 117] on div "Without Portfolio 7 Open Resource hourly rate P Mediation - Interpersonal - CGC…" at bounding box center [383, 228] width 549 height 308
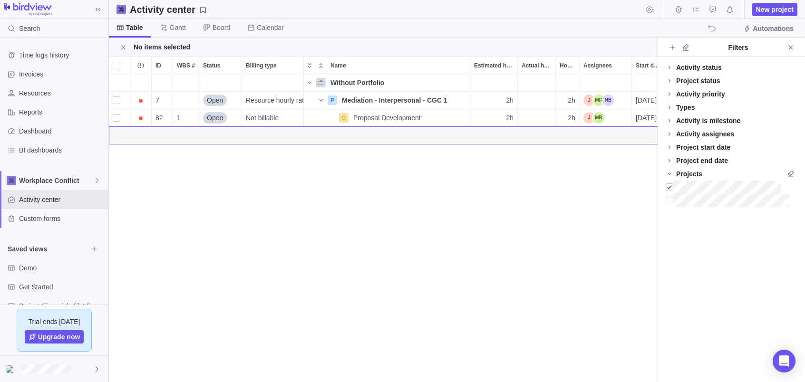
click at [343, 117] on icon "Name" at bounding box center [344, 118] width 6 height 6
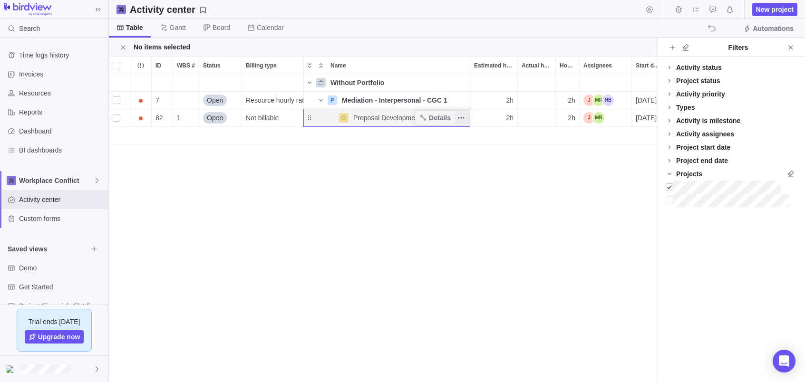
click at [461, 117] on icon "More actions" at bounding box center [461, 117] width 1 height 1
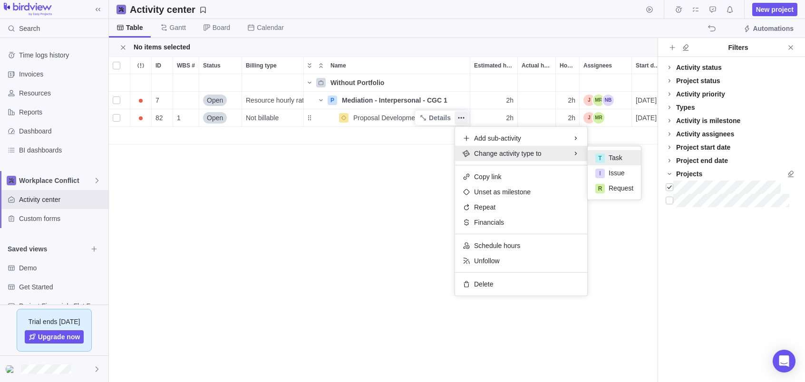
click at [467, 154] on icon at bounding box center [467, 153] width 2 height 1
click at [599, 158] on div "T" at bounding box center [601, 159] width 10 height 10
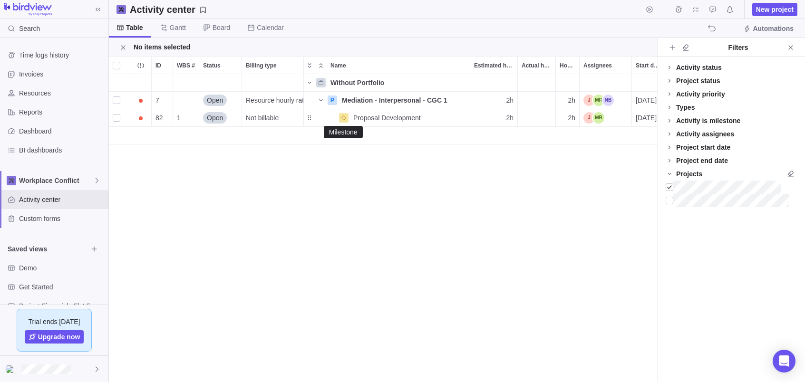
click at [343, 117] on icon "Name" at bounding box center [344, 118] width 5 height 5
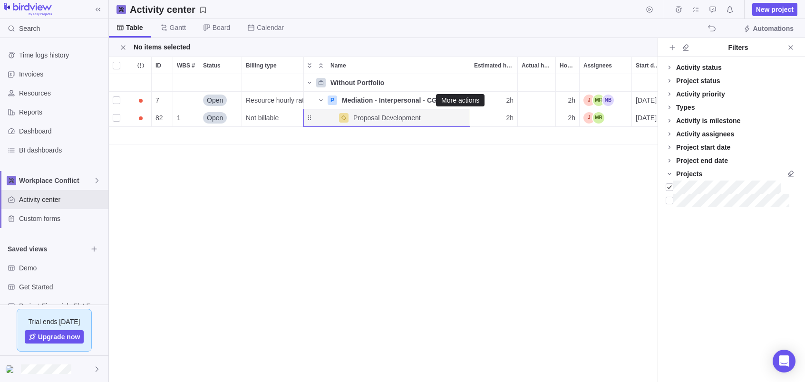
click at [0, 0] on icon "More actions" at bounding box center [0, 0] width 0 height 0
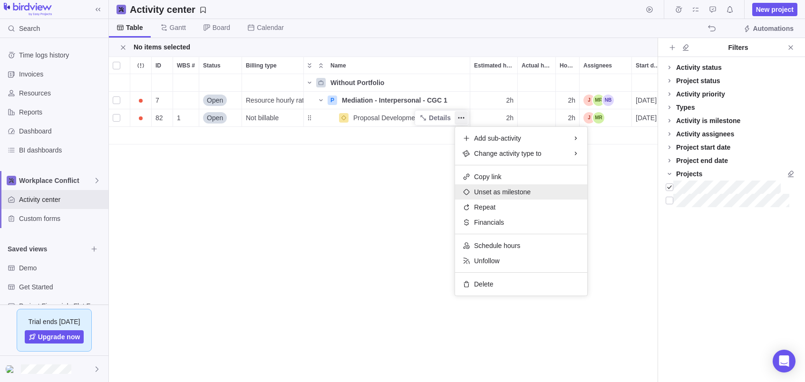
click at [467, 190] on icon at bounding box center [467, 192] width 8 height 8
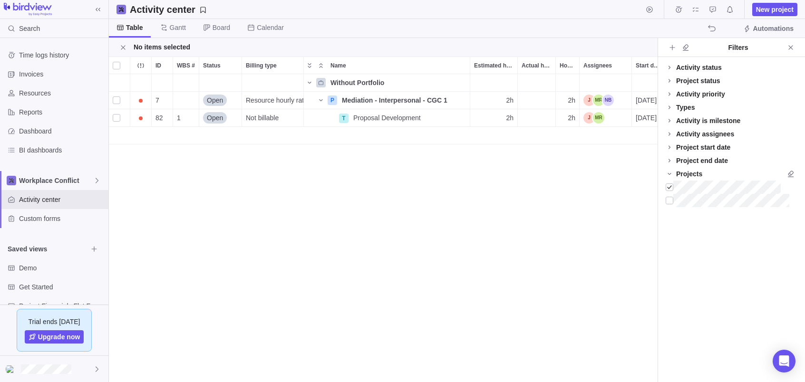
click at [364, 133] on div "Add New" at bounding box center [456, 136] width 694 height 18
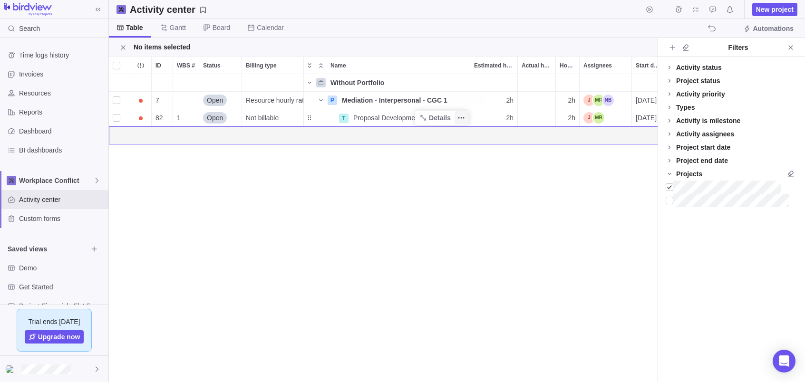
click at [462, 118] on icon "More actions" at bounding box center [461, 117] width 1 height 1
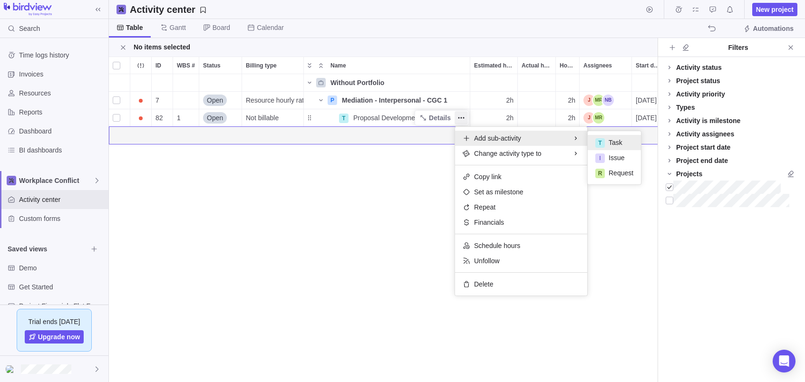
click at [621, 142] on span "Task" at bounding box center [616, 143] width 14 height 10
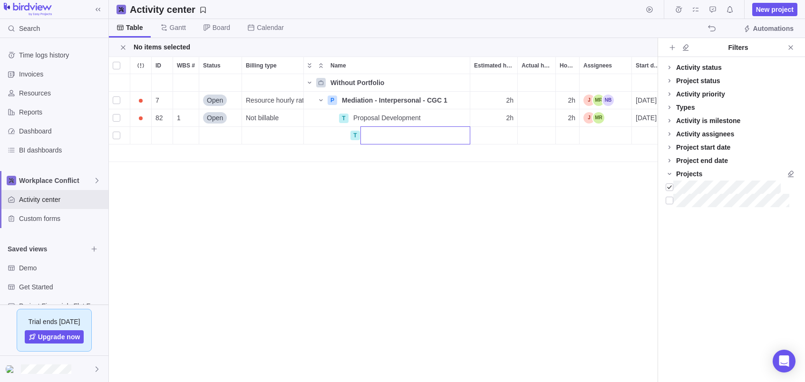
scroll to position [0, 0]
click at [341, 151] on div "Without Portfolio 7 Open Resource hourly rate P Mediation - Interpersonal - CGC…" at bounding box center [383, 228] width 549 height 308
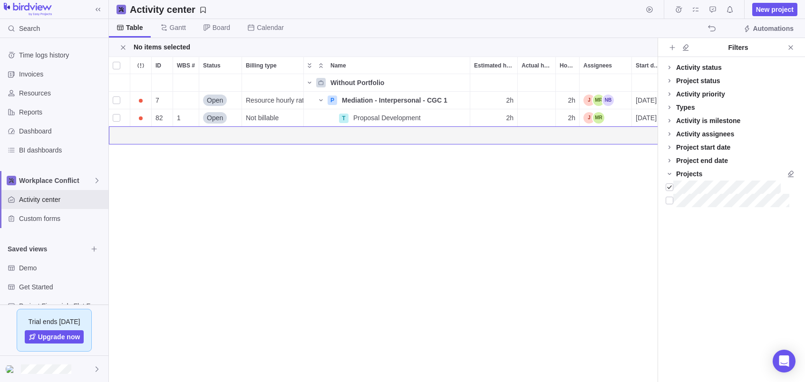
click at [313, 133] on div "Add New" at bounding box center [456, 136] width 694 height 18
click at [367, 135] on div "Add New" at bounding box center [456, 136] width 694 height 18
click at [309, 185] on div "Without Portfolio 7 Open Resource hourly rate P Mediation - Interpersonal - CGC…" at bounding box center [383, 228] width 549 height 308
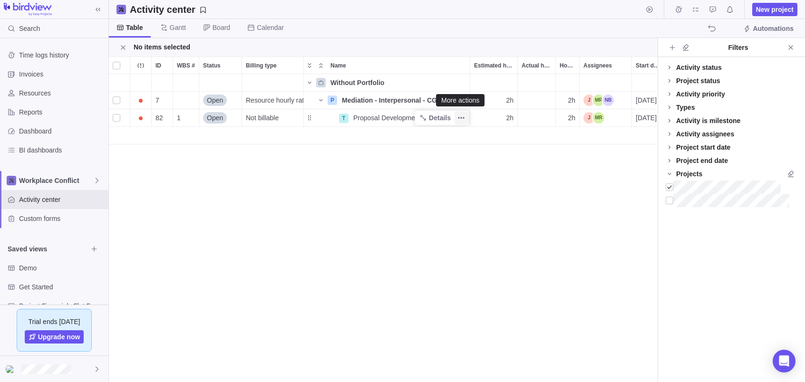
click at [461, 117] on icon "More actions" at bounding box center [462, 118] width 8 height 8
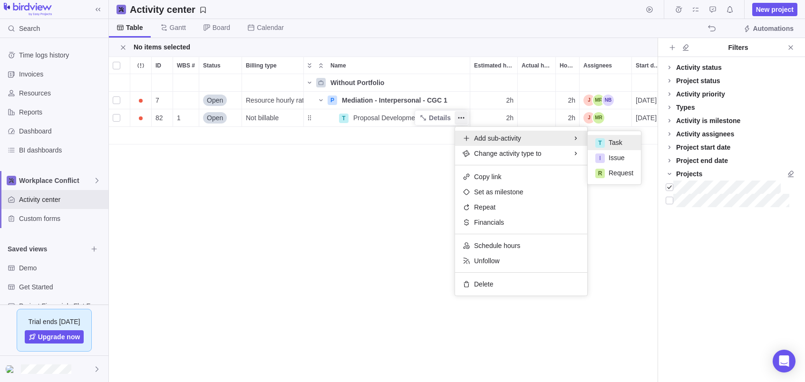
click at [604, 140] on div "T" at bounding box center [601, 143] width 10 height 10
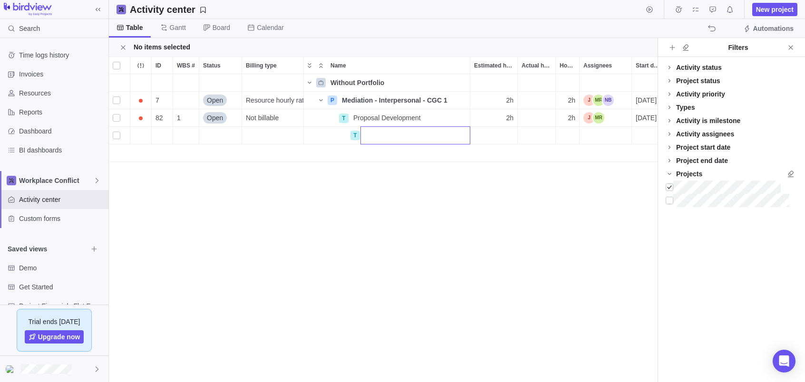
click at [684, 27] on body "Search Time logs history Invoices Resources Reports Dashboard BI dashboards Wor…" at bounding box center [402, 191] width 805 height 382
click at [414, 180] on div "Without Portfolio 7 Open Resource hourly rate P Mediation - Interpersonal - CGC…" at bounding box center [383, 228] width 549 height 308
click at [684, 44] on icon "Close" at bounding box center [791, 48] width 8 height 8
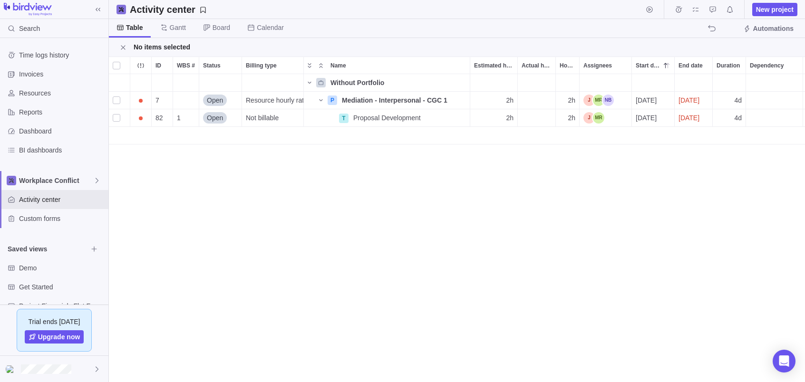
click at [684, 98] on span "[DATE]" at bounding box center [689, 101] width 21 height 10
click at [649, 117] on div "ID WBS # Status Billing type Name Estimated hours Actual hours (timelogs) Hours…" at bounding box center [457, 220] width 696 height 326
click at [678, 8] on icon "Time logs" at bounding box center [679, 10] width 8 height 8
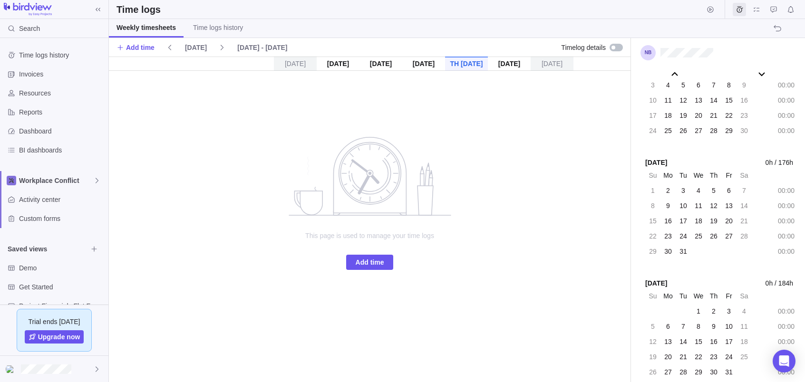
scroll to position [51946, 0]
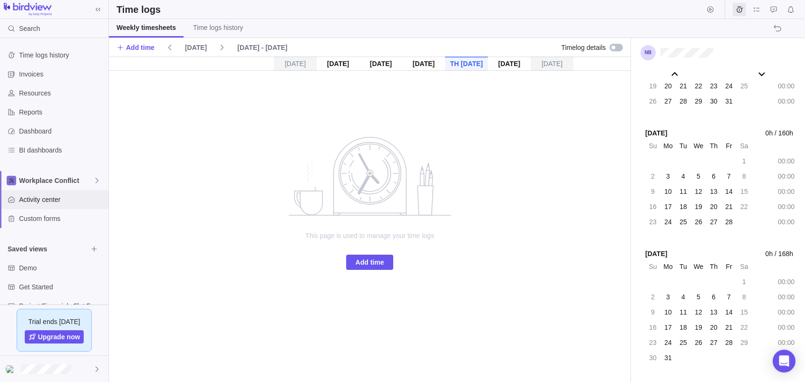
click at [34, 195] on span "Activity center" at bounding box center [62, 200] width 86 height 10
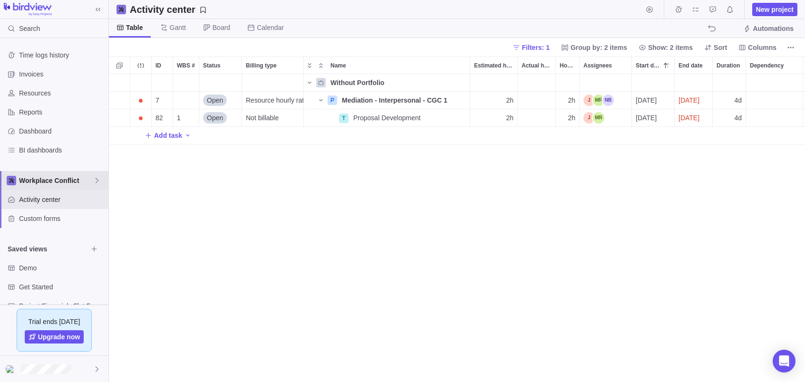
click at [97, 179] on icon at bounding box center [97, 180] width 3 height 5
click at [65, 201] on span "Workplace Conflict" at bounding box center [54, 203] width 58 height 10
click at [149, 134] on icon "Add New" at bounding box center [149, 136] width 8 height 8
click at [321, 99] on div "ID WBS # Status Billing type Name Estimated hours Actual hours (timelogs) Hours…" at bounding box center [457, 220] width 696 height 326
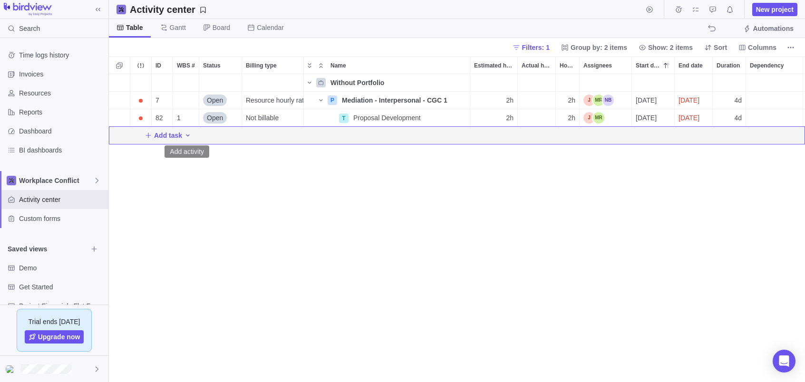
click at [188, 133] on icon "Add activity" at bounding box center [188, 136] width 8 height 8
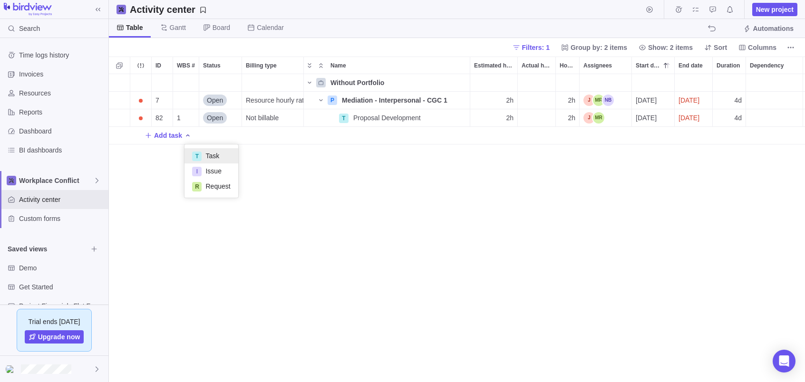
click at [195, 155] on div "T" at bounding box center [197, 157] width 10 height 10
click at [612, 46] on body "Search Time logs history Invoices Resources Reports Dashboard BI dashboards Wor…" at bounding box center [402, 191] width 805 height 382
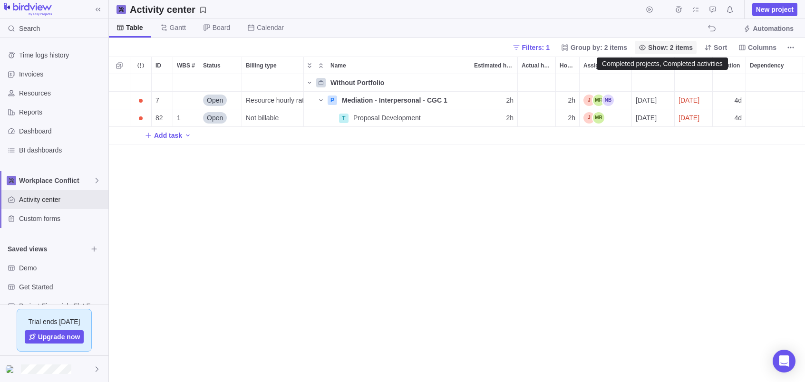
click at [666, 45] on span "Show: 2 items" at bounding box center [670, 48] width 45 height 10
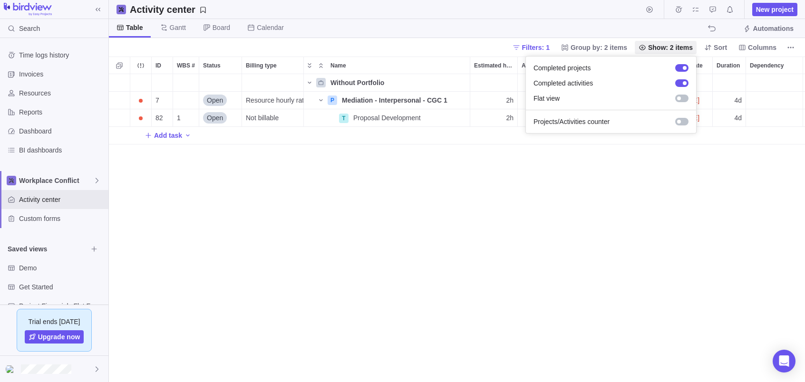
click at [596, 45] on body "Search Time logs history Invoices Resources Reports Dashboard BI dashboards Wor…" at bounding box center [402, 191] width 805 height 382
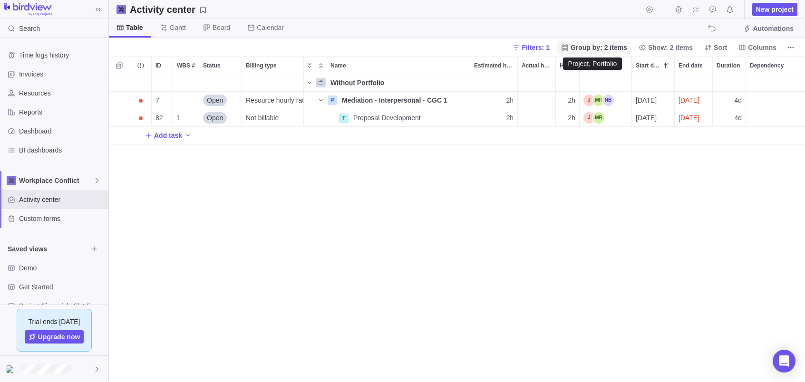
click at [596, 48] on span "Group by: 2 items" at bounding box center [599, 48] width 57 height 10
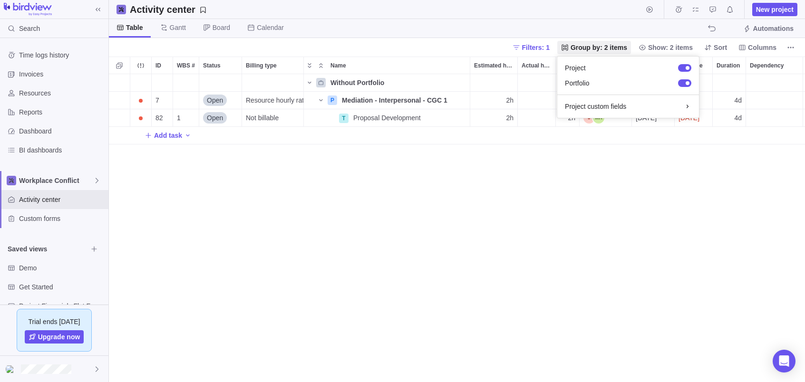
click at [543, 205] on body "Search Time logs history Invoices Resources Reports Dashboard BI dashboards Wor…" at bounding box center [402, 191] width 805 height 382
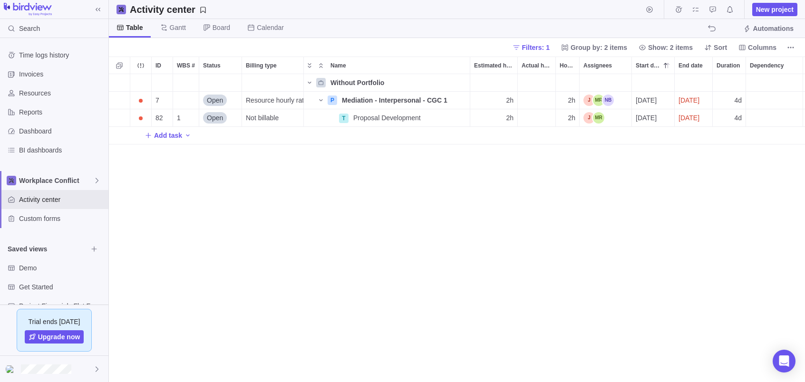
click at [131, 27] on span "Table" at bounding box center [134, 28] width 17 height 10
click at [184, 26] on span "Gantt" at bounding box center [178, 28] width 16 height 10
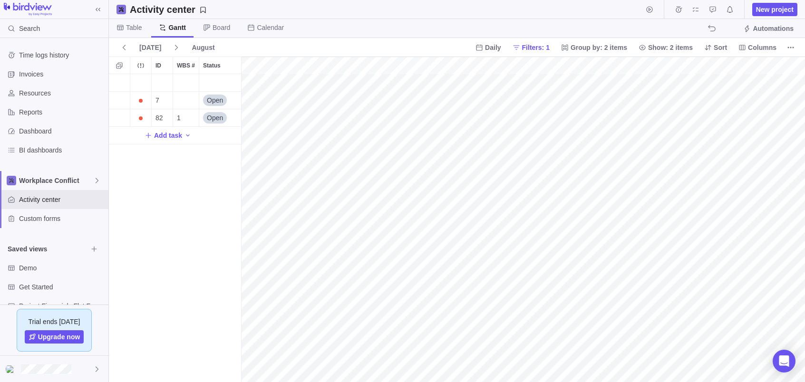
scroll to position [0, 2329]
click at [131, 25] on span "Table" at bounding box center [134, 28] width 16 height 10
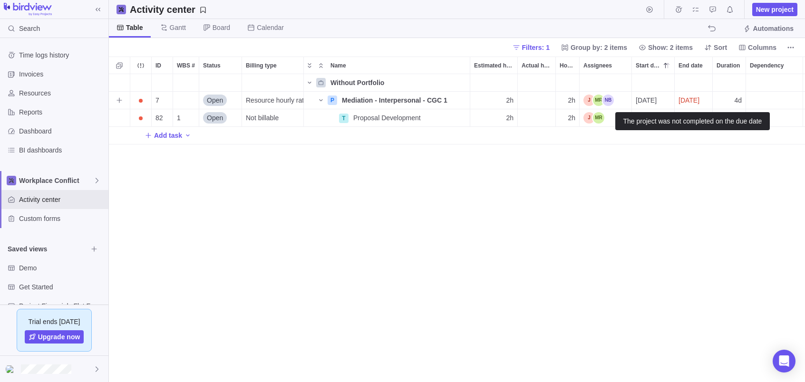
click at [684, 99] on span "[DATE]" at bounding box center [689, 101] width 21 height 10
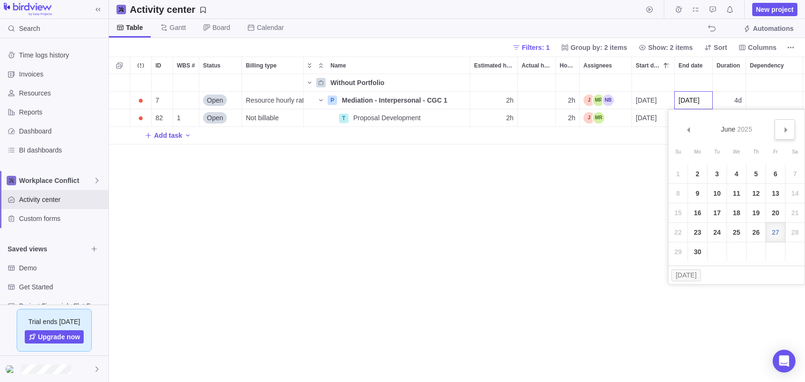
click at [684, 129] on span "Next" at bounding box center [786, 129] width 5 height 5
click at [684, 232] on link "21" at bounding box center [756, 232] width 19 height 19
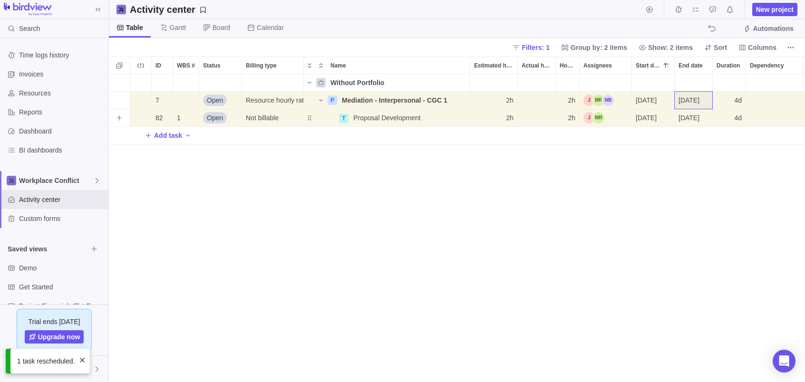
click at [684, 117] on span "[DATE]" at bounding box center [689, 118] width 21 height 10
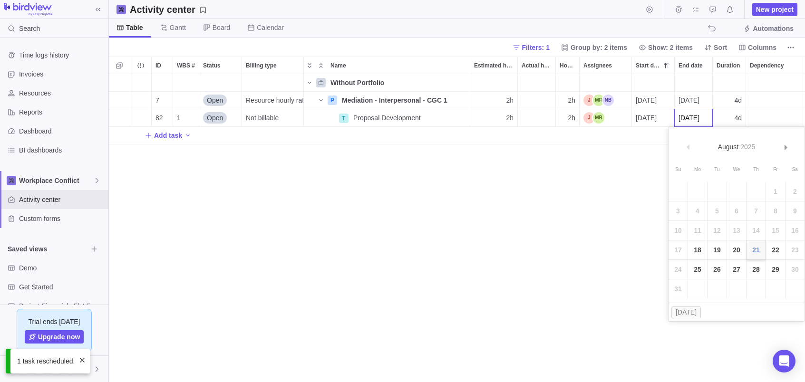
click at [684, 252] on link "21" at bounding box center [756, 250] width 19 height 19
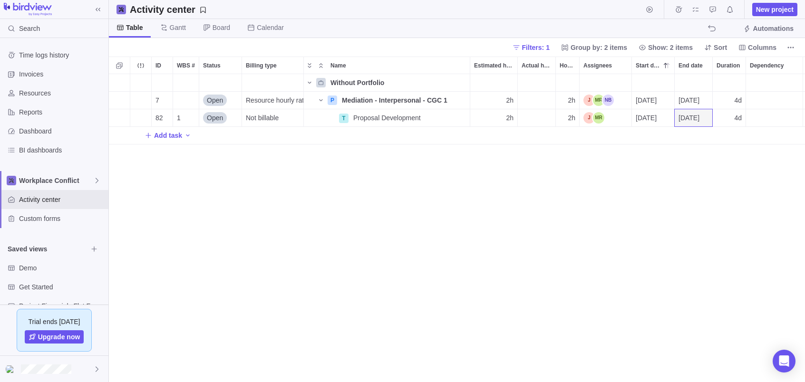
scroll to position [0, 0]
click at [187, 136] on icon "Add activity" at bounding box center [187, 136] width 3 height 2
click at [165, 134] on div "ID WBS # Status Billing type Name Estimated hours Actual hours (timelogs) Hours…" at bounding box center [457, 220] width 696 height 326
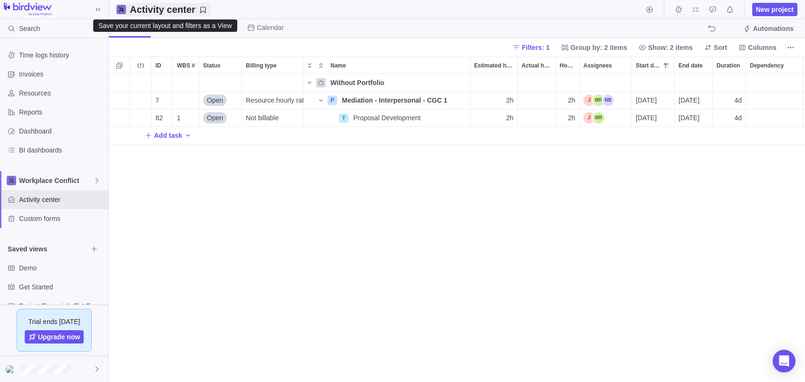
click at [148, 8] on h2 "Activity center" at bounding box center [163, 9] width 66 height 13
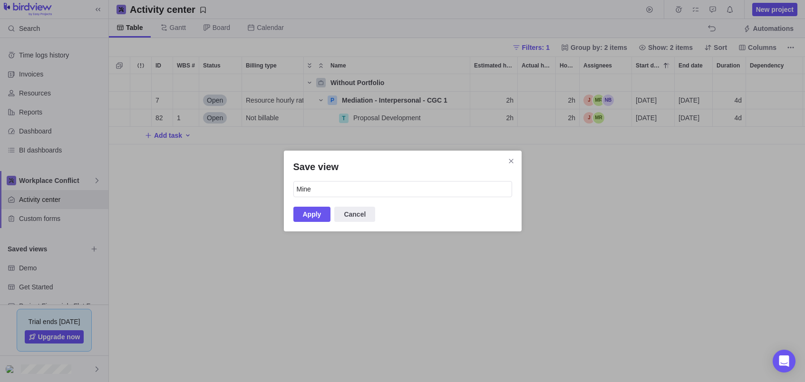
click at [187, 251] on div "Save view Mine Apply Cancel" at bounding box center [402, 191] width 805 height 382
click at [364, 214] on span "Cancel" at bounding box center [355, 214] width 22 height 11
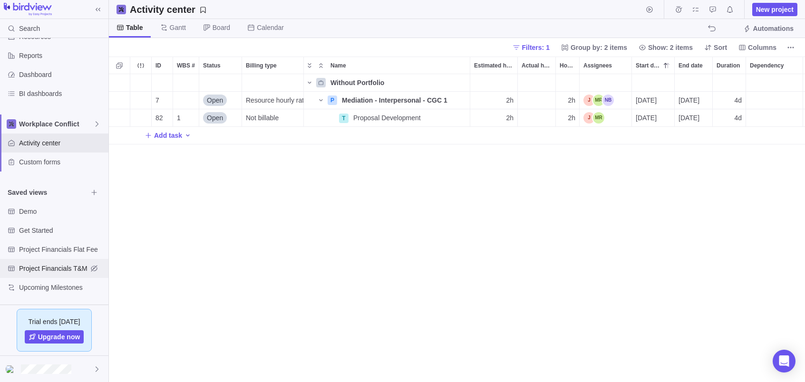
scroll to position [57, 0]
click at [531, 46] on span "Filters: 1" at bounding box center [536, 48] width 28 height 10
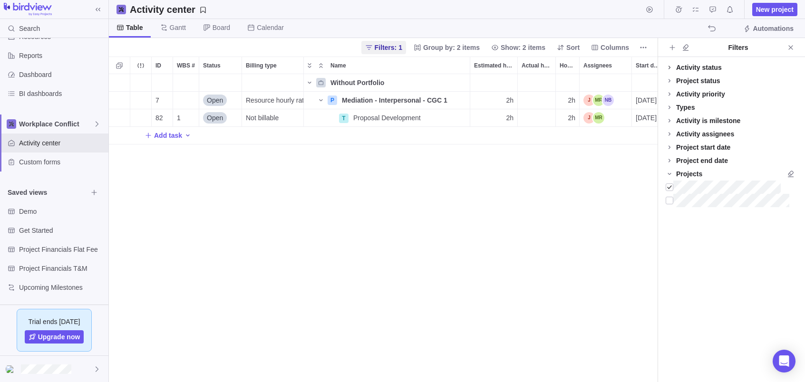
click at [671, 66] on icon at bounding box center [670, 68] width 8 height 8
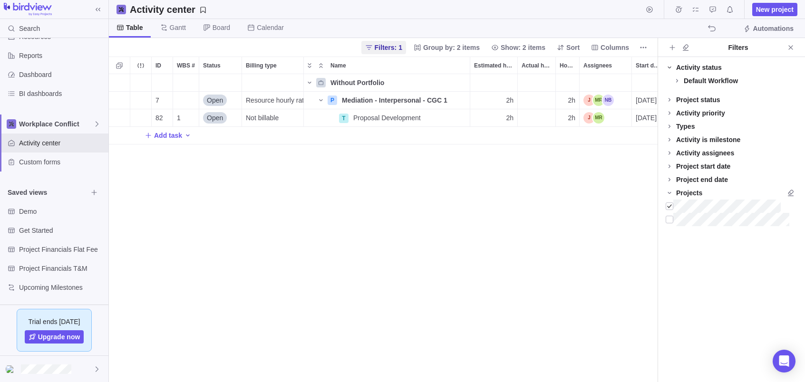
click at [671, 66] on icon at bounding box center [670, 68] width 8 height 8
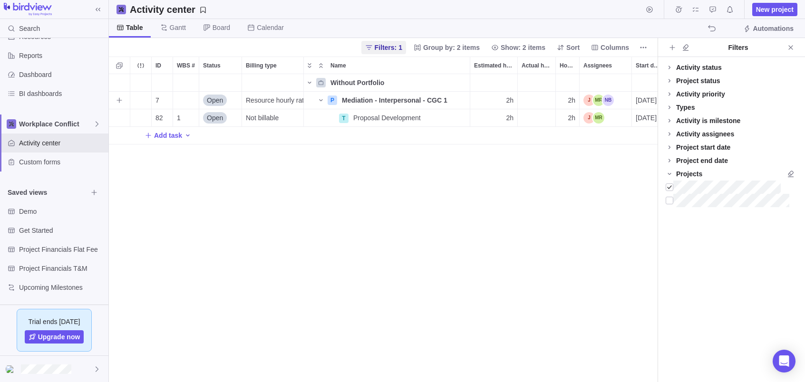
click at [220, 97] on span "Open" at bounding box center [215, 101] width 16 height 10
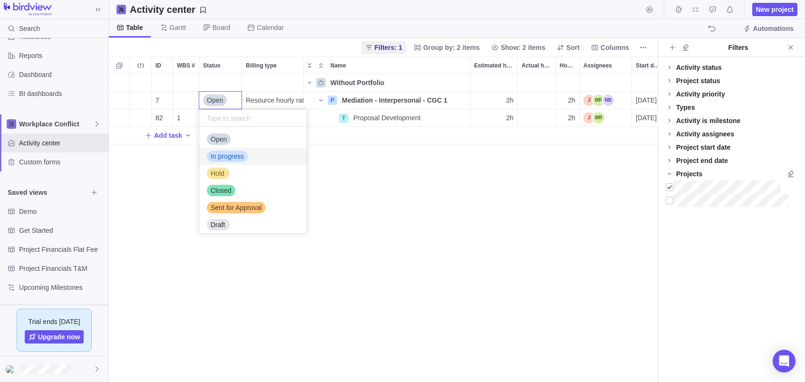
click at [233, 156] on span "In progress" at bounding box center [227, 157] width 33 height 10
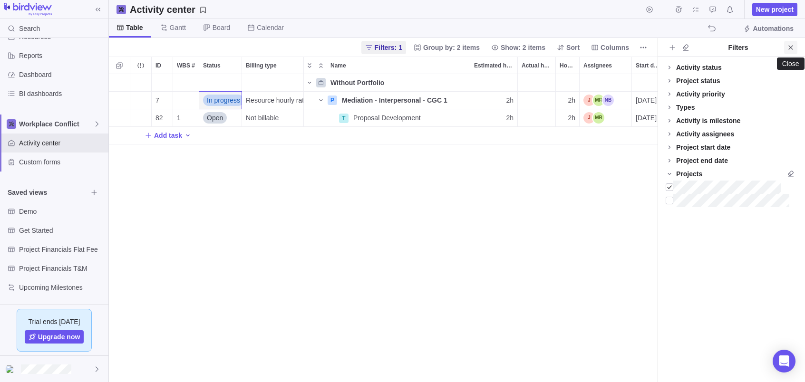
click at [684, 47] on icon "Close" at bounding box center [791, 47] width 4 height 4
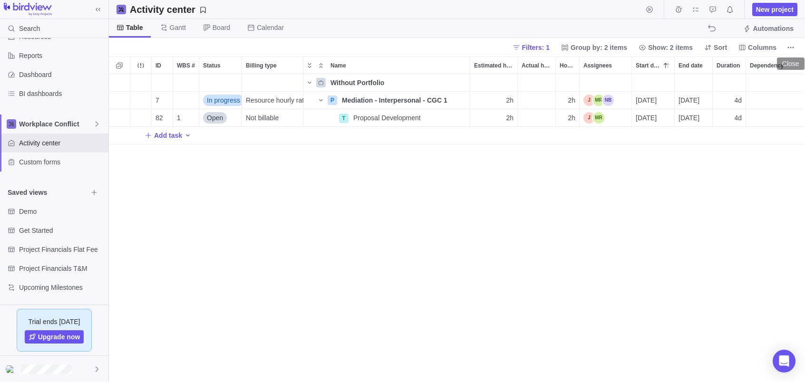
scroll to position [308, 696]
click at [214, 115] on span "Open" at bounding box center [215, 118] width 16 height 10
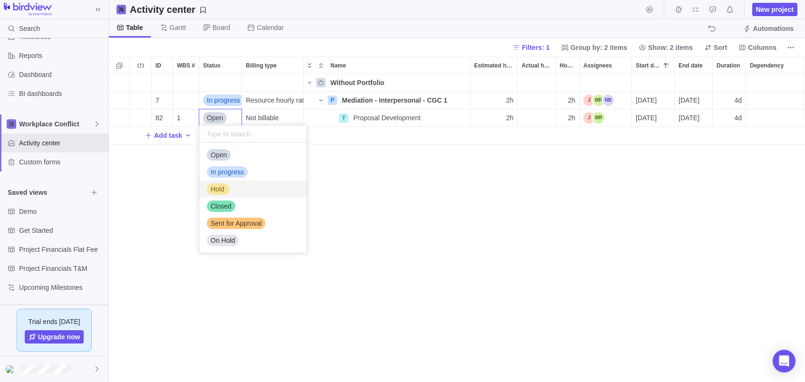
scroll to position [0, 0]
click at [350, 156] on div "ID WBS # Status Billing type Name Estimated hours Actual hours (timelogs) Hours…" at bounding box center [457, 220] width 696 height 326
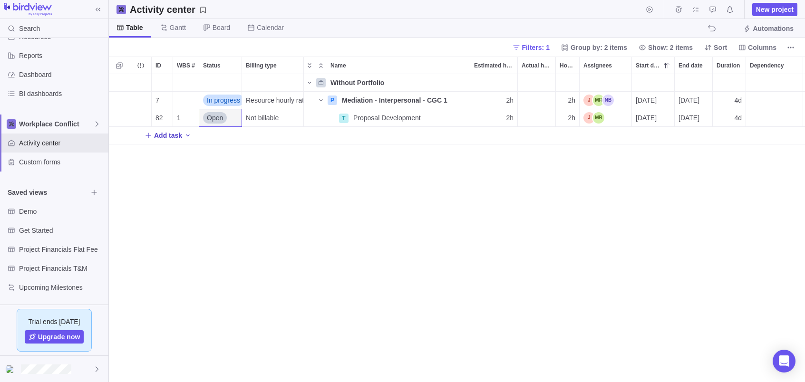
click at [177, 133] on span "Add task" at bounding box center [168, 136] width 28 height 10
click at [539, 46] on body "Search Time logs history Invoices Resources Reports Dashboard BI dashboards Wor…" at bounding box center [402, 191] width 805 height 382
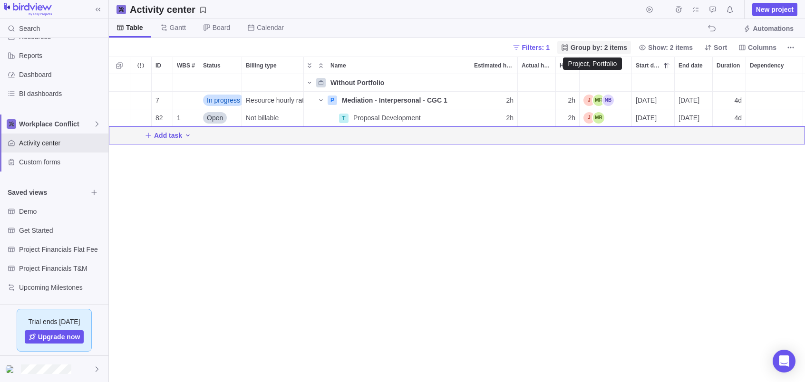
click at [583, 45] on span "Group by: 2 items" at bounding box center [599, 48] width 57 height 10
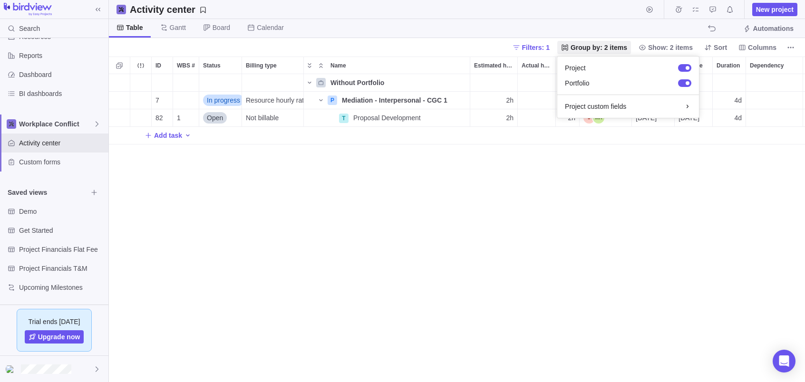
click at [130, 28] on body "Search Time logs history Invoices Resources Reports Dashboard BI dashboards Wor…" at bounding box center [402, 191] width 805 height 382
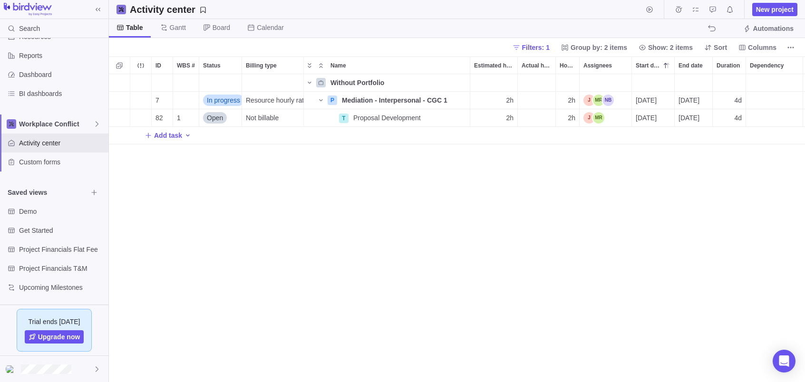
click at [131, 26] on span "Table" at bounding box center [134, 28] width 17 height 10
click at [651, 7] on icon "Start timer" at bounding box center [649, 9] width 6 height 6
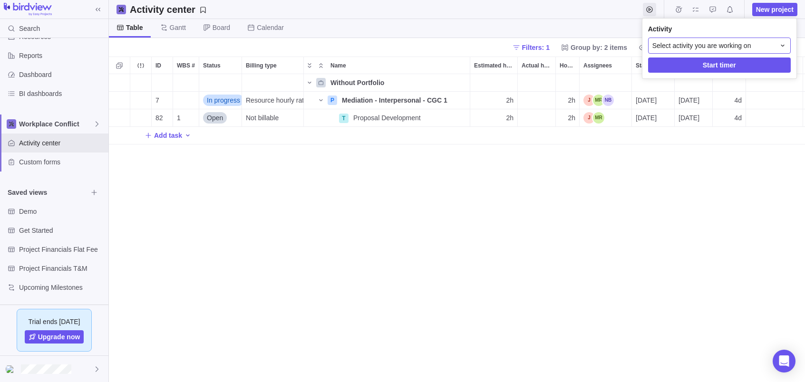
click at [684, 42] on icon at bounding box center [783, 46] width 8 height 8
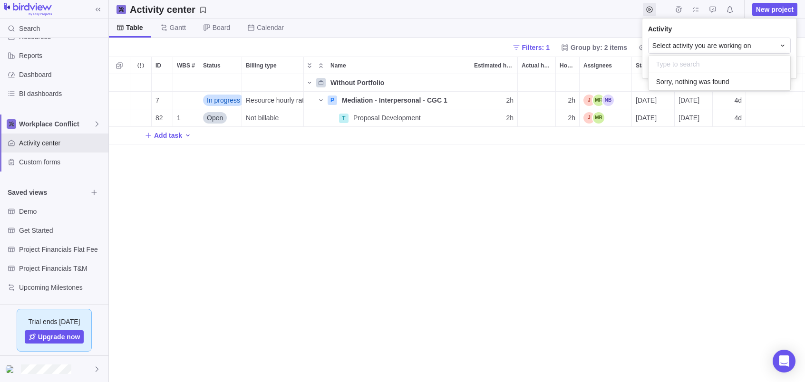
click at [599, 11] on body "Search Time logs history Invoices Resources Reports Dashboard BI dashboards Wor…" at bounding box center [402, 191] width 805 height 382
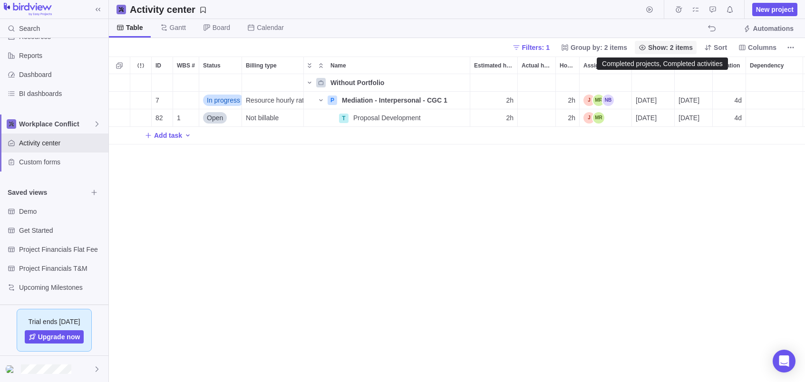
click at [669, 47] on span "Show: 2 items" at bounding box center [670, 48] width 45 height 10
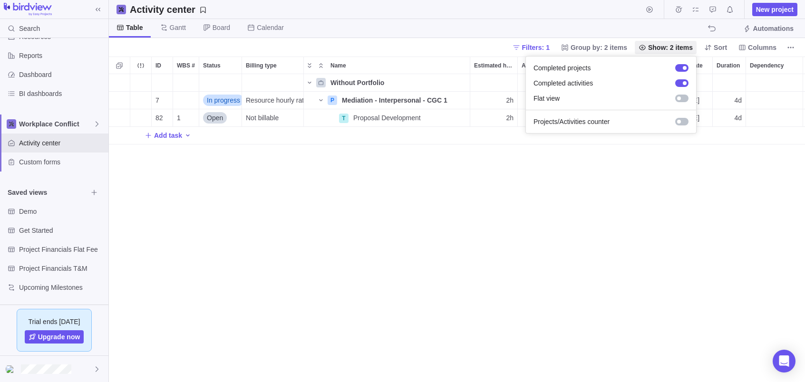
click at [668, 184] on body "Search Time logs history Invoices Resources Reports Dashboard BI dashboards Wor…" at bounding box center [402, 191] width 805 height 382
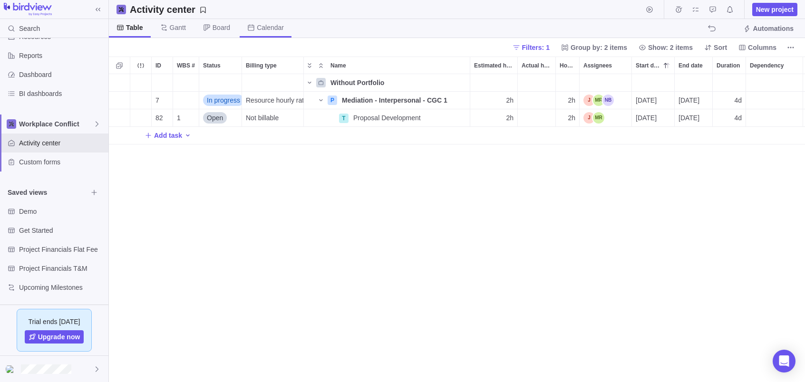
click at [264, 27] on span "Calendar" at bounding box center [270, 28] width 27 height 10
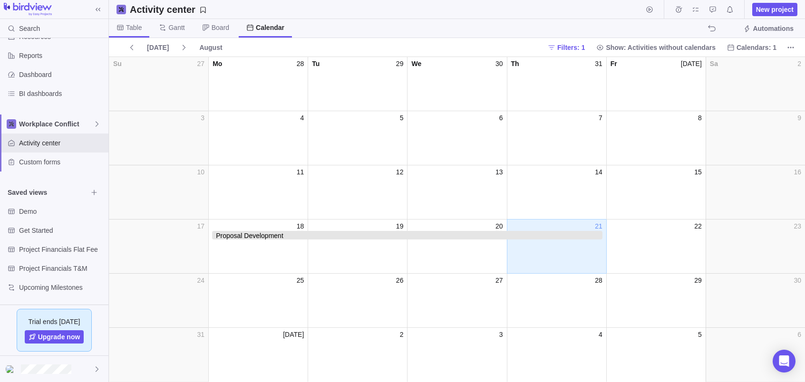
click at [127, 26] on span "Table" at bounding box center [134, 28] width 16 height 10
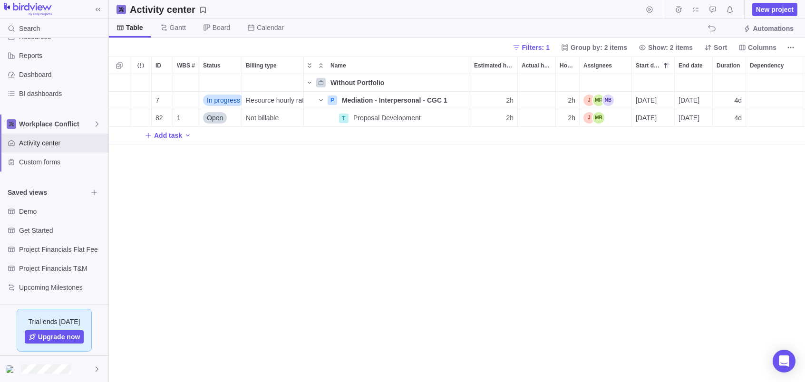
scroll to position [308, 696]
click at [33, 73] on span "Dashboard" at bounding box center [62, 75] width 86 height 10
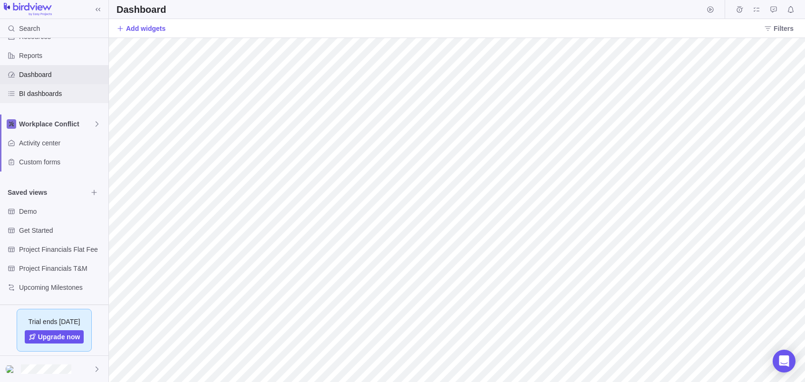
click at [39, 93] on span "BI dashboards" at bounding box center [62, 94] width 86 height 10
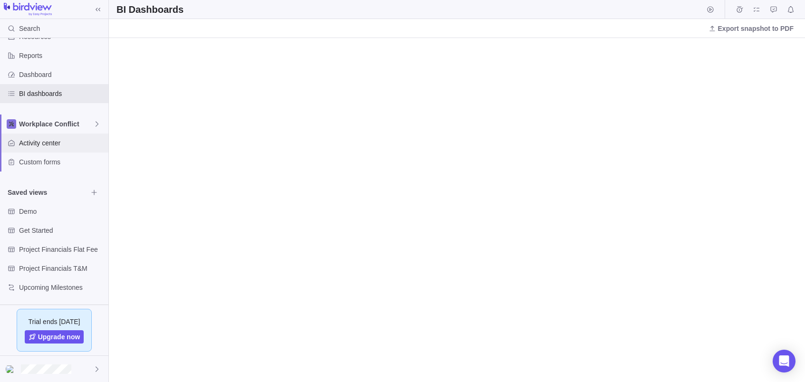
click at [34, 140] on span "Activity center" at bounding box center [62, 143] width 86 height 10
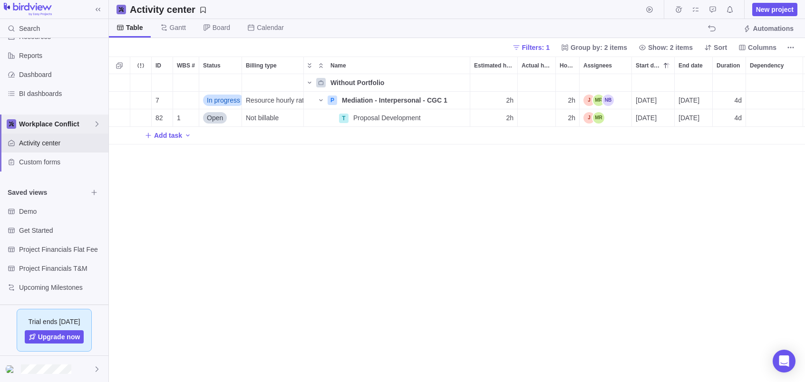
scroll to position [308, 696]
